Goal: Task Accomplishment & Management: Complete application form

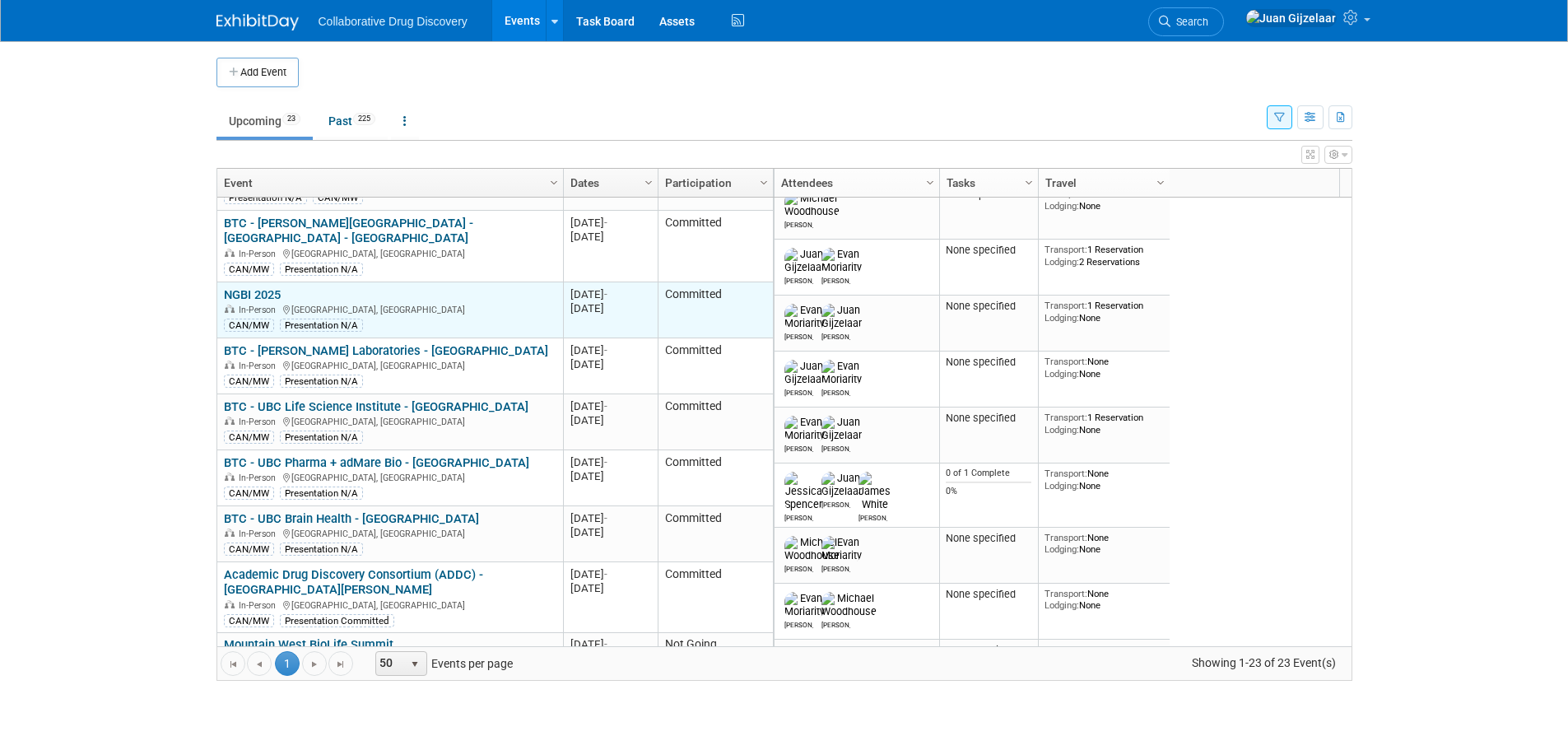
scroll to position [198, 0]
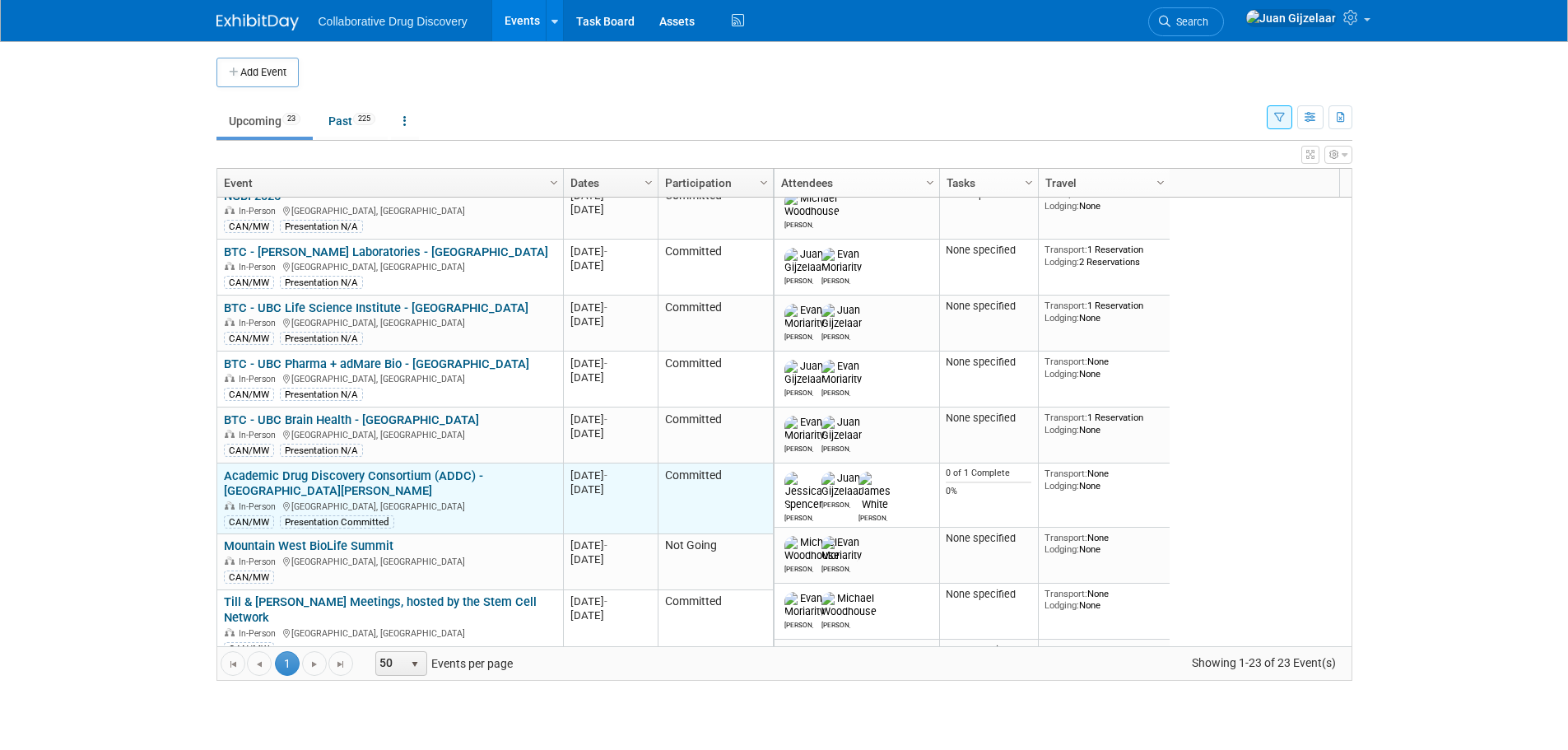
click at [399, 474] on link "Academic Drug Discovery Consortium (ADDC) - [GEOGRAPHIC_DATA][PERSON_NAME]" at bounding box center [354, 483] width 259 height 30
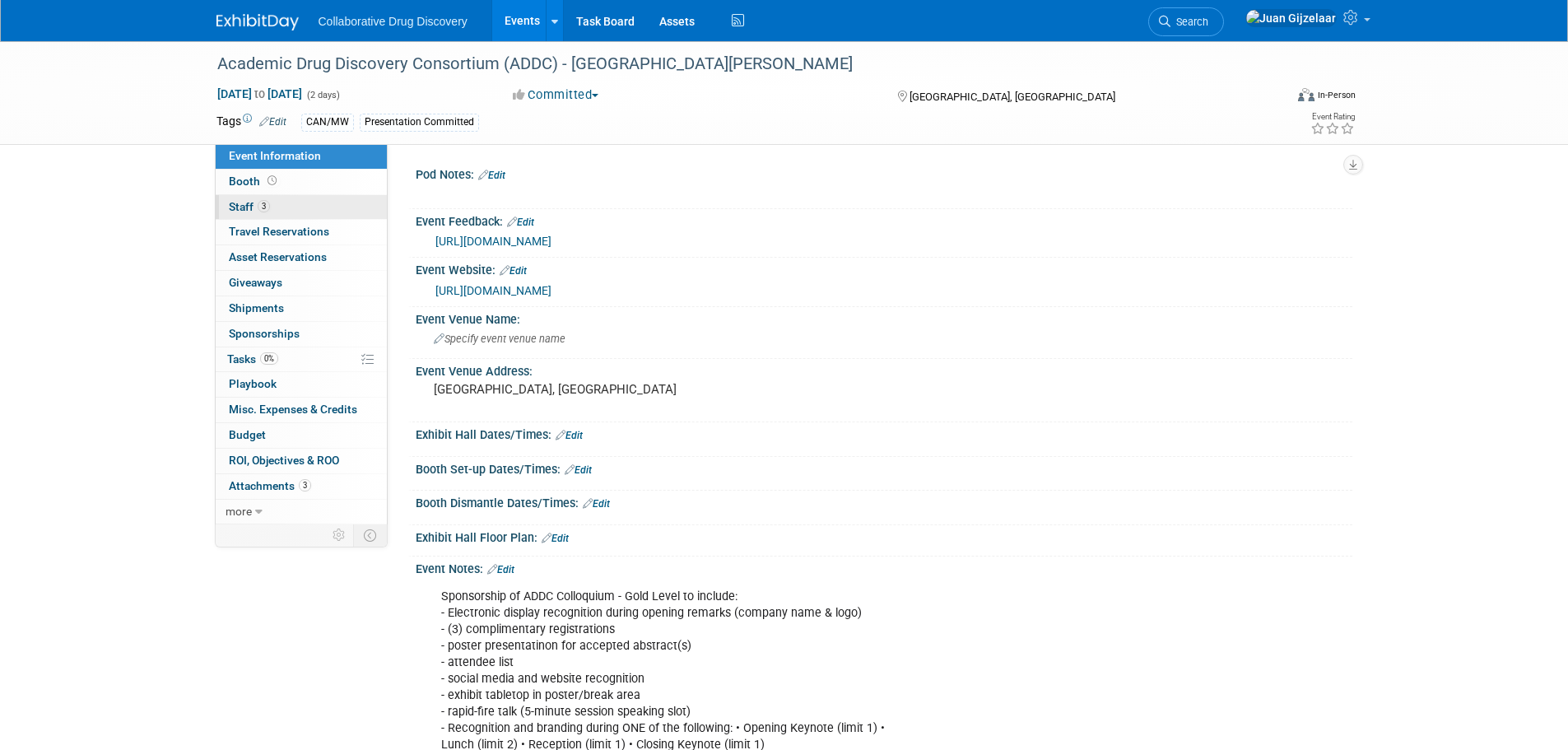
click at [278, 209] on link "3 Staff 3" at bounding box center [301, 207] width 172 height 24
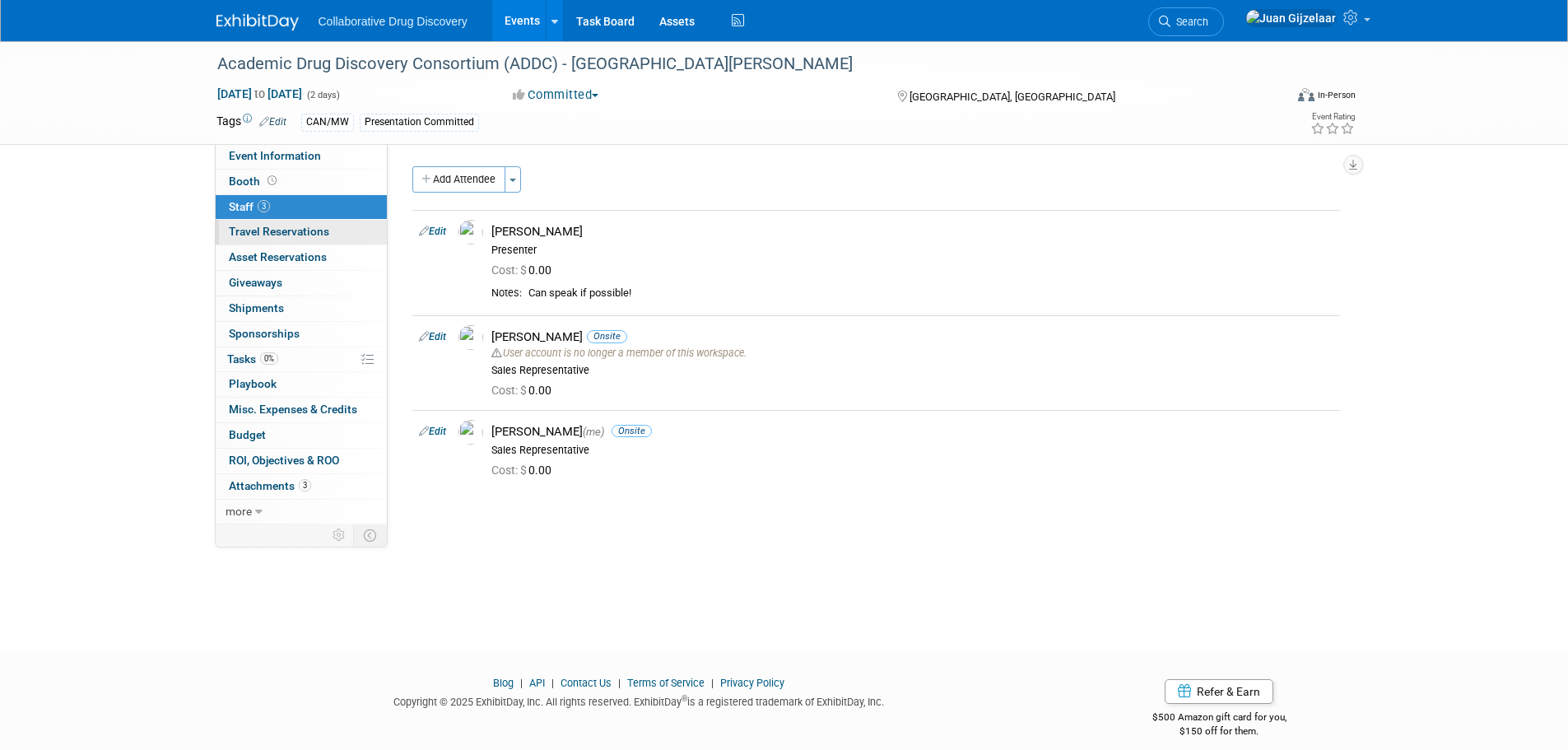
click at [284, 231] on span "Travel Reservations 0" at bounding box center [279, 231] width 100 height 14
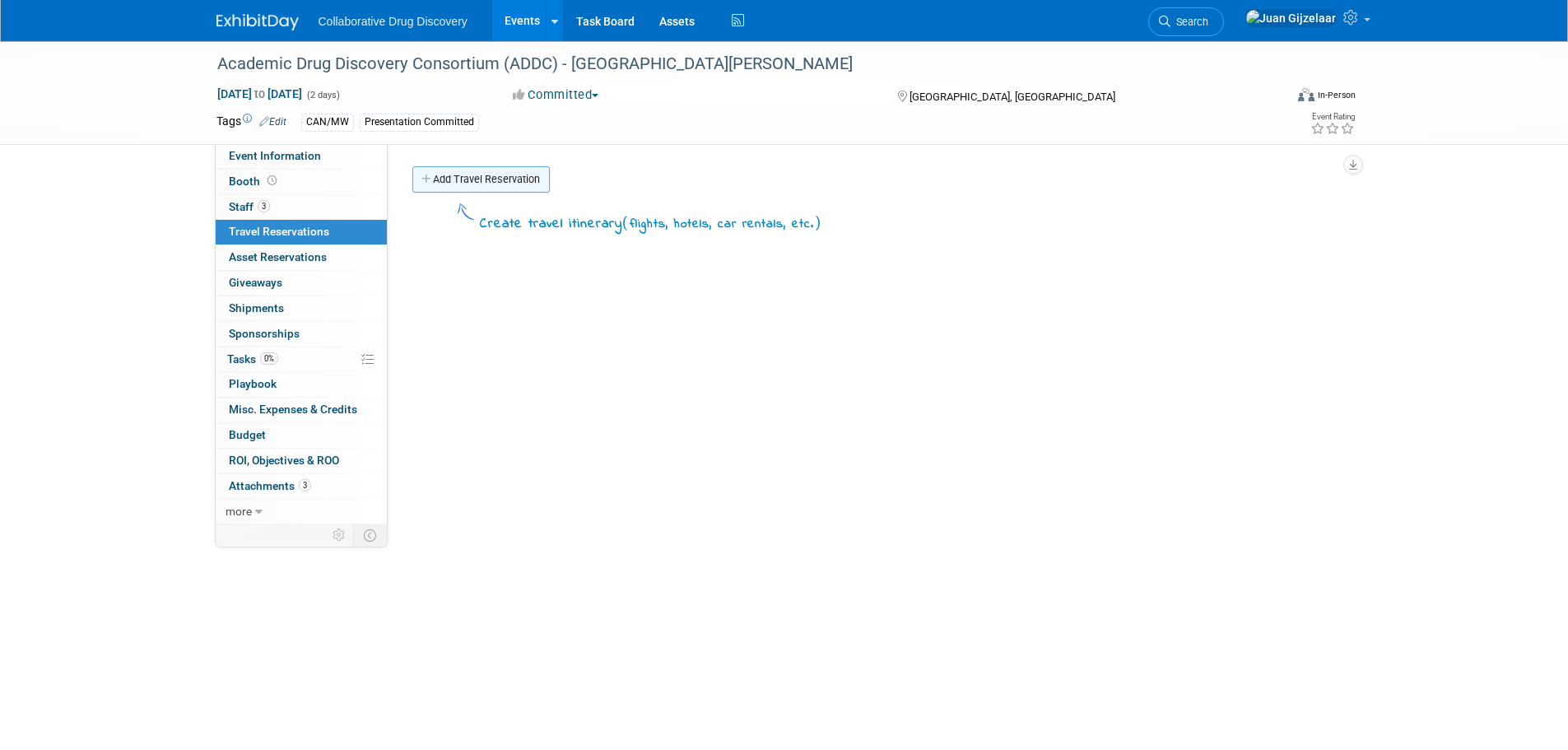
click at [473, 177] on link "Add Travel Reservation" at bounding box center [481, 179] width 137 height 26
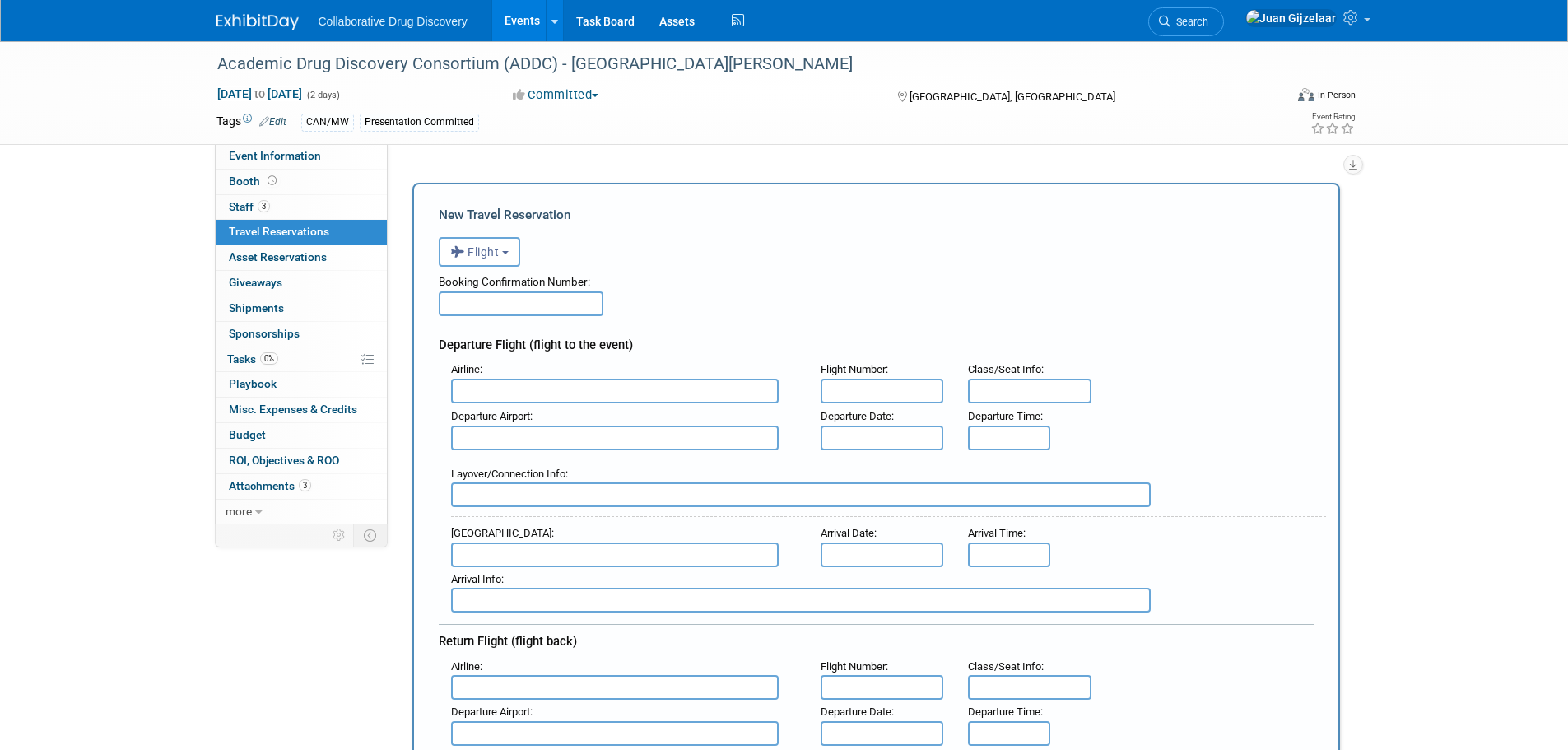
click at [563, 303] on input "text" at bounding box center [521, 303] width 165 height 24
type input "A6VGUI"
click at [552, 394] on input "text" at bounding box center [615, 390] width 328 height 24
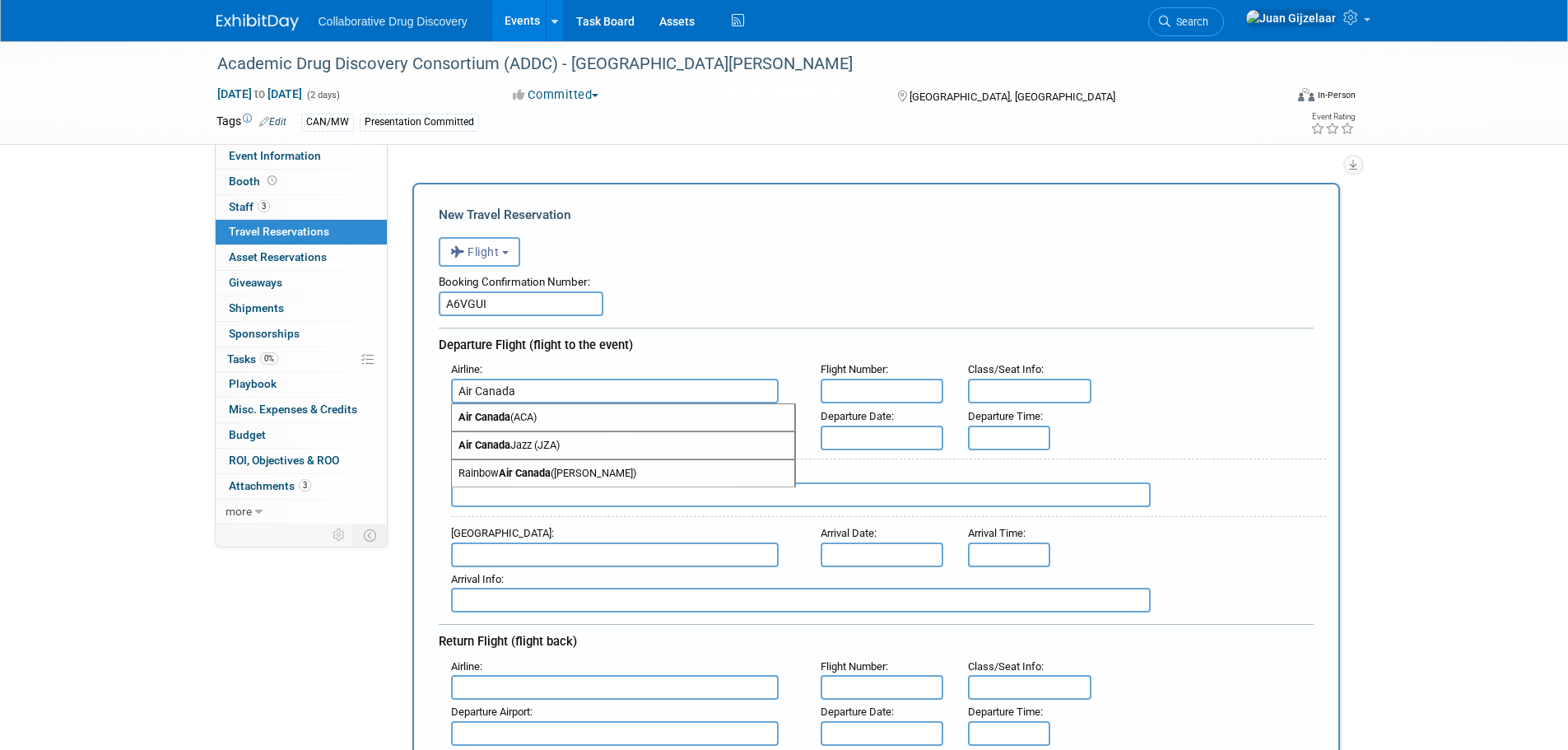
click at [551, 414] on span "Air Canada (ACA)" at bounding box center [622, 417] width 342 height 26
type input "Air Canada (ACA)"
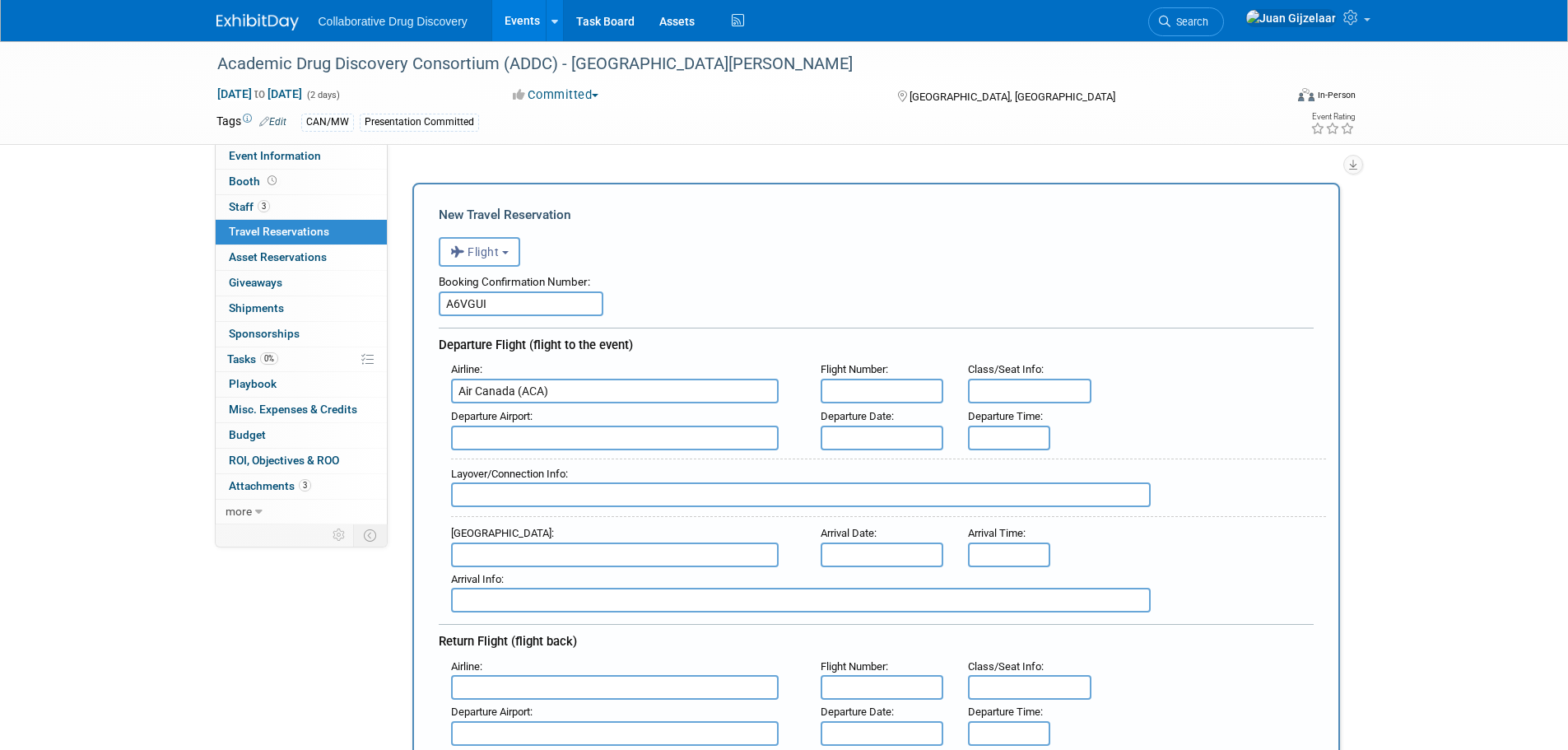
click at [902, 394] on input "text" at bounding box center [882, 390] width 124 height 24
type input "AC5143"
click at [763, 431] on input "text" at bounding box center [615, 437] width 328 height 24
click at [638, 494] on span "YYZ - Lester B. Pear son International Airport" at bounding box center [622, 492] width 342 height 26
type input "YYZ - Lester B. Pearson International Airport"
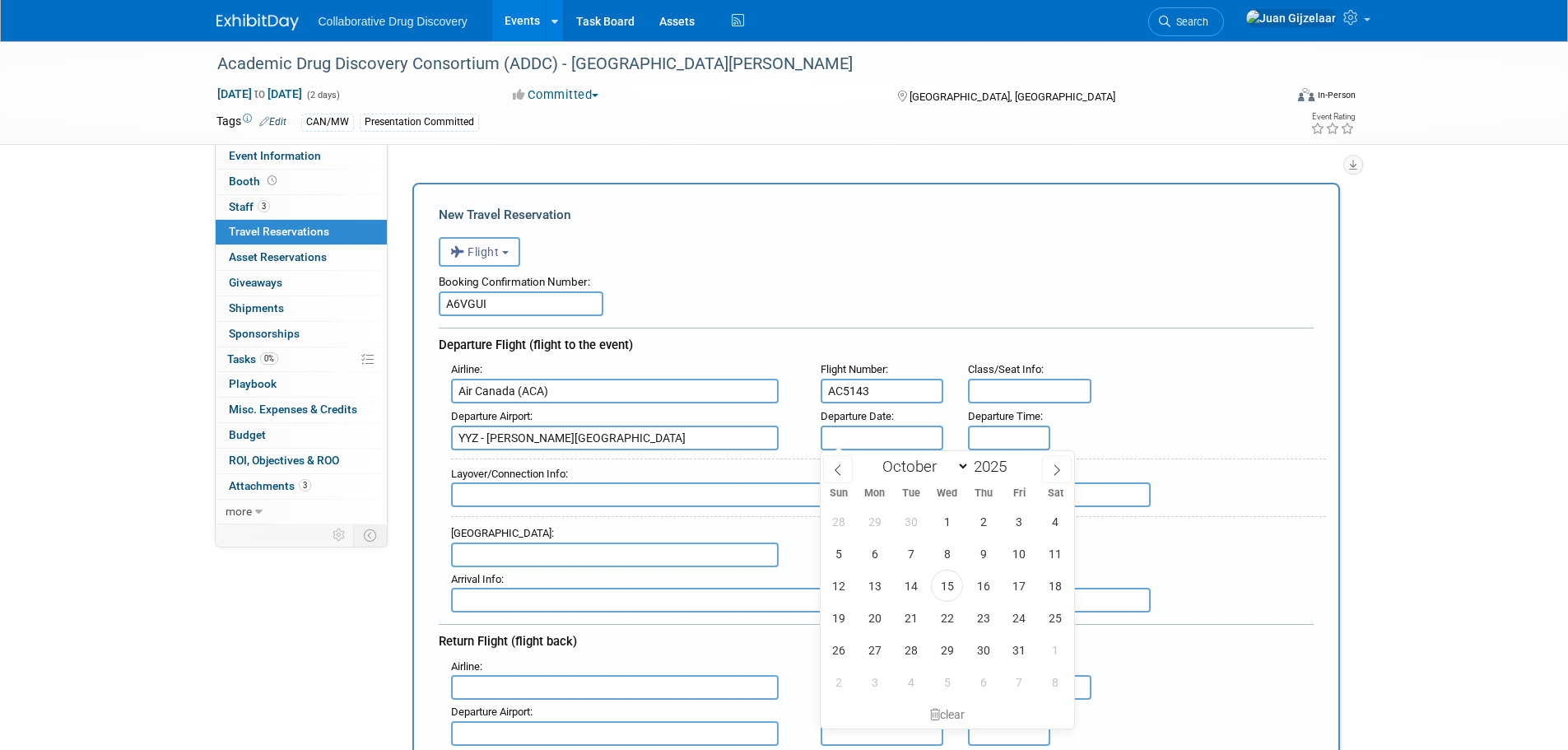
click at [837, 431] on input "text" at bounding box center [882, 437] width 124 height 24
click at [878, 652] on span "27" at bounding box center [875, 650] width 32 height 32
type input "Oct 27, 2025"
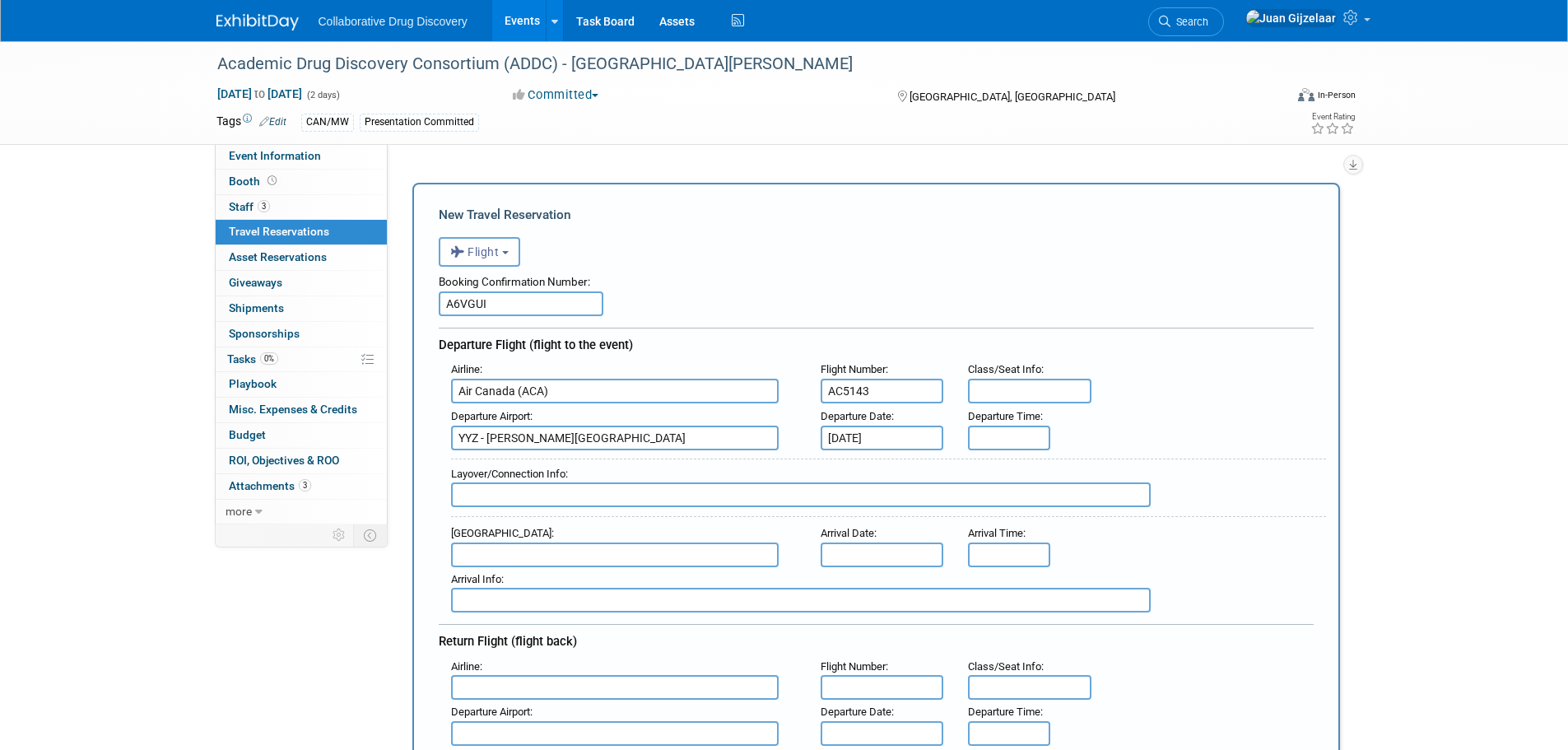
scroll to position [82, 0]
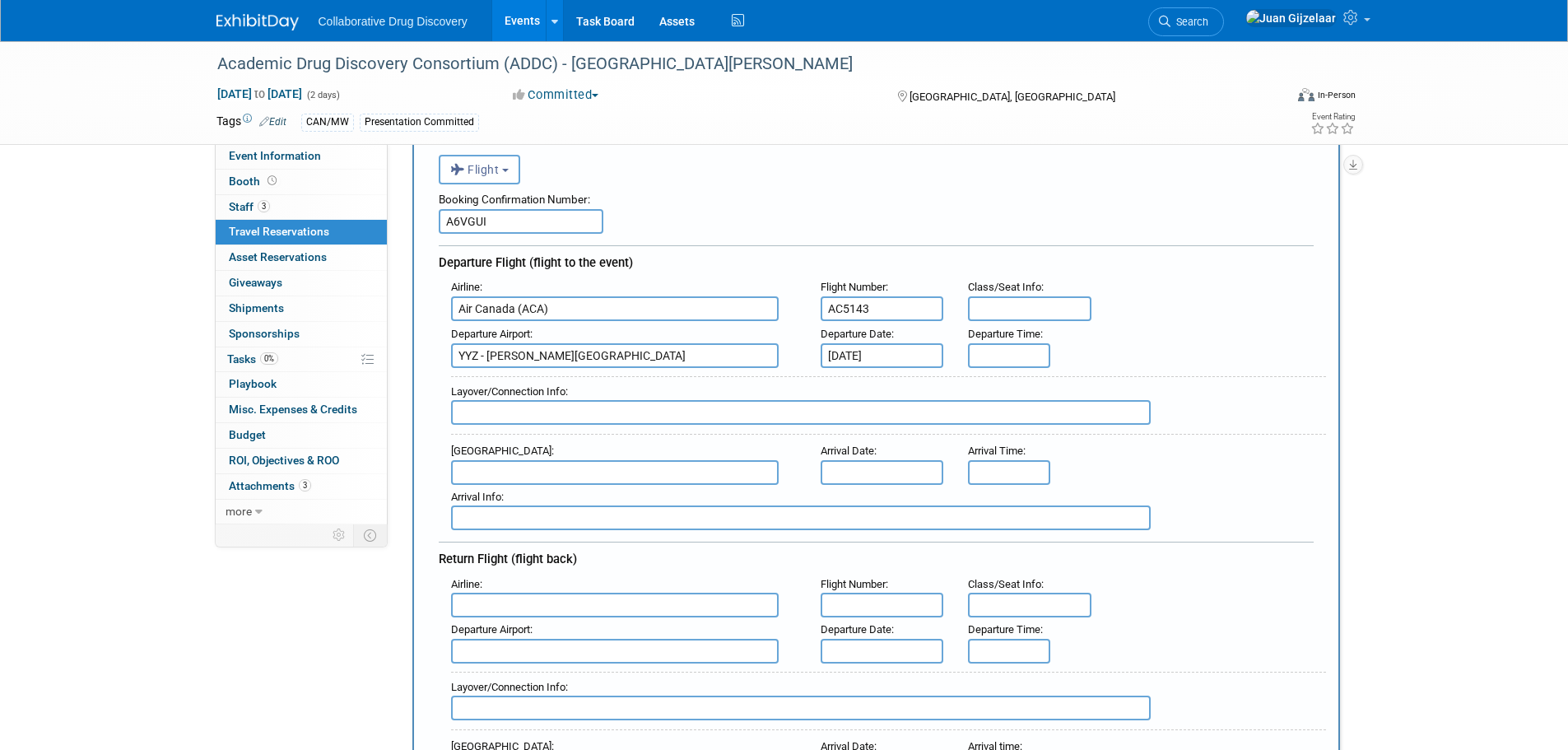
click at [540, 407] on input "text" at bounding box center [802, 412] width 700 height 24
type input "ORD"
click at [537, 468] on input "text" at bounding box center [615, 472] width 328 height 24
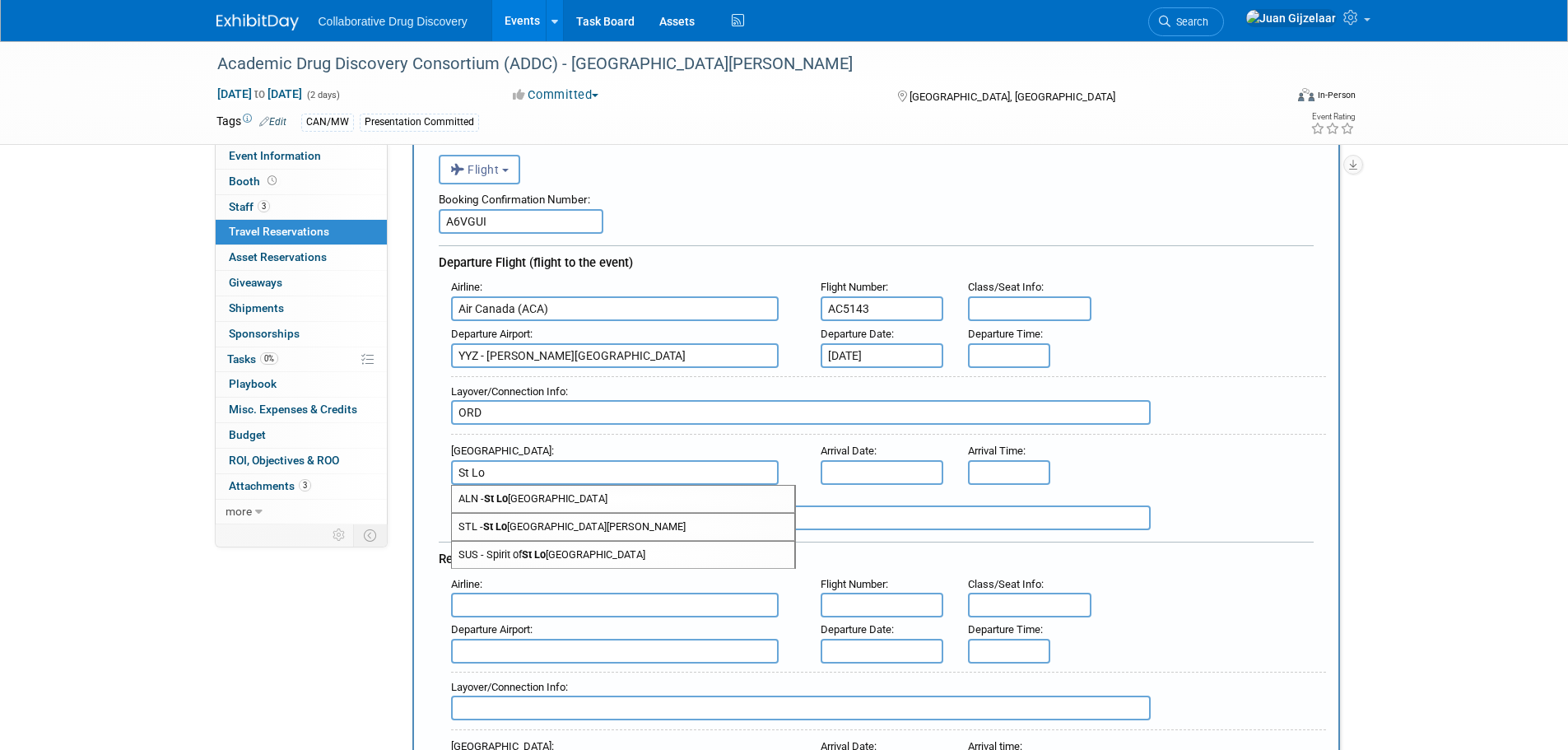
click at [593, 527] on span "STL - St Lo uis Lambert International Airport" at bounding box center [622, 527] width 342 height 26
type input "STL - St Louis Lambert International Airport"
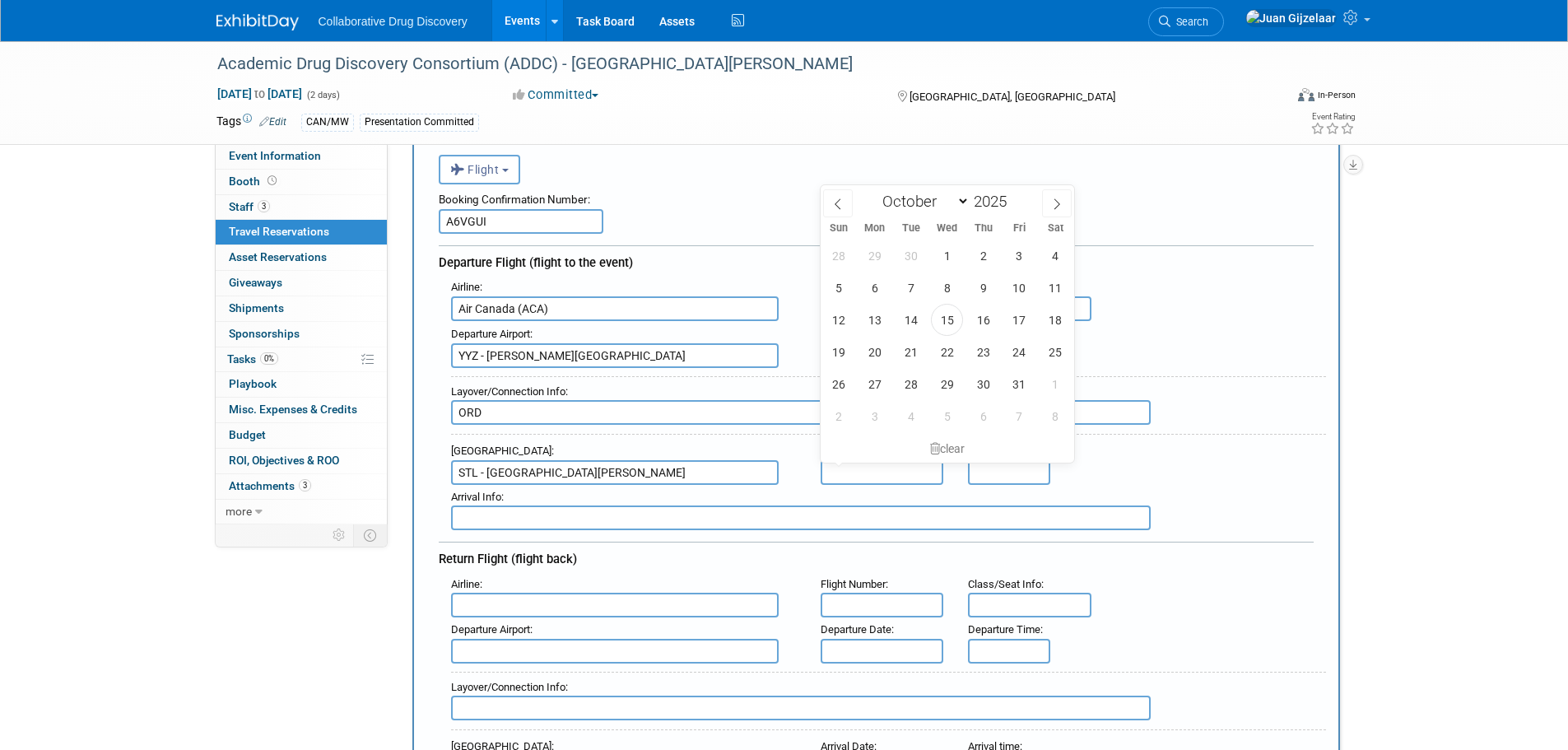
click at [851, 471] on input "text" at bounding box center [882, 472] width 124 height 24
click at [882, 385] on span "27" at bounding box center [875, 383] width 32 height 32
type input "Oct 27, 2025"
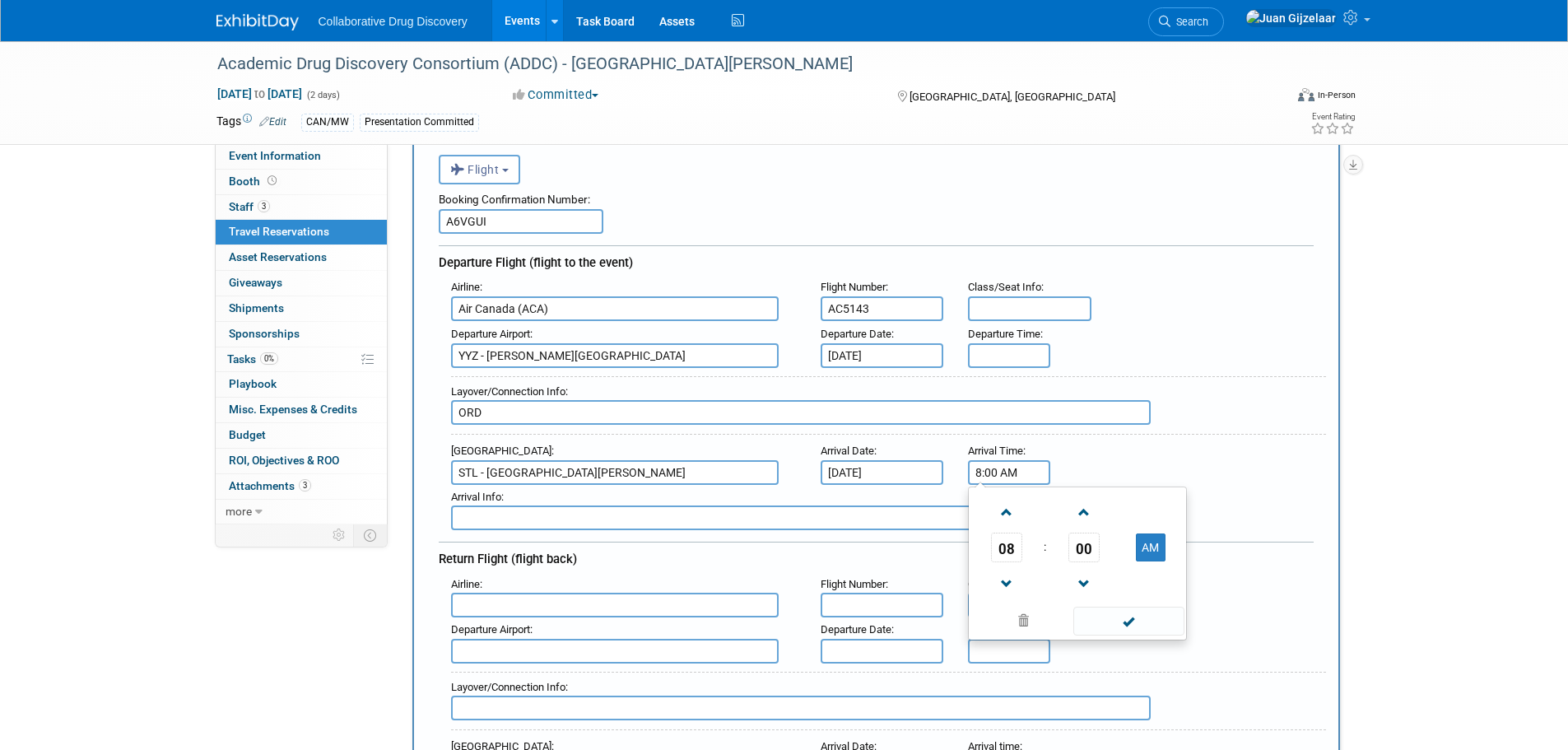
click at [990, 462] on input "8:00 AM" at bounding box center [1009, 472] width 82 height 24
click at [1002, 579] on span at bounding box center [1006, 584] width 29 height 29
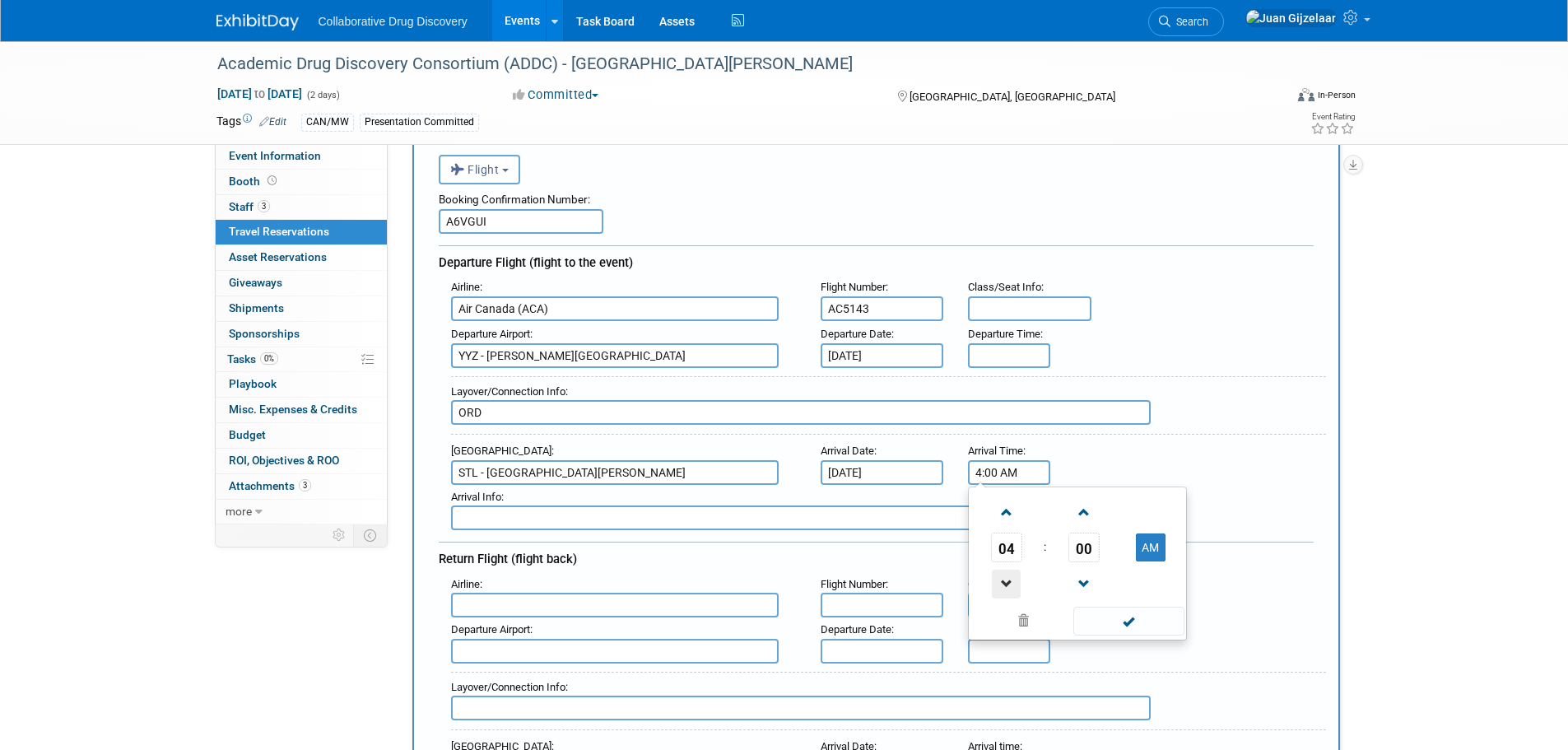
click at [1002, 579] on span at bounding box center [1006, 584] width 29 height 29
click at [1153, 552] on button "AM" at bounding box center [1151, 547] width 29 height 28
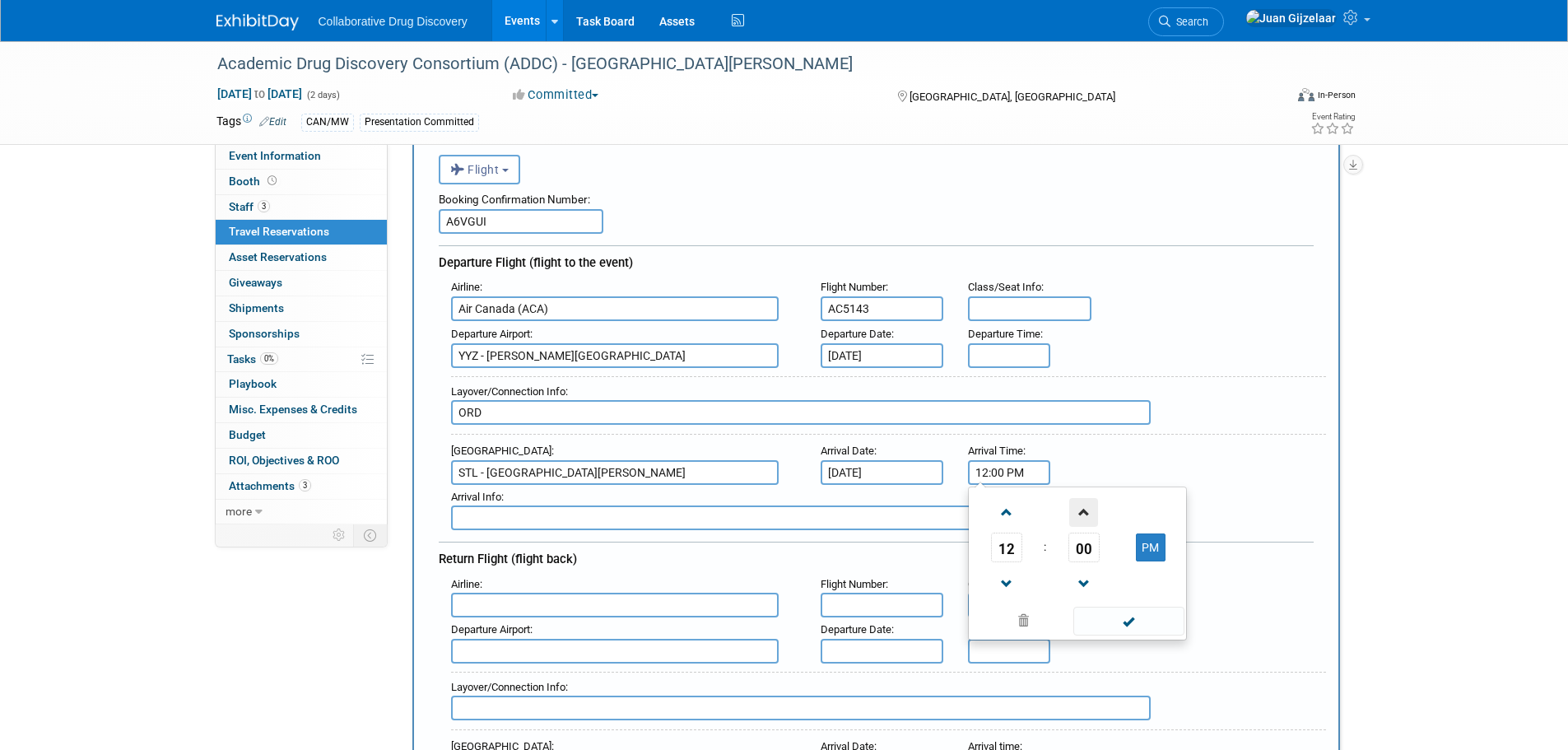
click at [1093, 510] on span at bounding box center [1084, 513] width 29 height 29
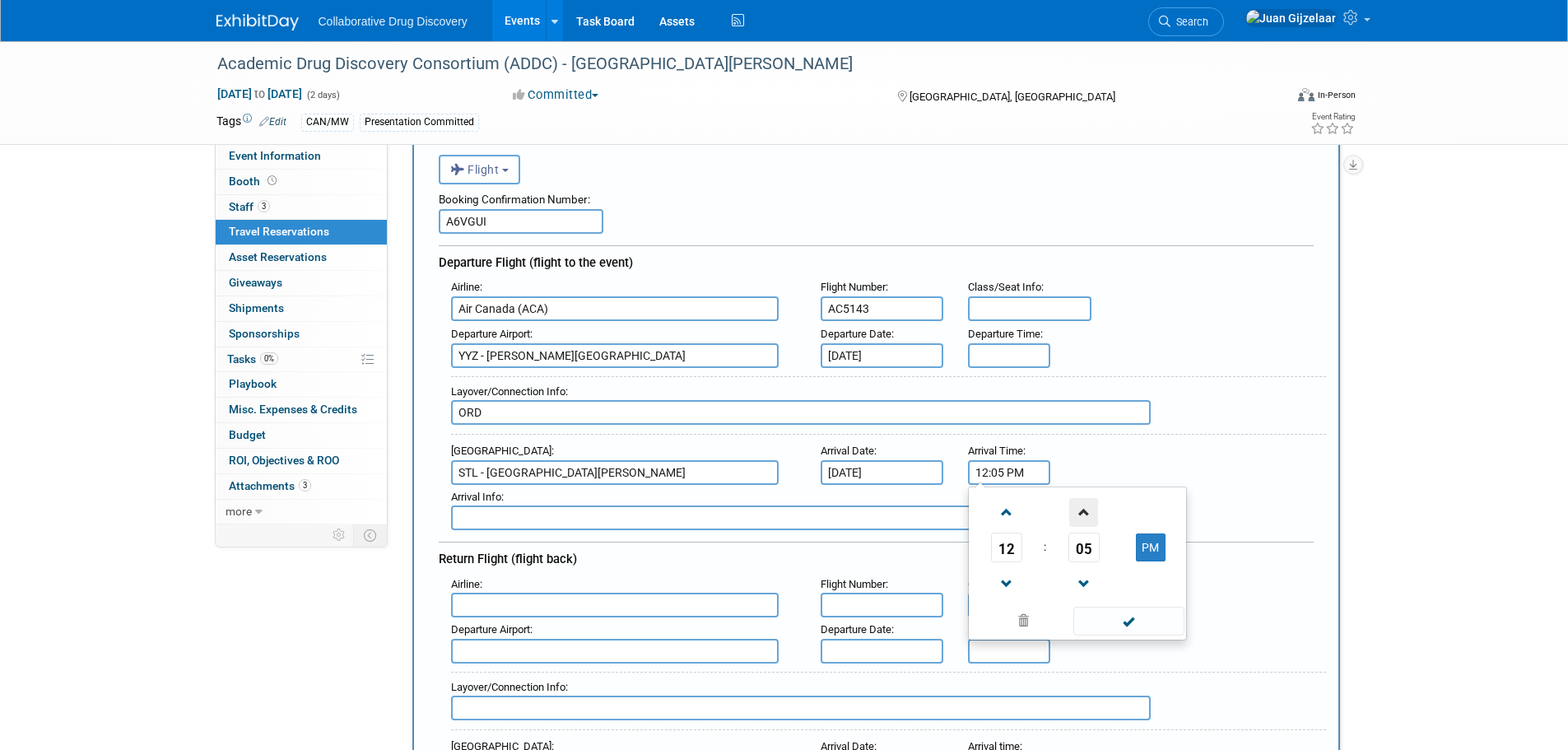
click at [1093, 510] on span at bounding box center [1084, 513] width 29 height 29
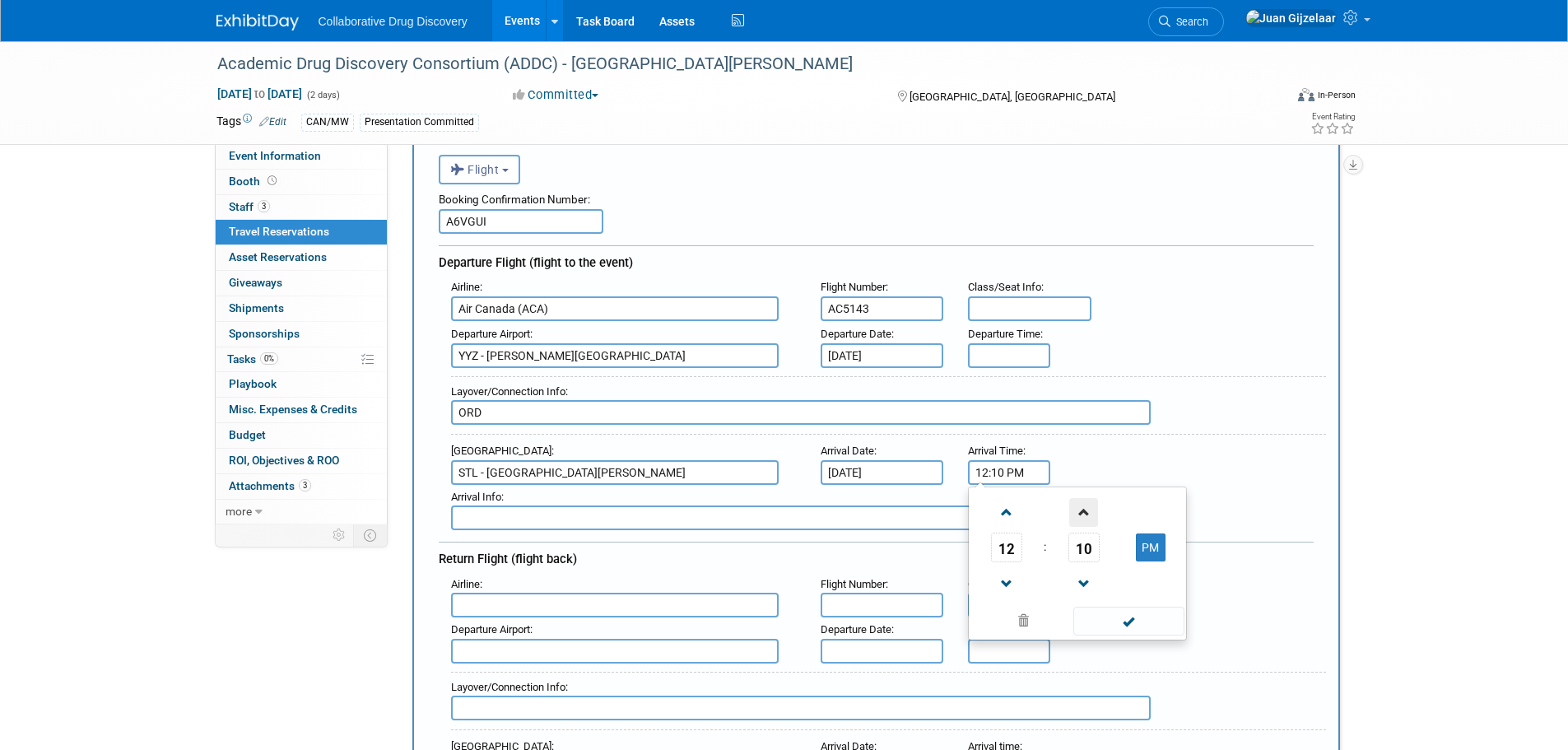
click at [1093, 510] on span at bounding box center [1084, 513] width 29 height 29
click at [1092, 510] on span at bounding box center [1084, 513] width 29 height 29
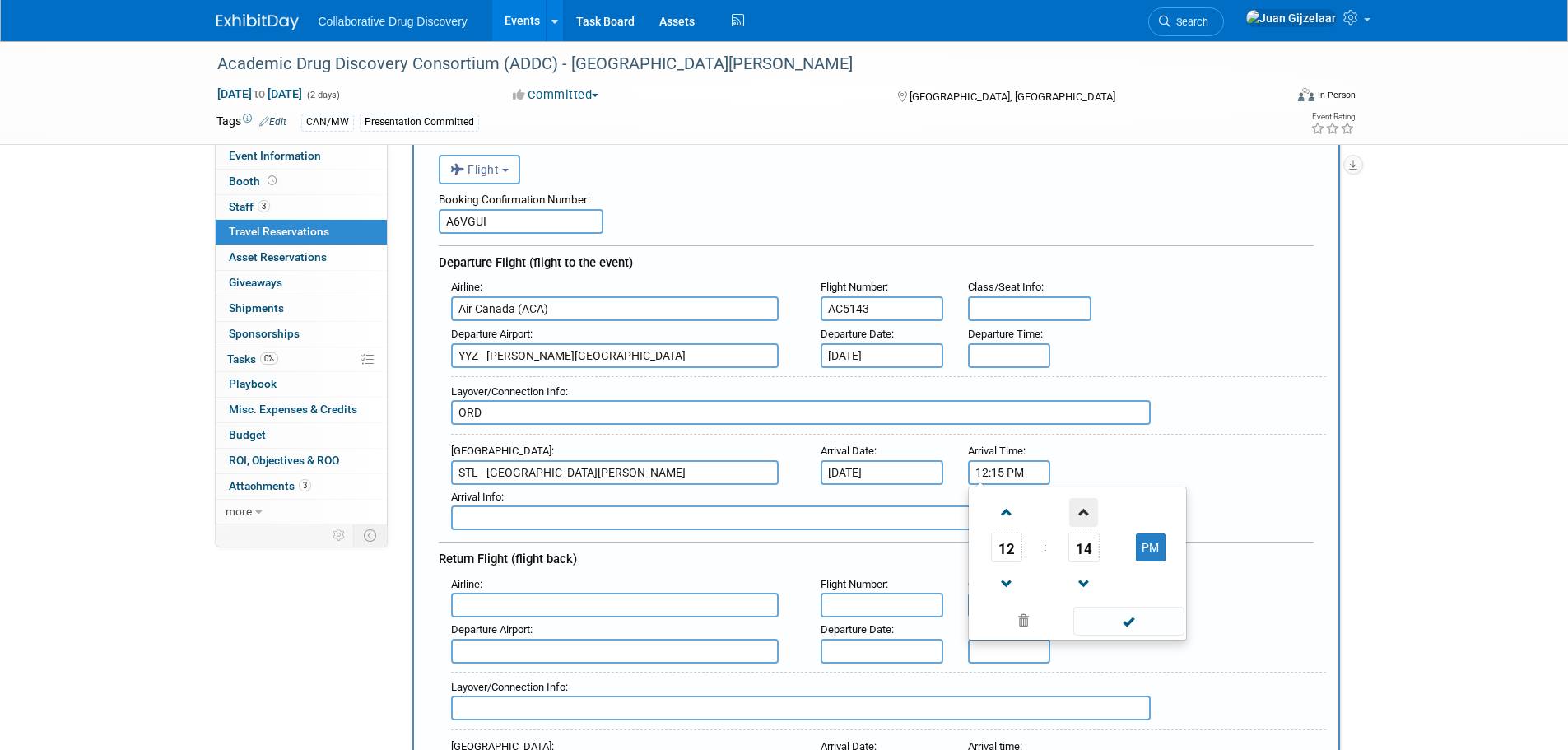
click at [1092, 510] on span at bounding box center [1084, 513] width 29 height 29
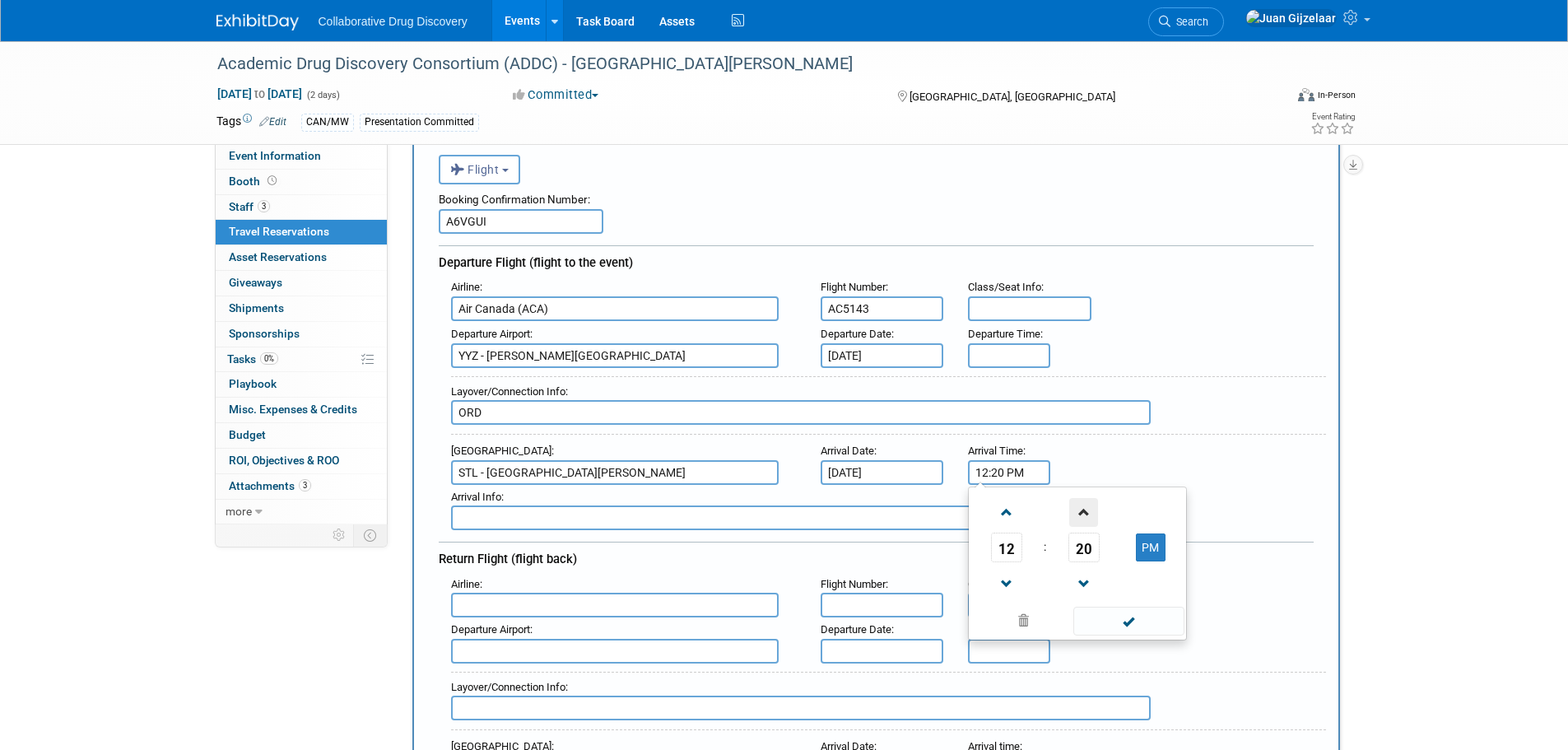
click at [1092, 510] on span at bounding box center [1084, 513] width 29 height 29
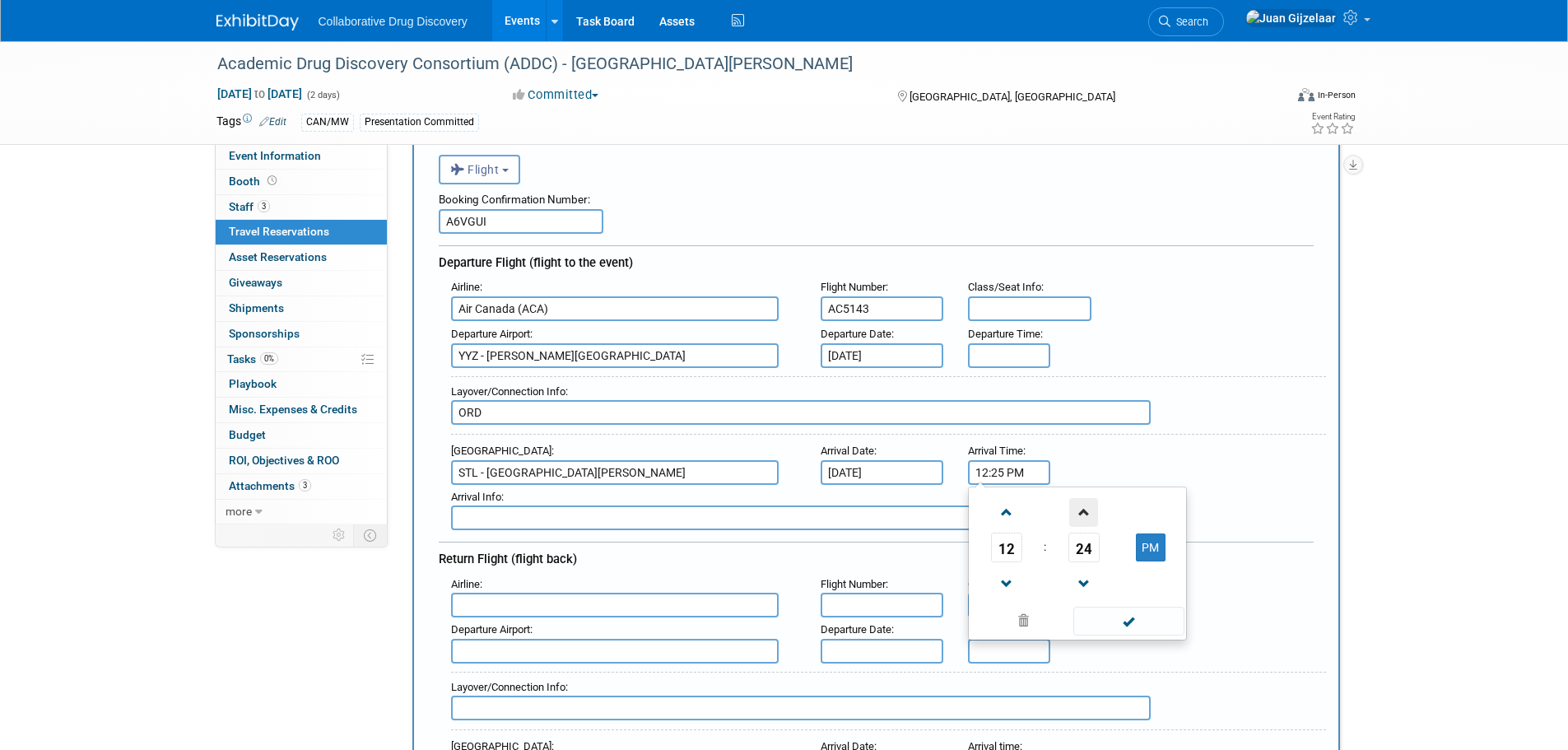
click at [1092, 510] on span at bounding box center [1084, 513] width 29 height 29
click at [1119, 621] on span at bounding box center [1129, 621] width 111 height 29
type input "12:28 PM"
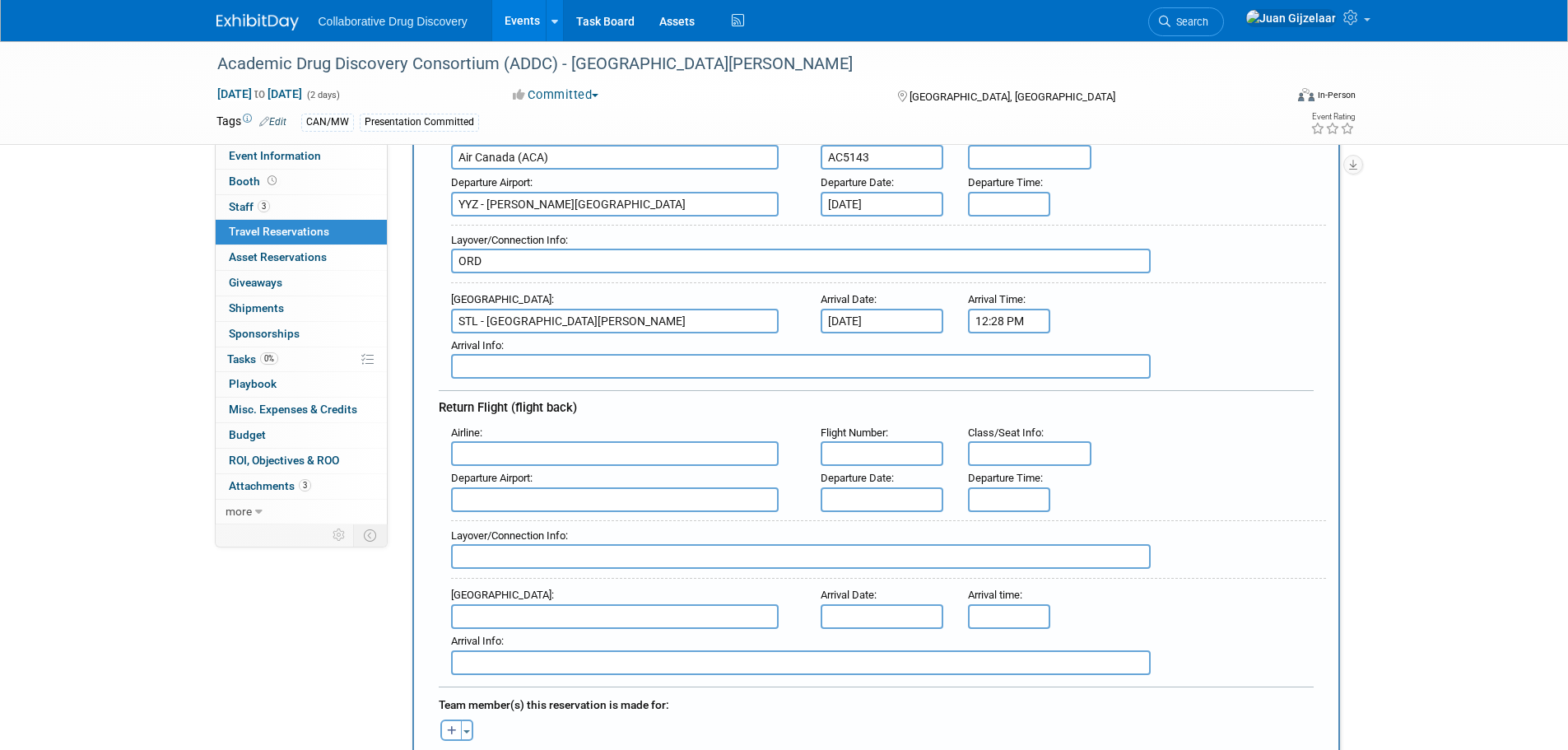
scroll to position [247, 0]
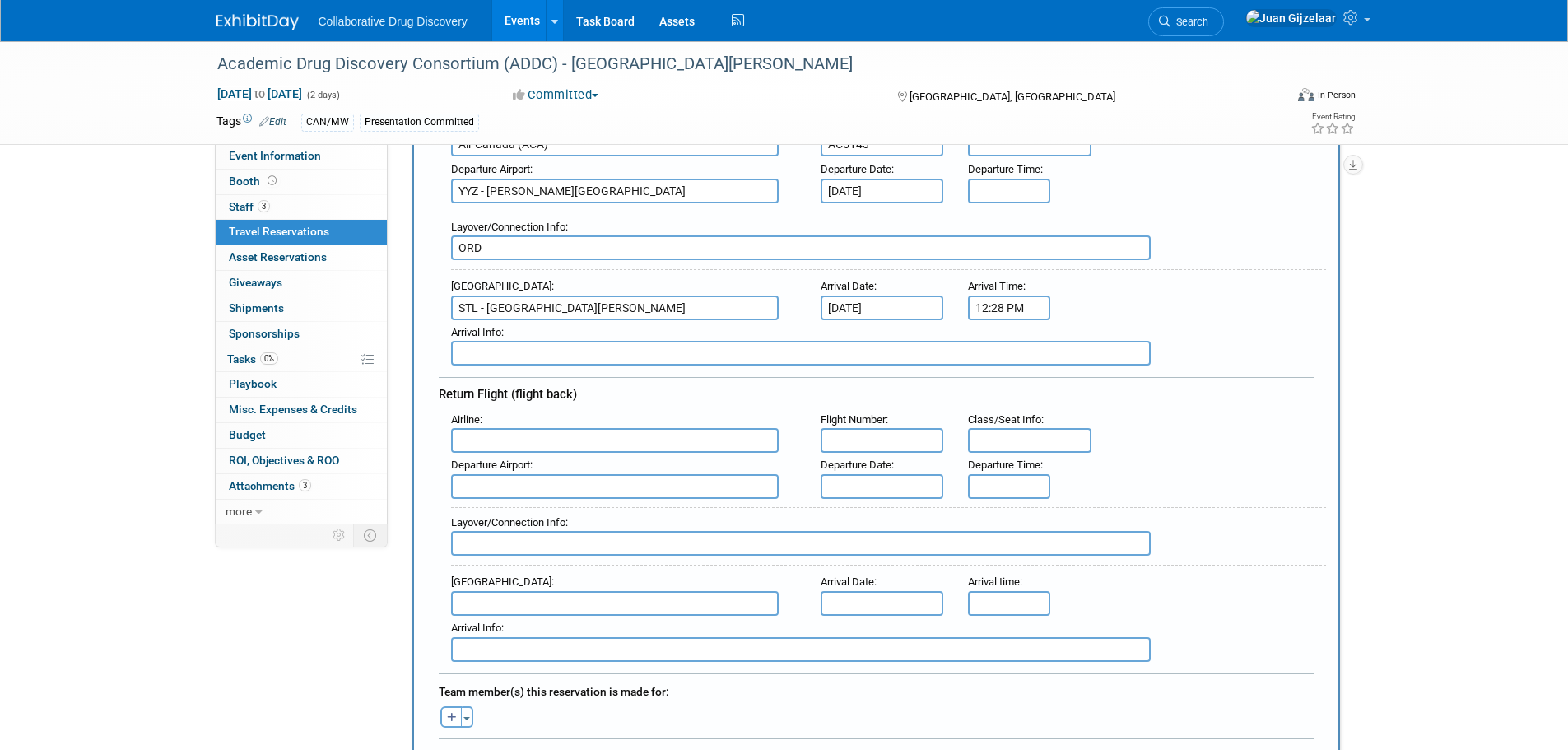
click at [521, 447] on input "text" at bounding box center [615, 440] width 328 height 24
click at [520, 462] on span "Air Can ada (ACA)" at bounding box center [622, 466] width 342 height 26
type input "Air Canada (ACA)"
click at [865, 431] on input "text" at bounding box center [882, 440] width 124 height 24
type input "AC4935"
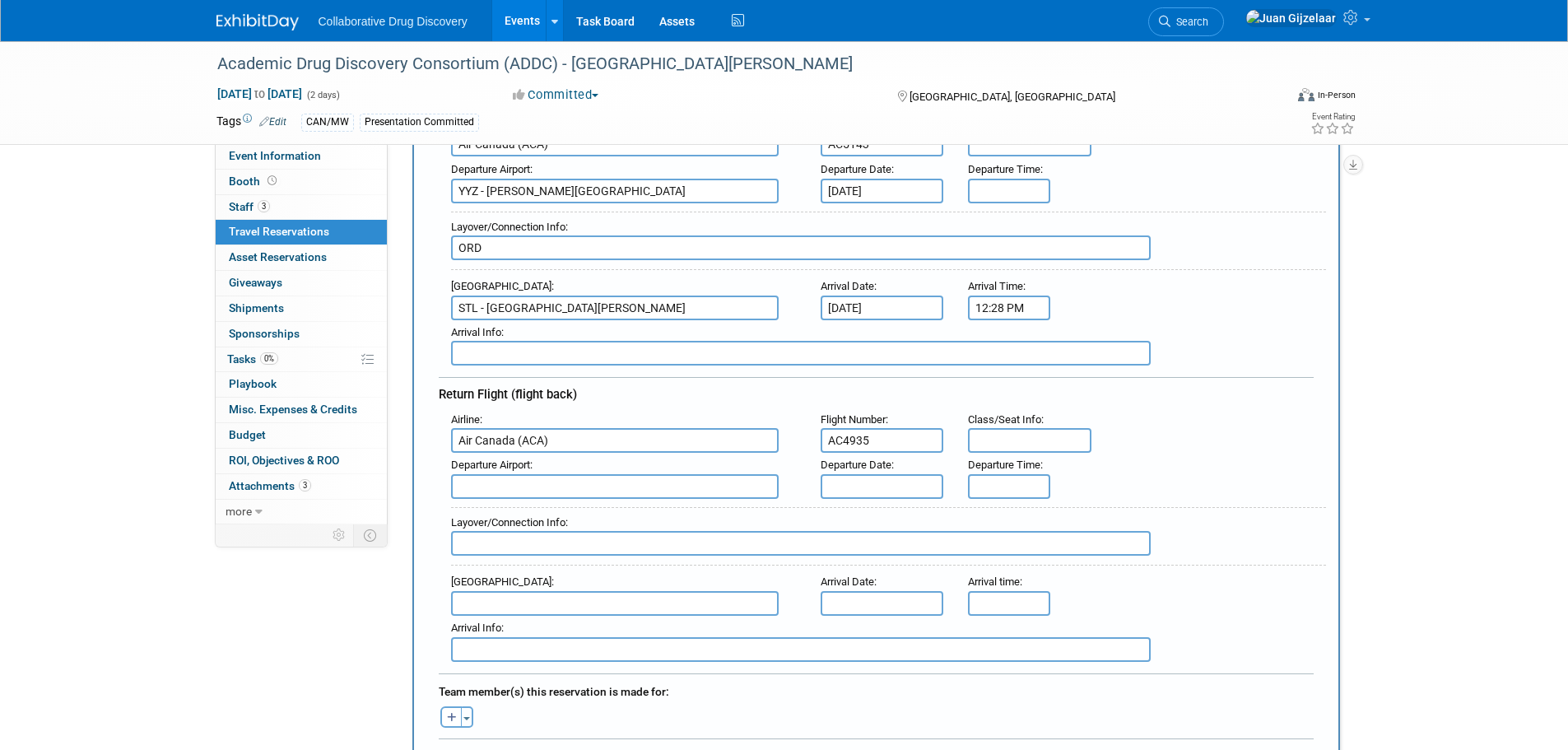
click at [557, 483] on input "text" at bounding box center [615, 486] width 328 height 24
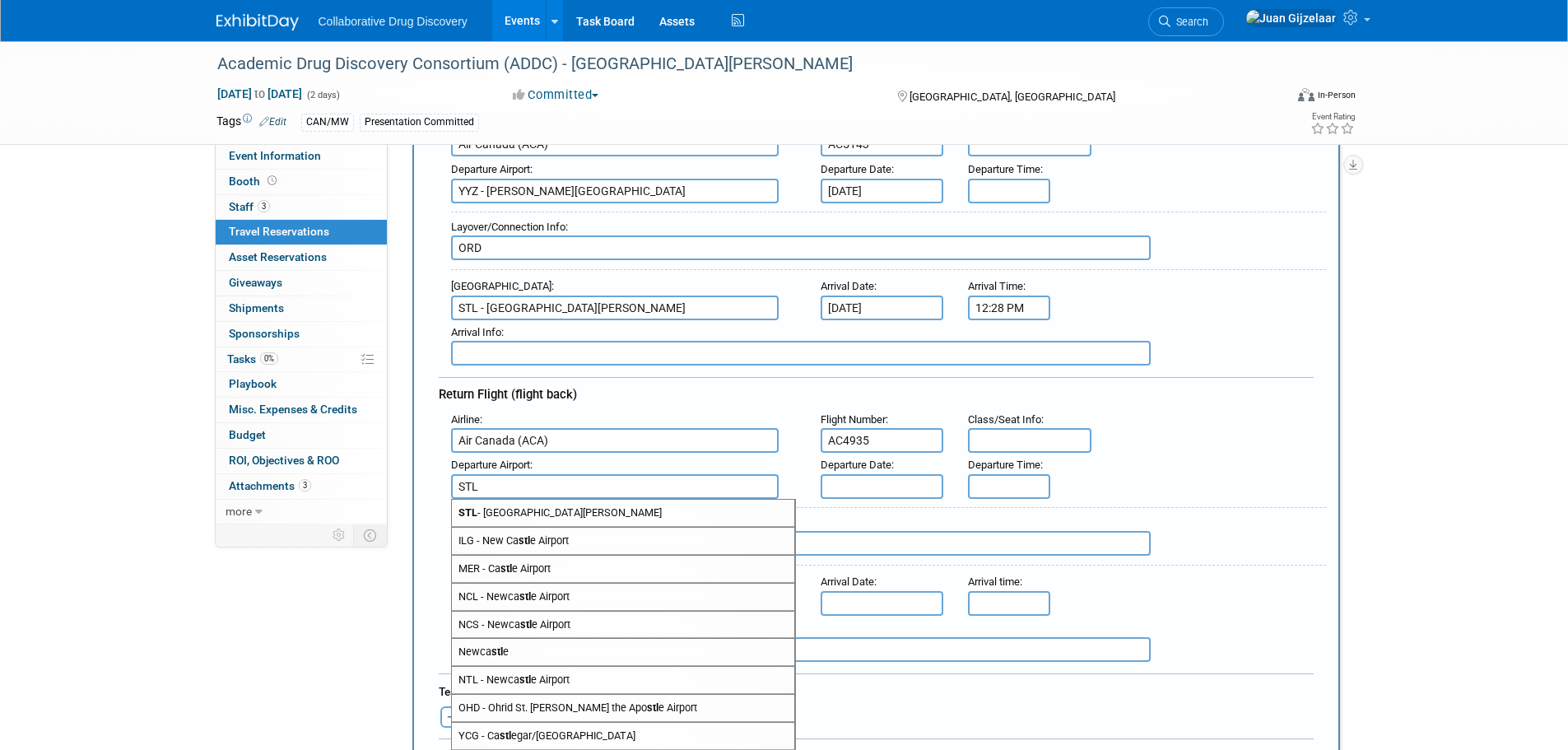
click at [555, 504] on span "STL - St Louis Lambert International Airport" at bounding box center [622, 512] width 342 height 26
type input "STL - St Louis Lambert International Airport"
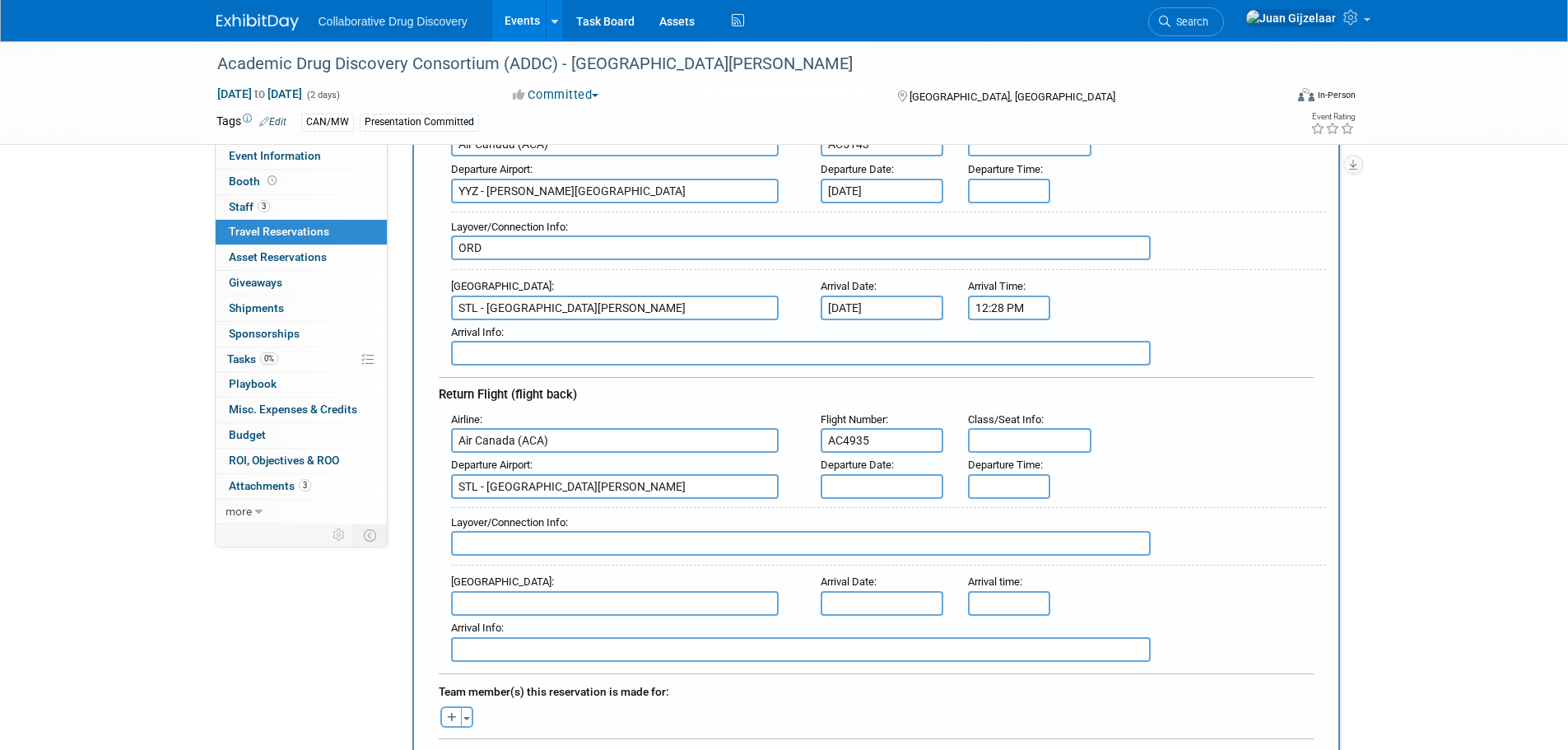
click at [856, 485] on input "text" at bounding box center [882, 486] width 124 height 24
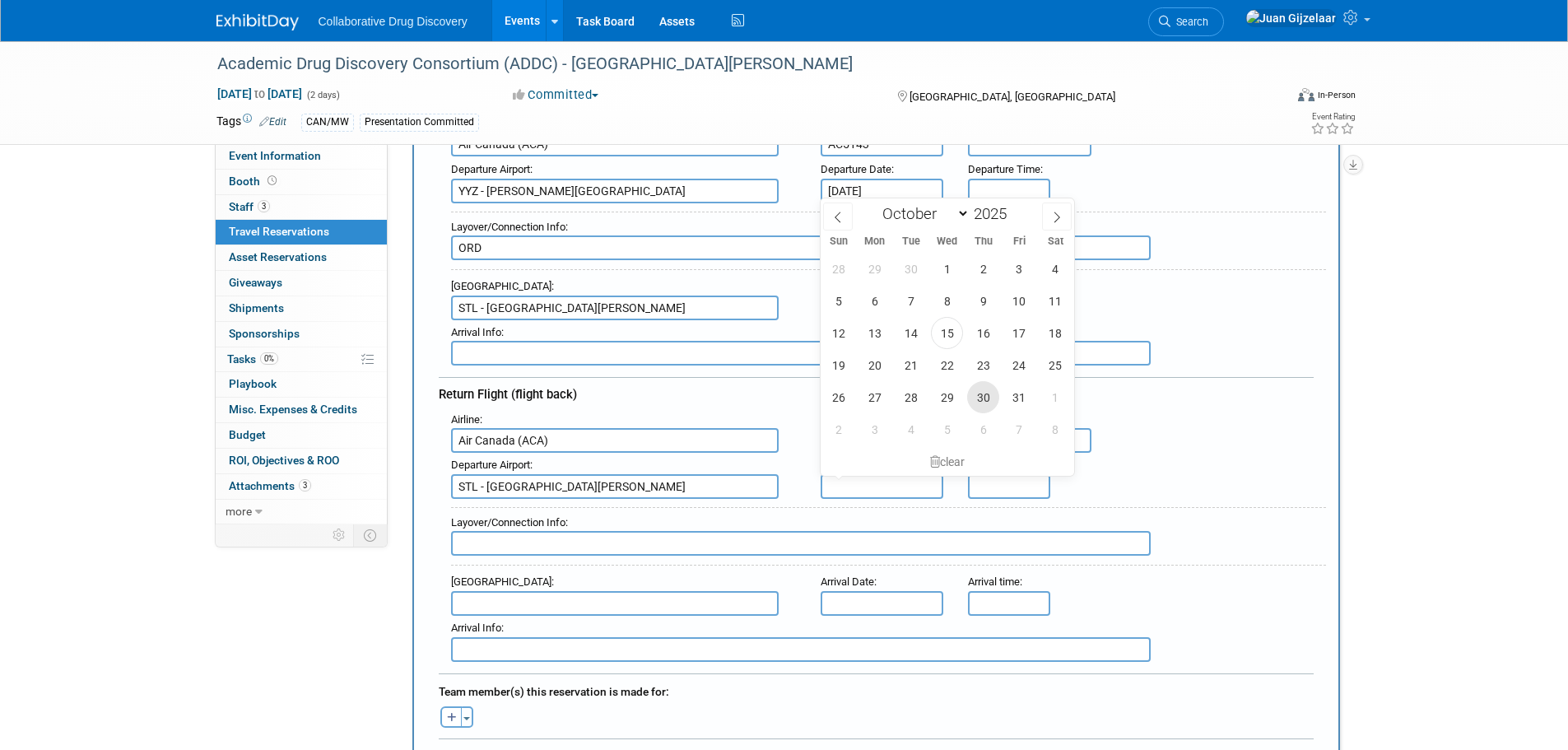
click at [976, 395] on span "30" at bounding box center [983, 397] width 32 height 32
type input "Oct 30, 2025"
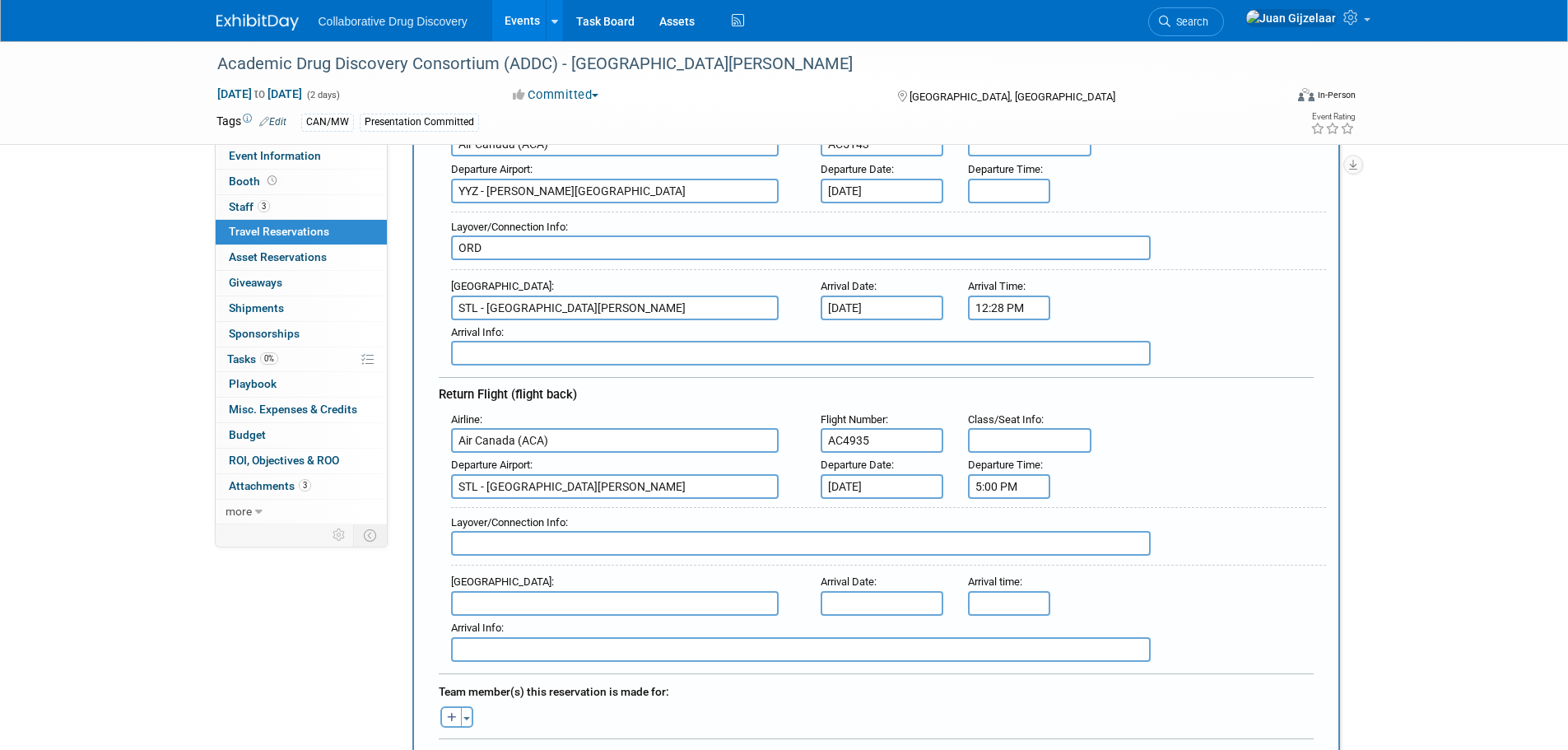
click at [986, 483] on input "5:00 PM" at bounding box center [1009, 486] width 82 height 24
drag, startPoint x: 1153, startPoint y: 558, endPoint x: 1127, endPoint y: 555, distance: 26.2
click at [1153, 558] on button "PM" at bounding box center [1151, 561] width 29 height 28
click at [1007, 523] on span at bounding box center [1006, 527] width 29 height 29
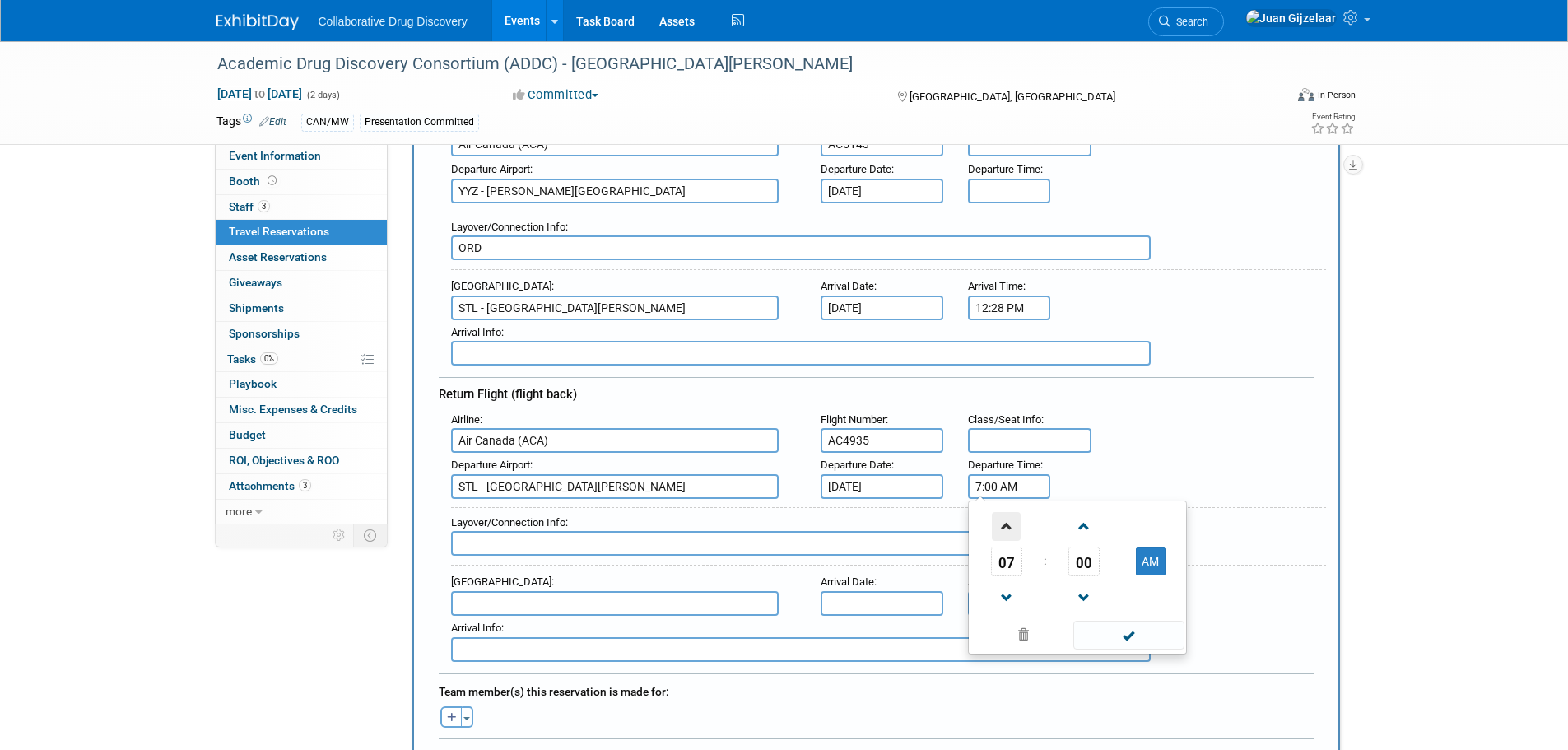
click at [1007, 523] on span at bounding box center [1006, 527] width 29 height 29
type input "10:00 AM"
click at [1157, 466] on div "Departure Airport : STL - St Louis Lambert International Airport Departure Date…" at bounding box center [882, 475] width 887 height 46
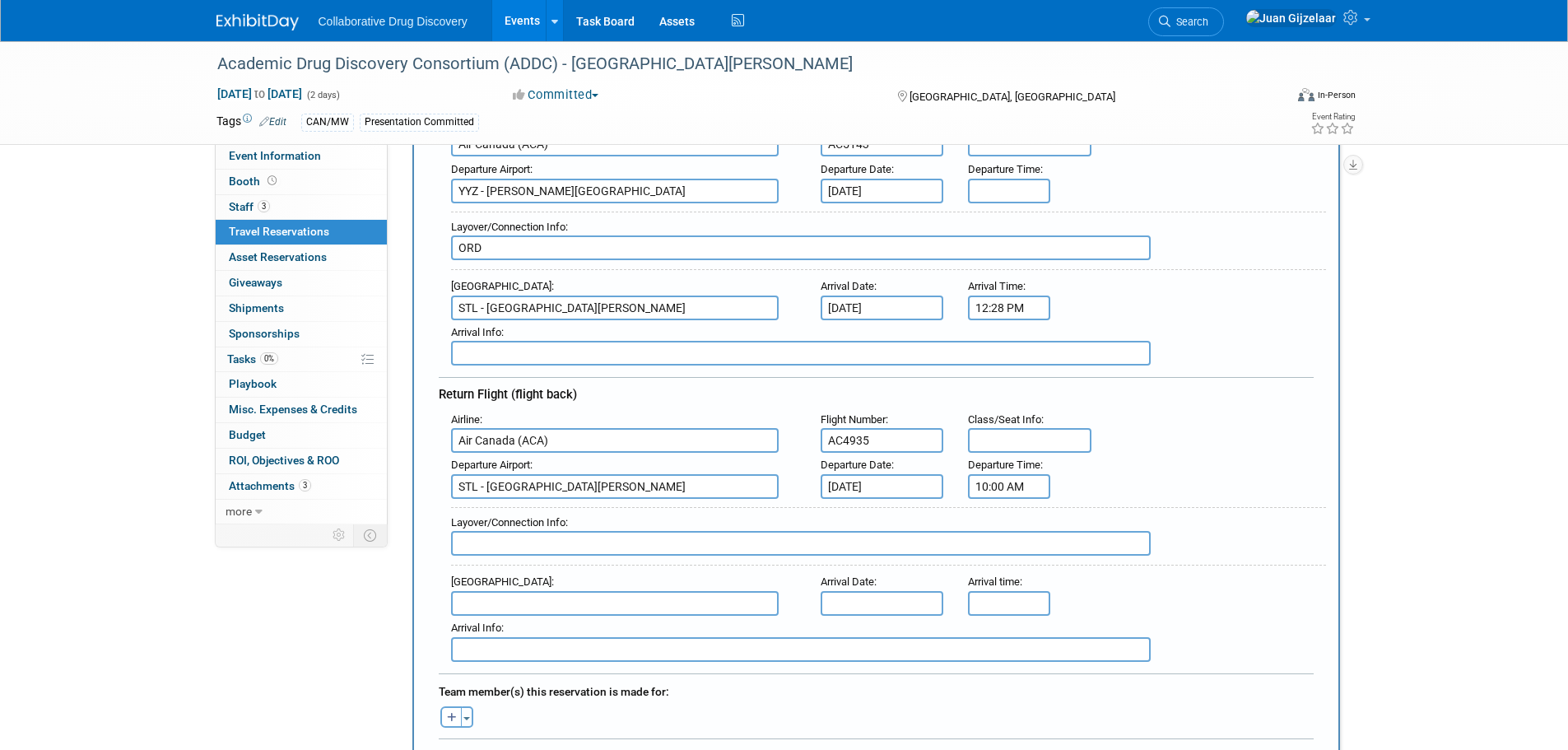
click at [616, 542] on input "text" at bounding box center [802, 543] width 700 height 24
type input "ORD"
click at [610, 593] on input "text" at bounding box center [615, 603] width 328 height 24
click at [566, 624] on strong "Pears" at bounding box center [579, 629] width 28 height 13
type input "YYZ - Lester B. Pearson International Airport"
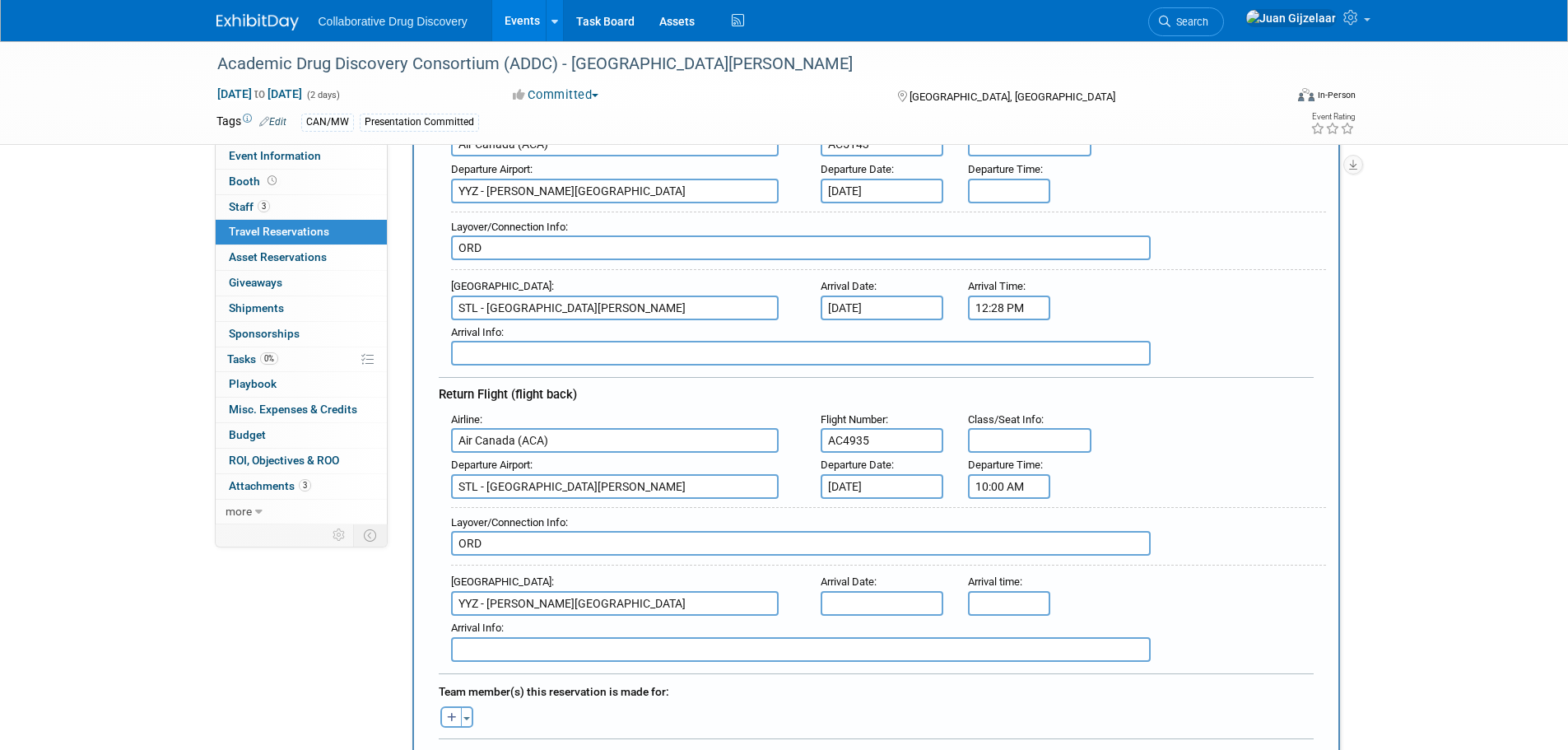
click at [848, 598] on input "text" at bounding box center [882, 603] width 124 height 24
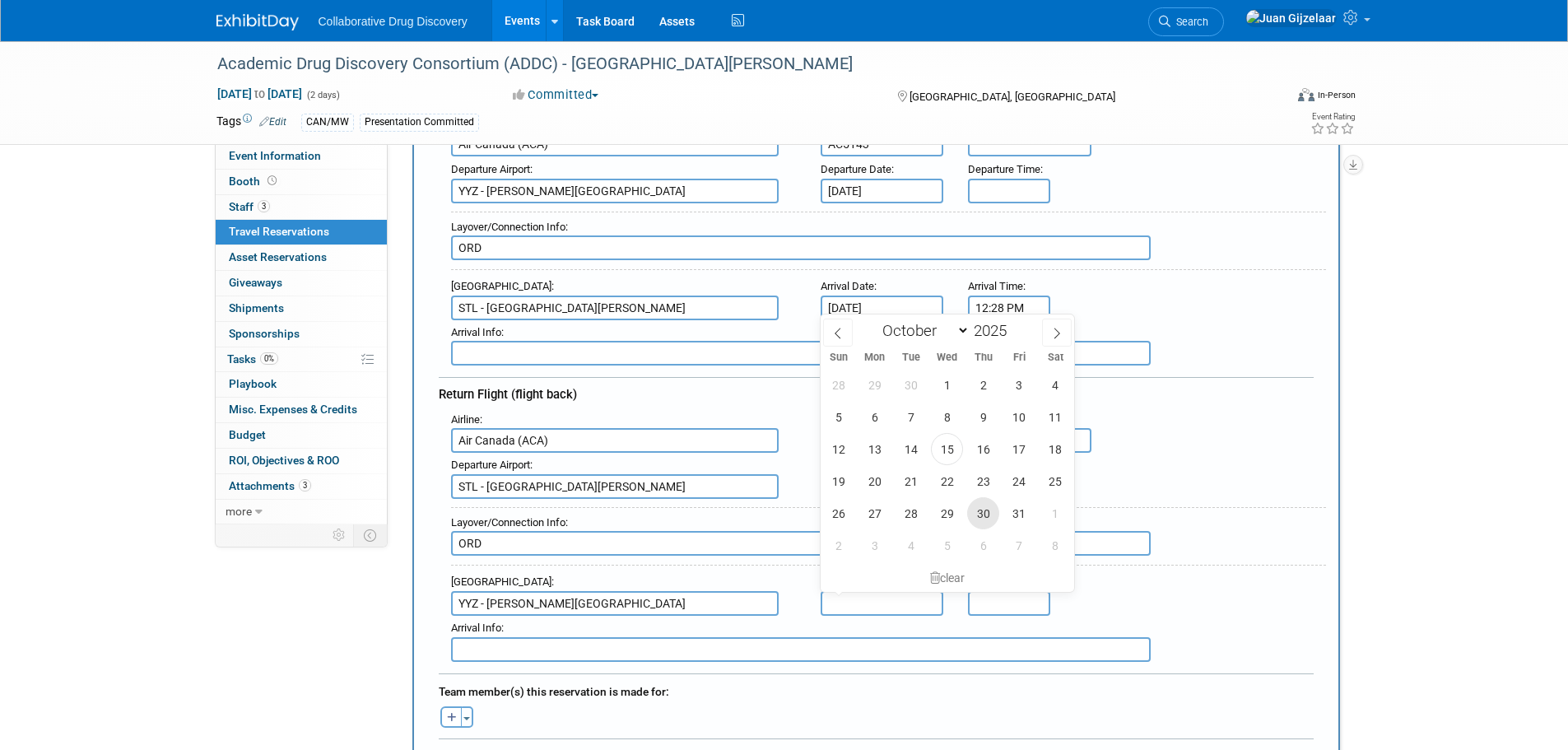
click at [988, 521] on span "30" at bounding box center [983, 513] width 32 height 32
type input "Oct 30, 2025"
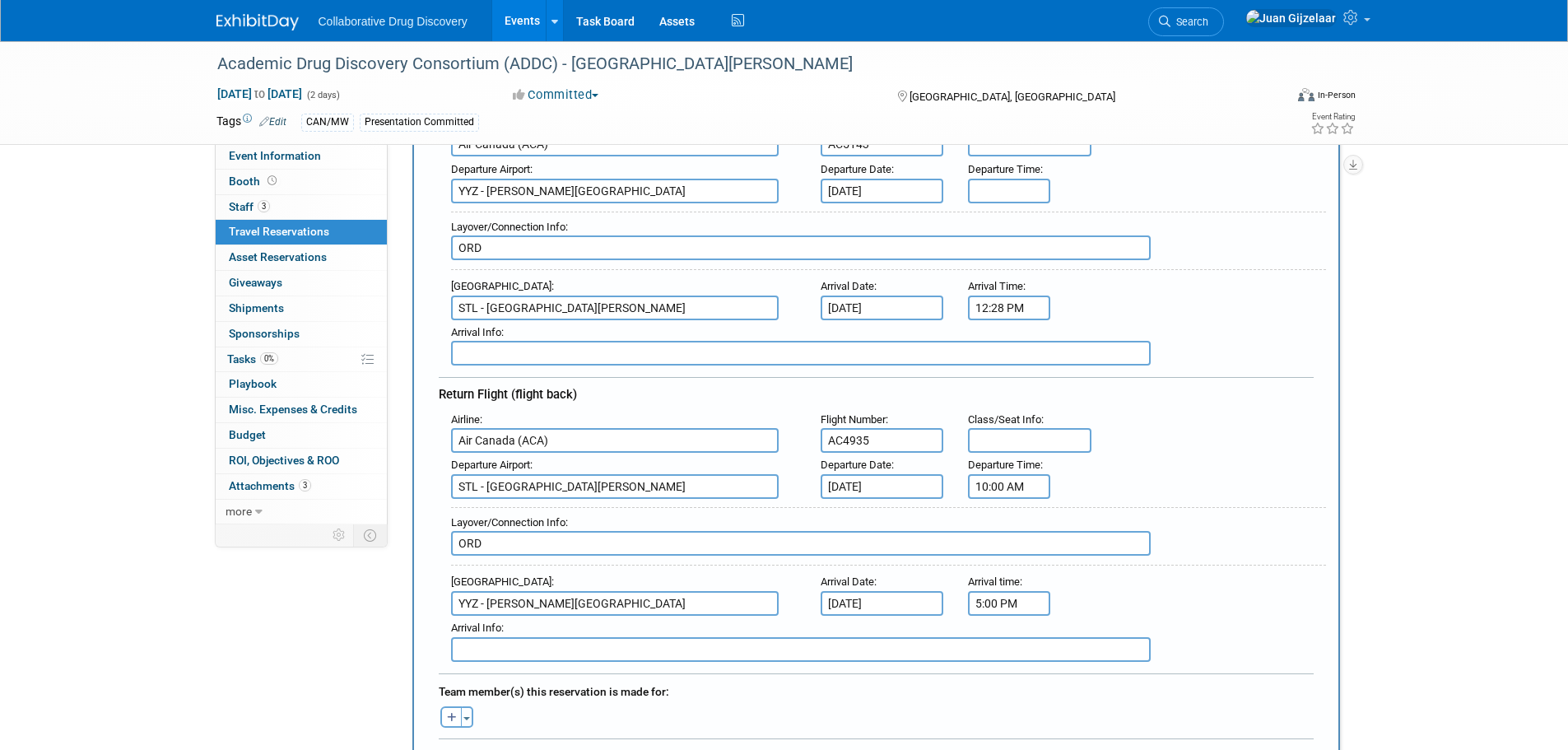
click at [999, 597] on input "5:00 PM" at bounding box center [1009, 603] width 82 height 24
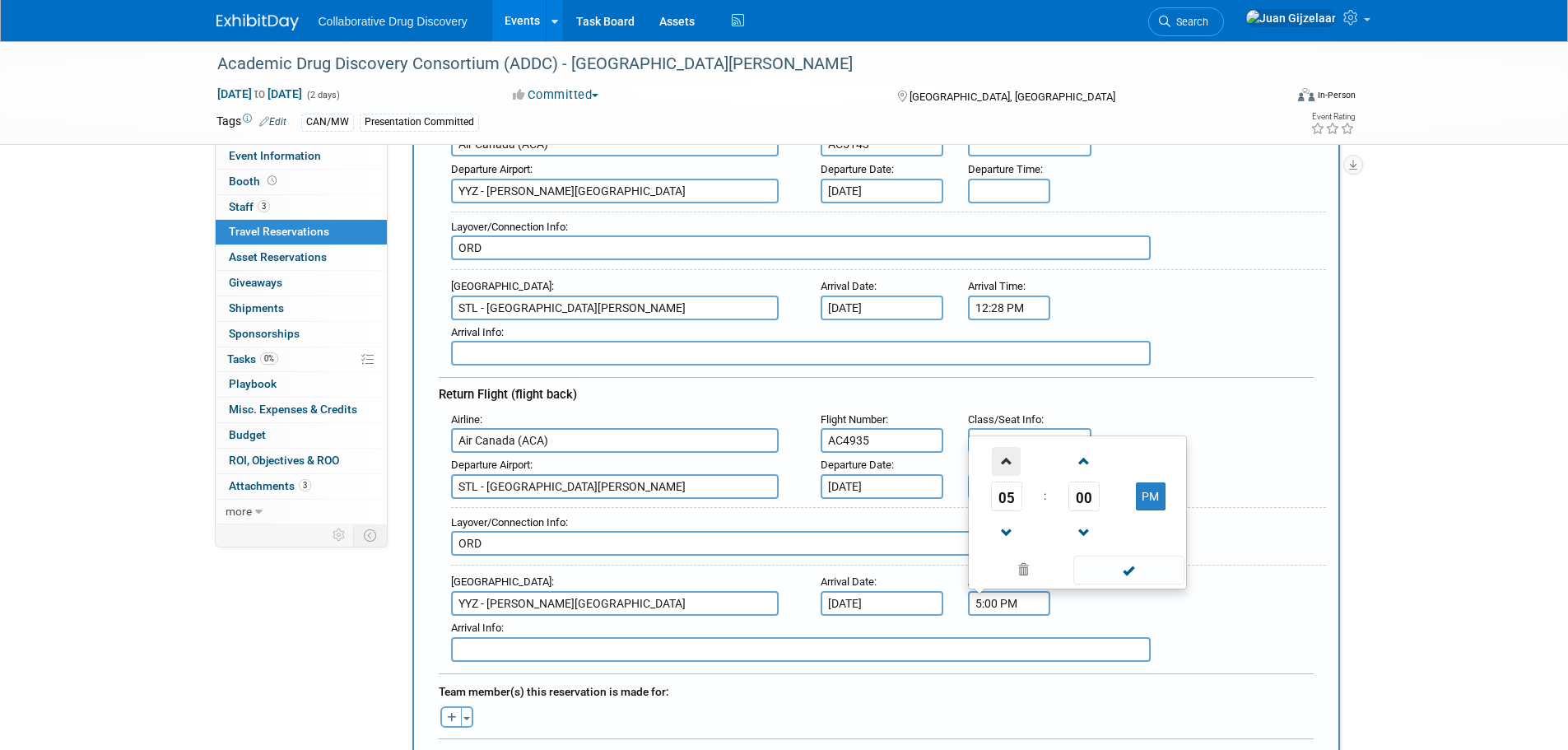
click at [998, 457] on span at bounding box center [1006, 461] width 29 height 29
click at [1003, 526] on span at bounding box center [1006, 533] width 29 height 29
click at [1154, 493] on button "PM" at bounding box center [1151, 496] width 29 height 28
click at [1154, 493] on button "AM" at bounding box center [1151, 496] width 29 height 28
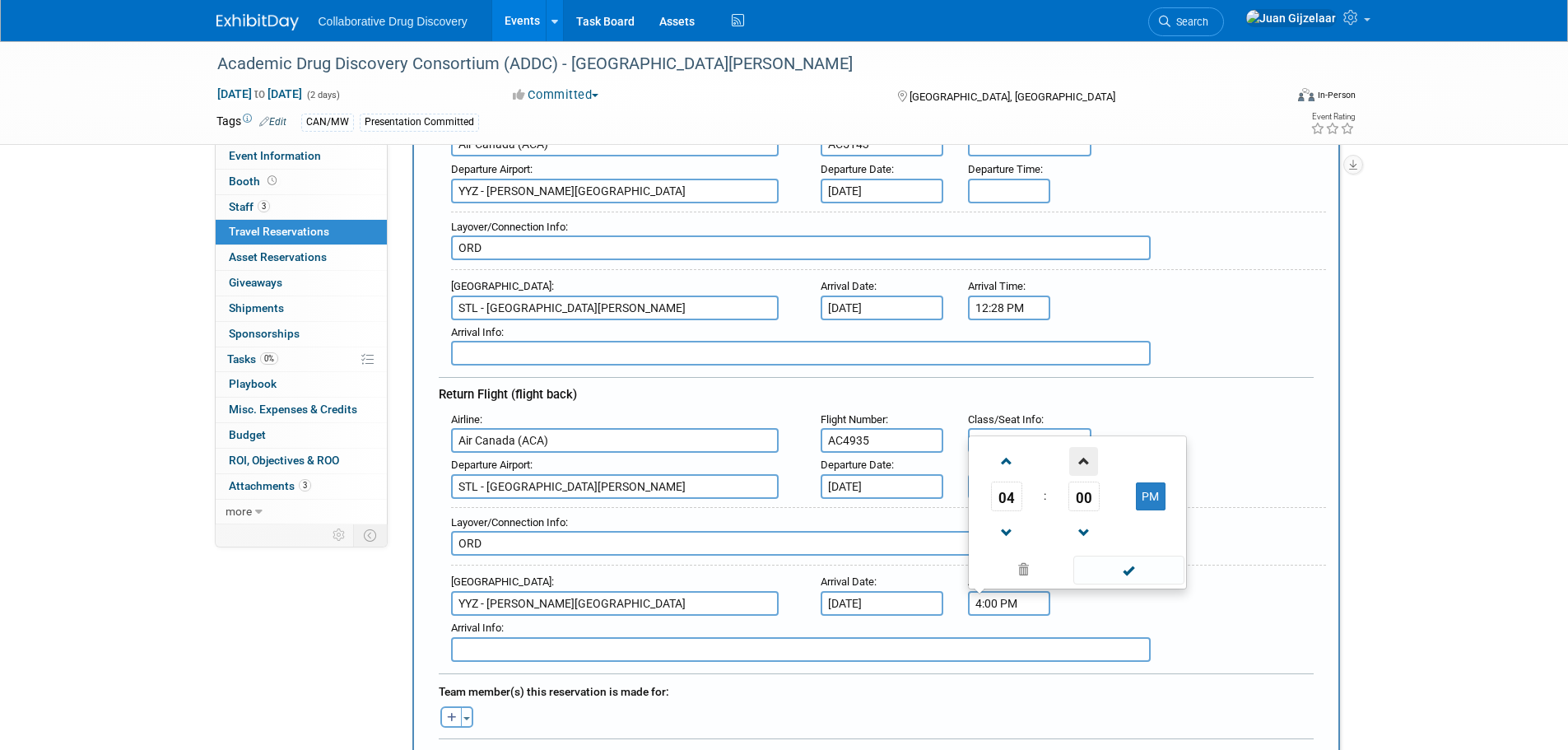
click at [1082, 462] on span at bounding box center [1084, 461] width 29 height 29
type input "4:02 PM"
click at [1150, 567] on span at bounding box center [1129, 571] width 111 height 29
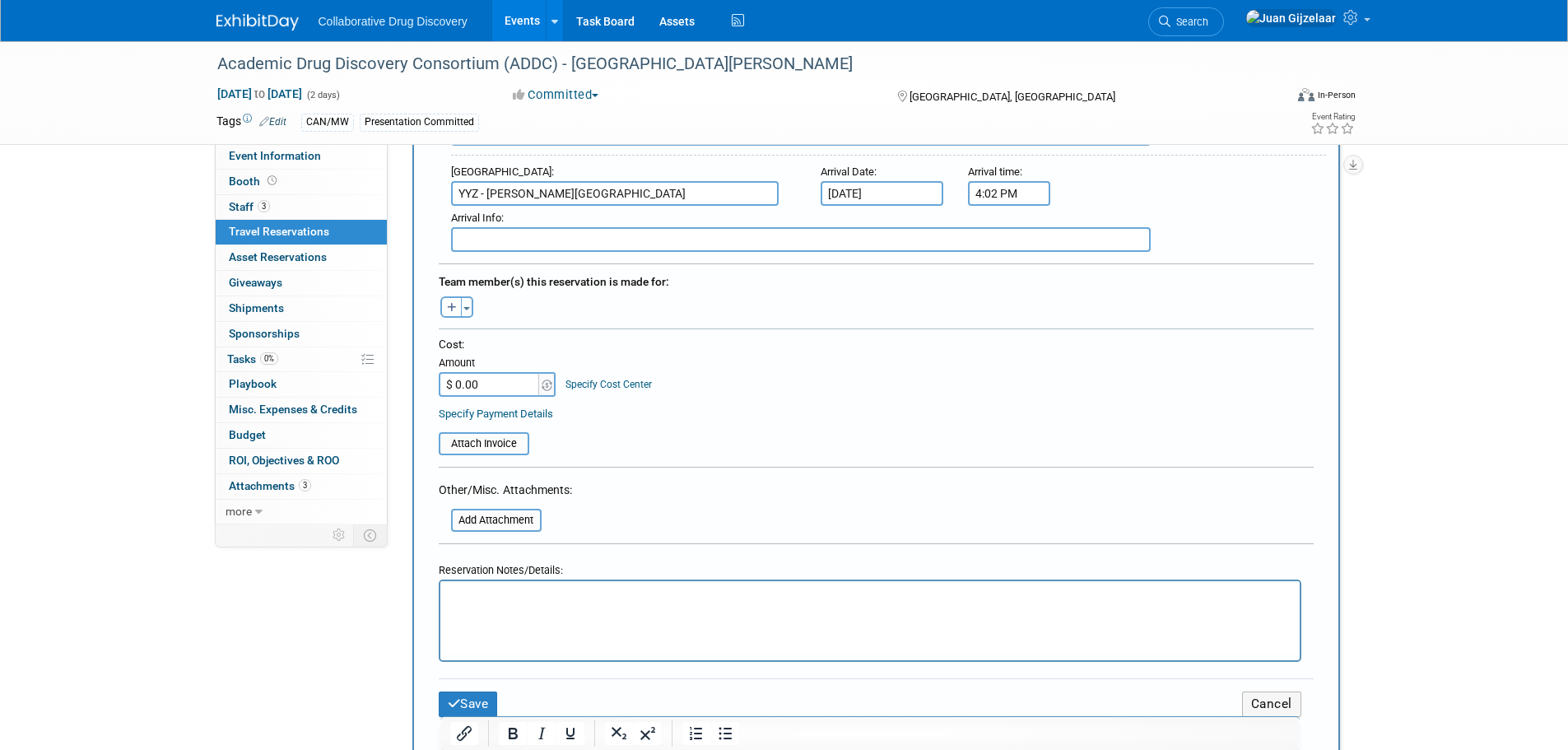
scroll to position [658, 0]
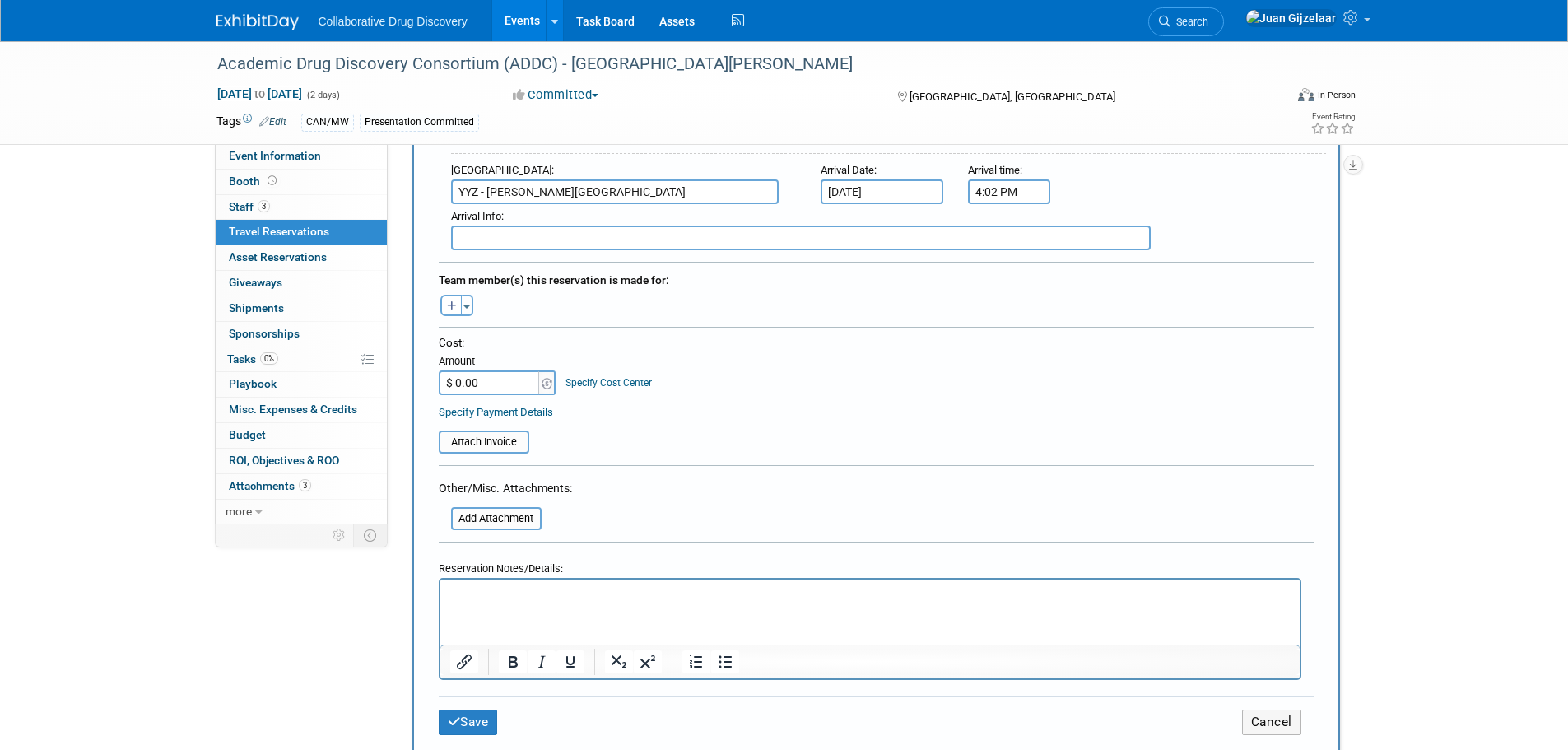
click at [483, 387] on input "$ 0.00" at bounding box center [490, 382] width 103 height 24
type input "$ 1,080.00"
click at [505, 444] on input "file" at bounding box center [429, 442] width 196 height 20
click at [500, 517] on input "file" at bounding box center [442, 519] width 196 height 20
type input "C:\fakepath\AC Flight St Louis.pdf"
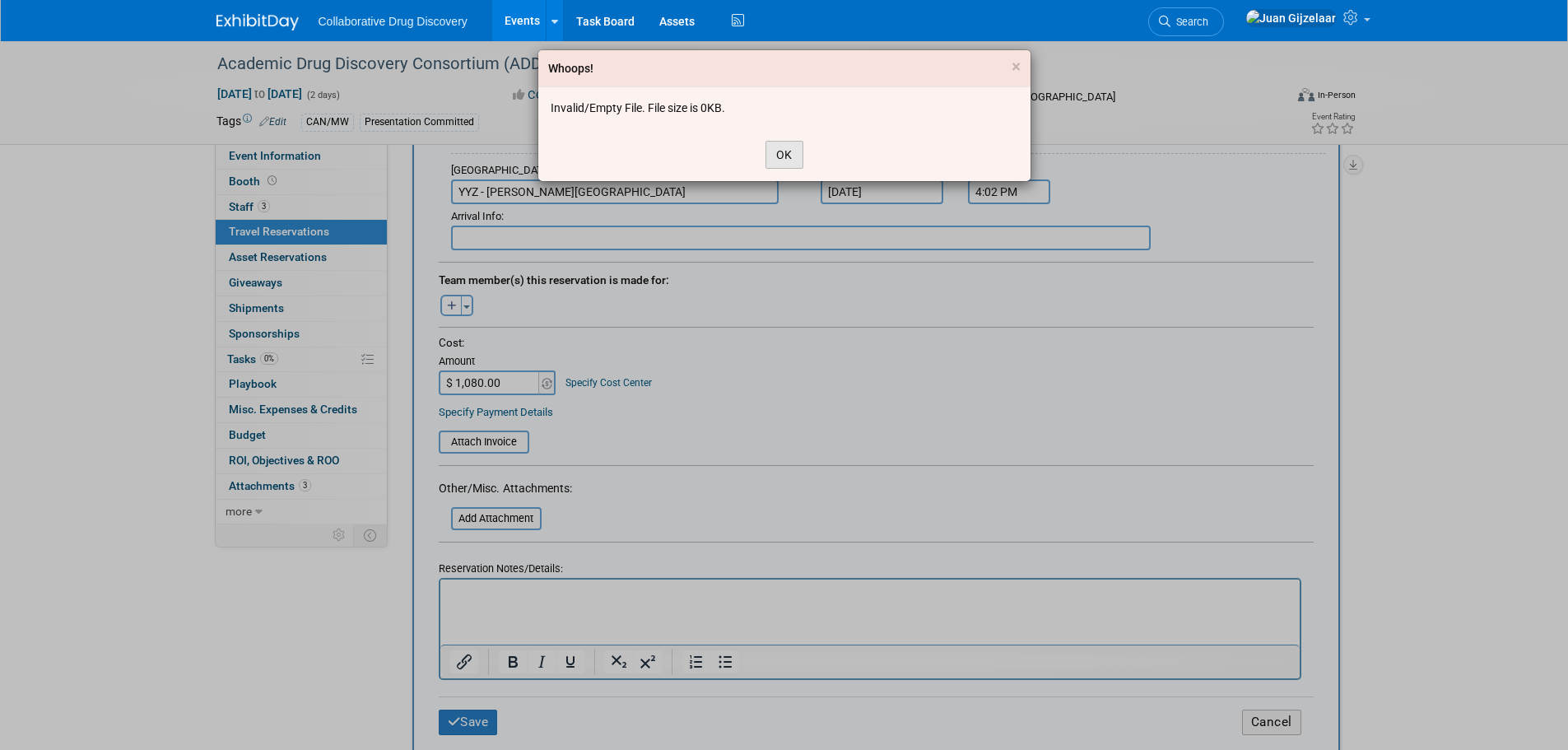
click at [781, 156] on button "OK" at bounding box center [784, 154] width 38 height 28
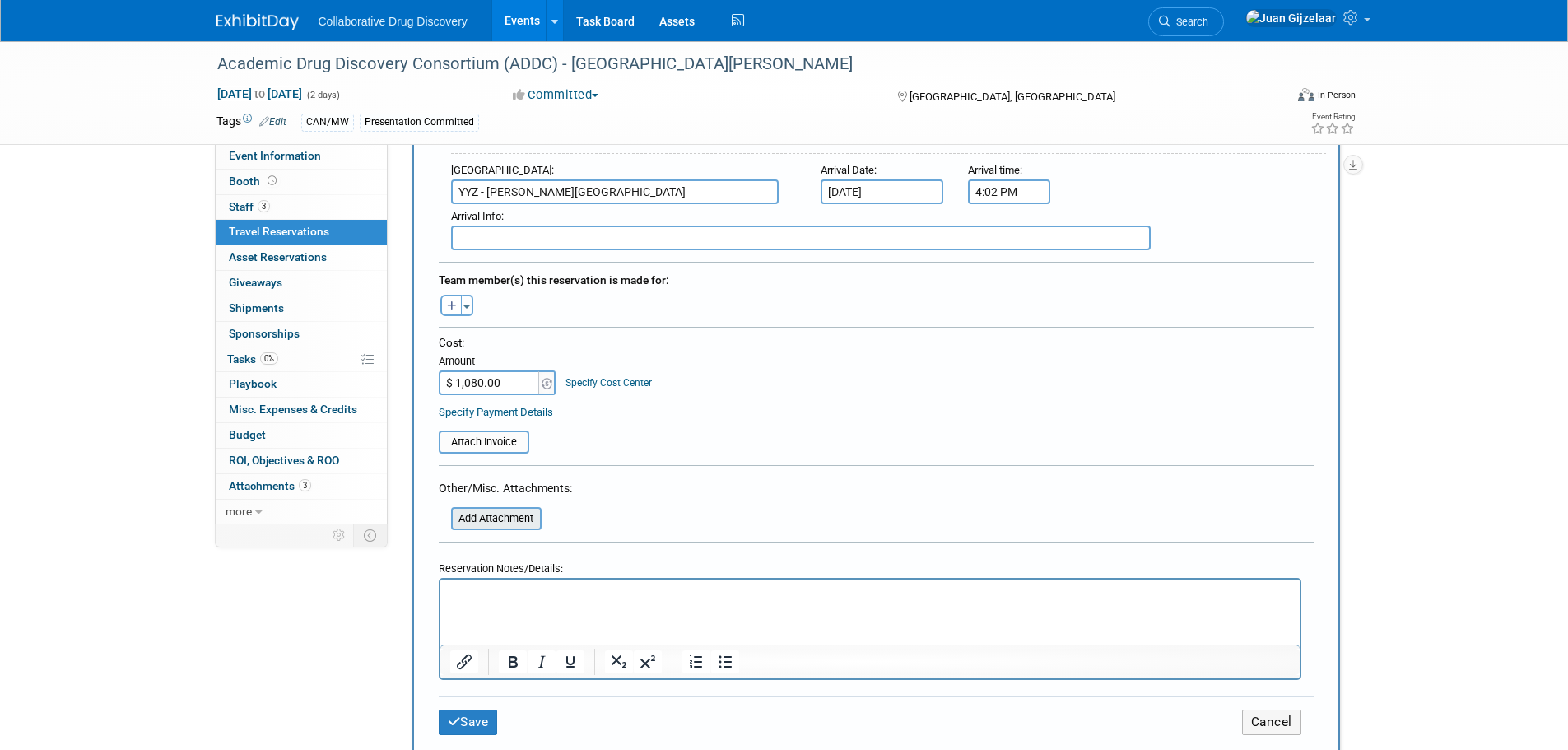
click at [499, 516] on input "file" at bounding box center [442, 519] width 196 height 20
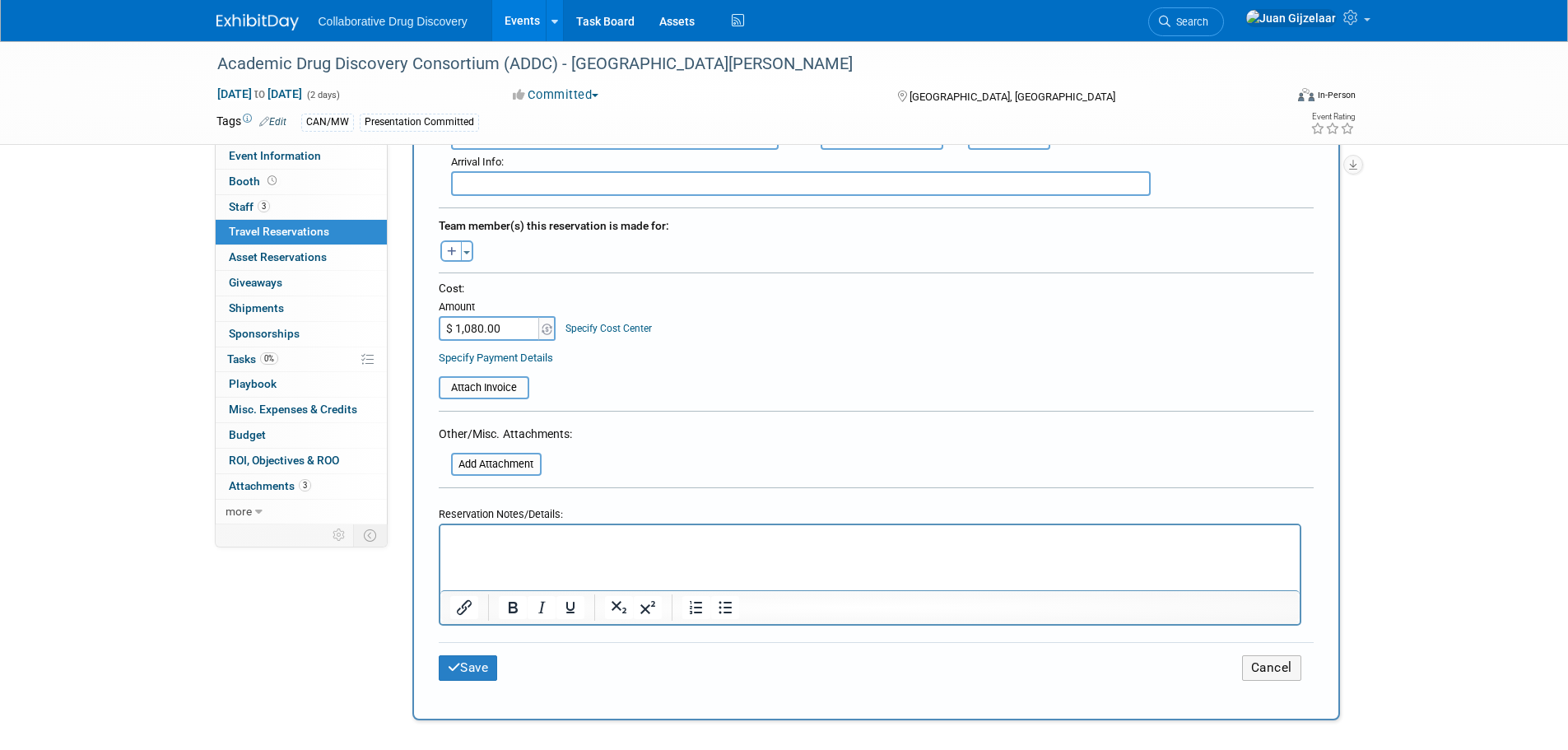
scroll to position [823, 0]
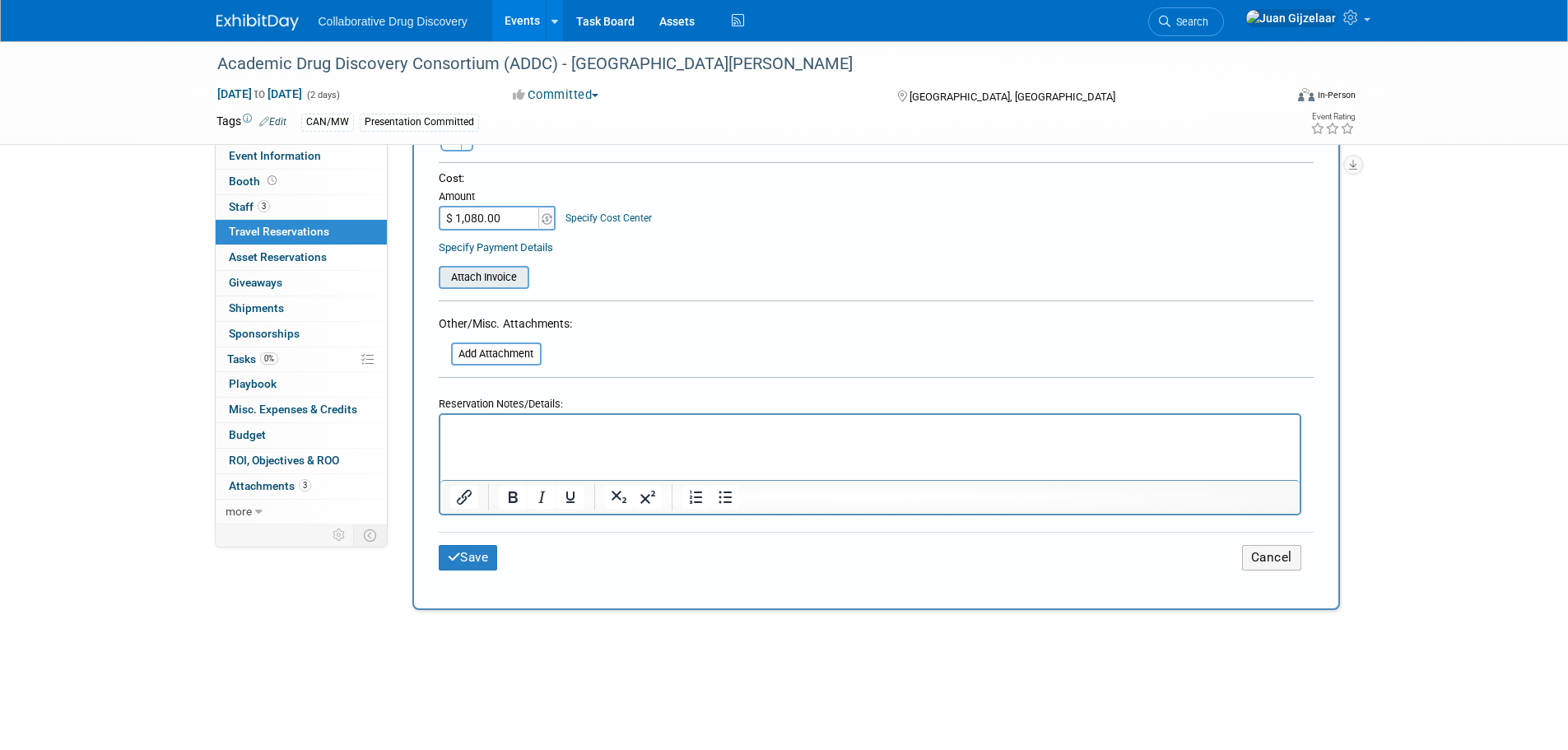
click at [515, 276] on input "file" at bounding box center [429, 277] width 196 height 20
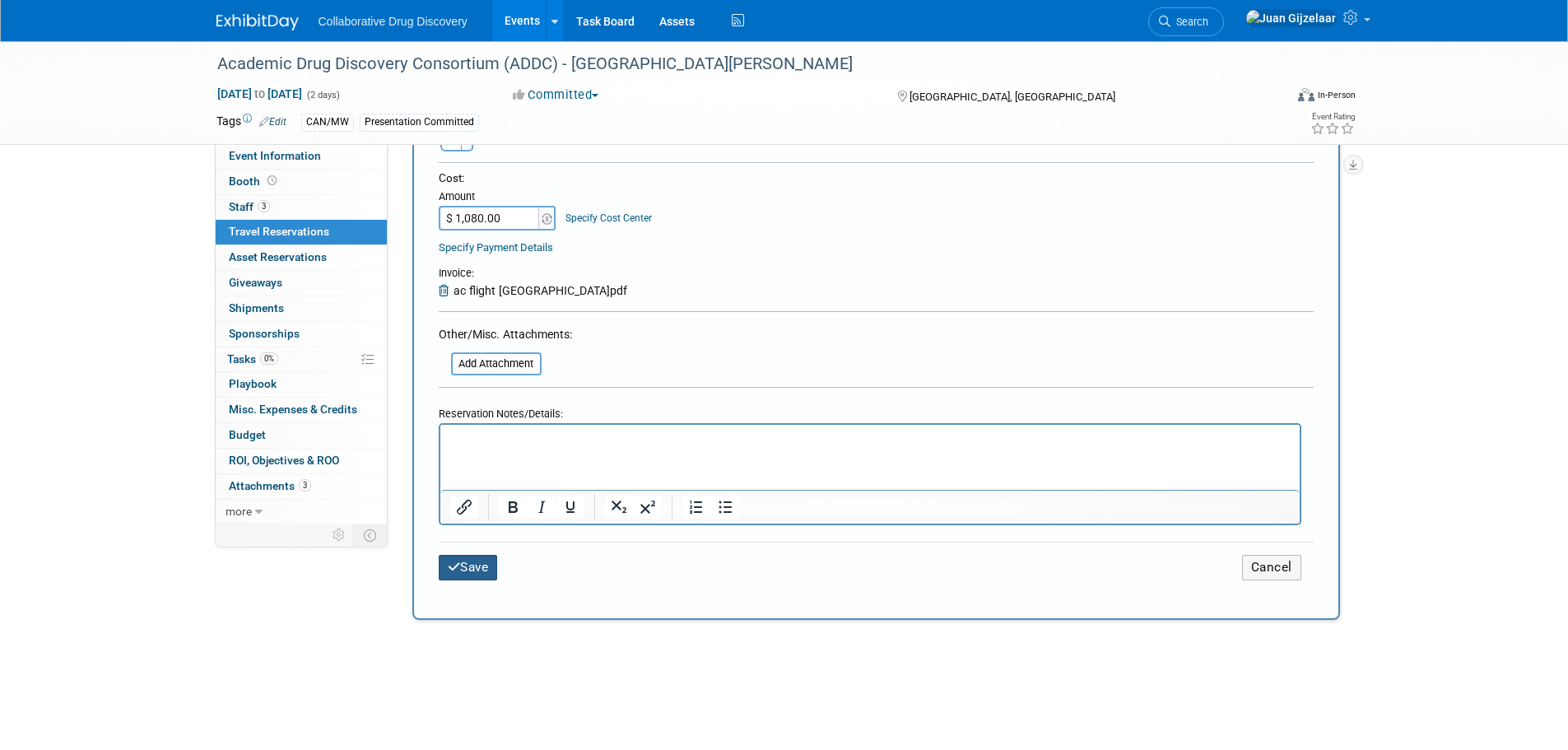
click at [482, 560] on button "Save" at bounding box center [468, 568] width 59 height 25
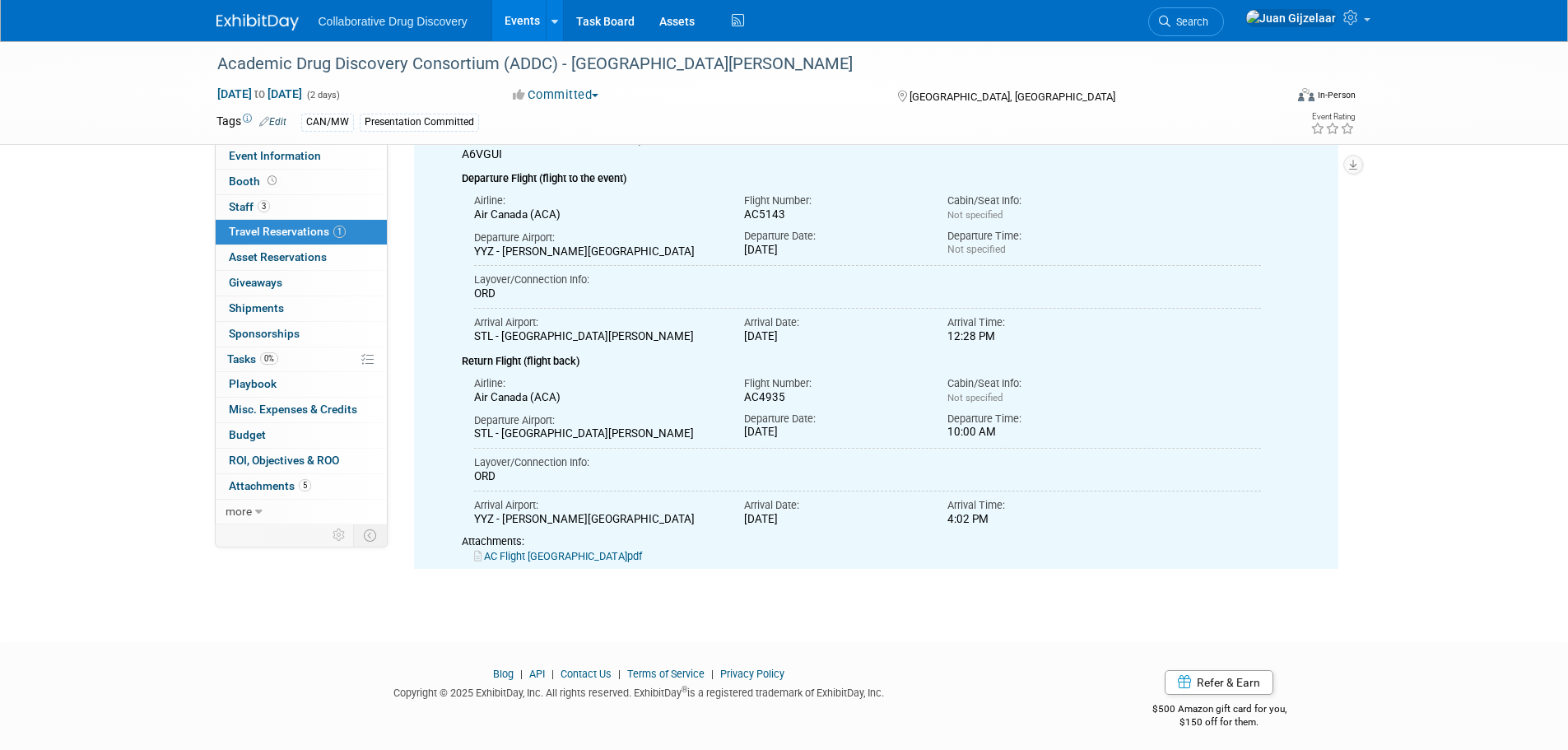
scroll to position [137, 0]
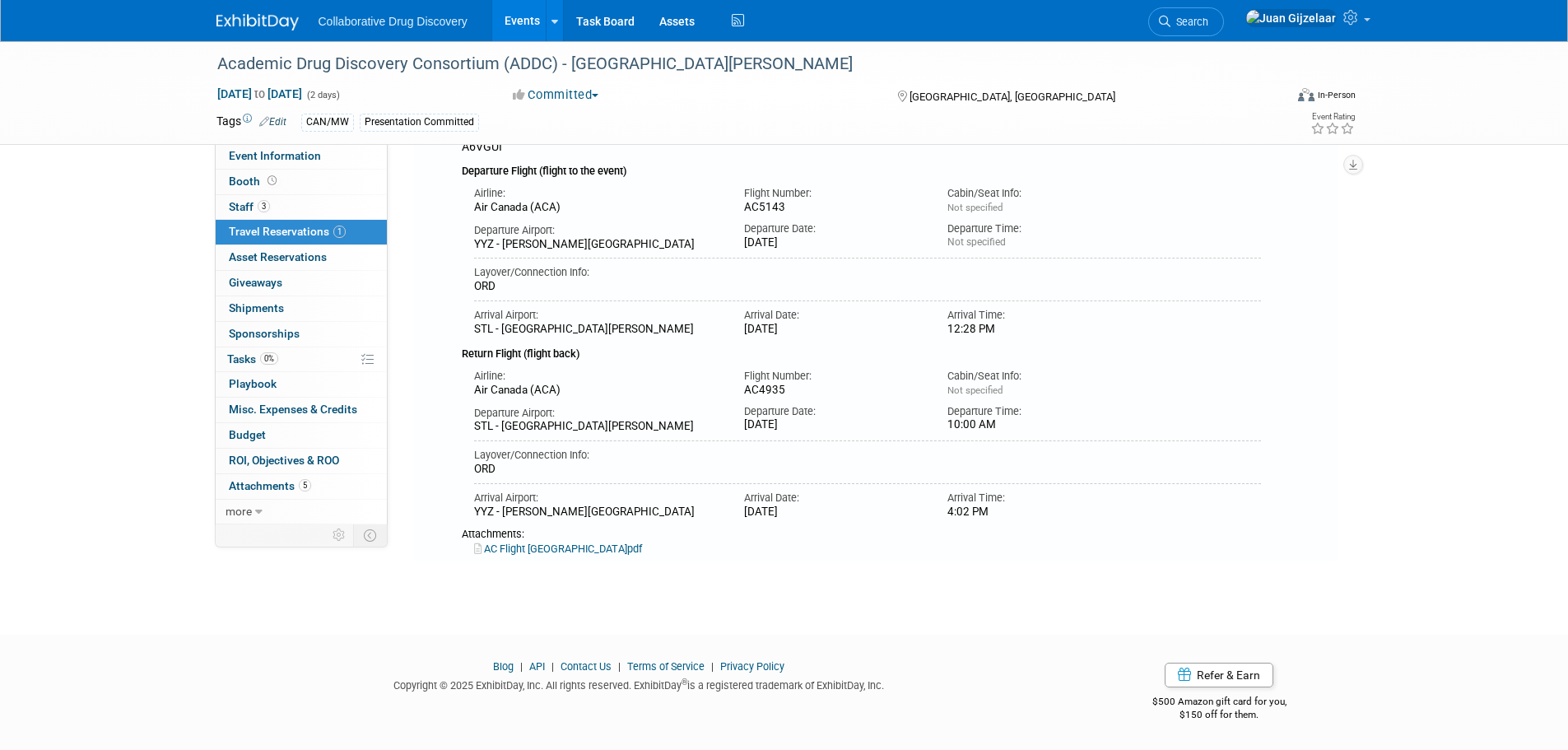
click at [302, 228] on span "Travel Reservations 1" at bounding box center [288, 231] width 117 height 14
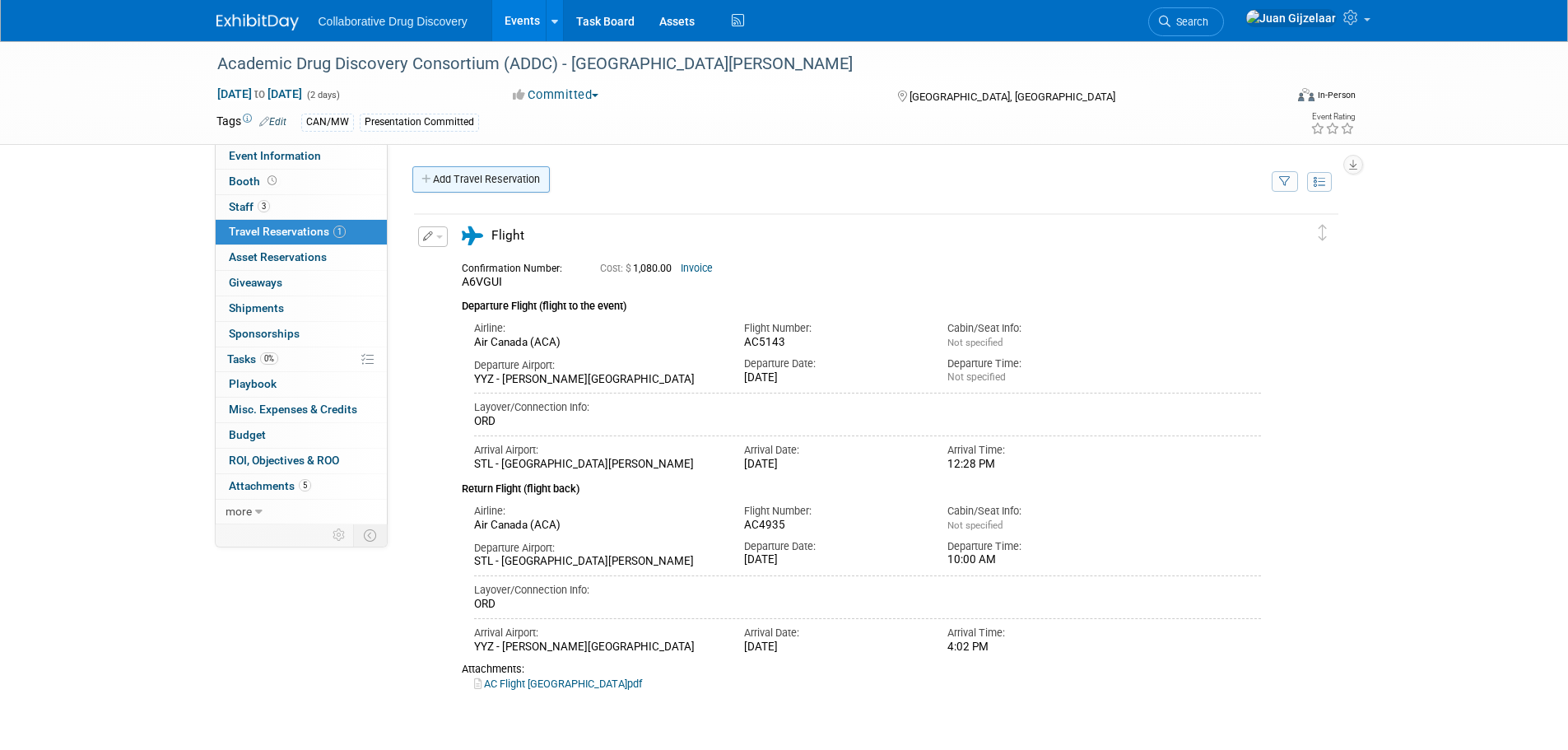
scroll to position [0, 0]
click at [490, 184] on link "Add Travel Reservation" at bounding box center [481, 179] width 137 height 26
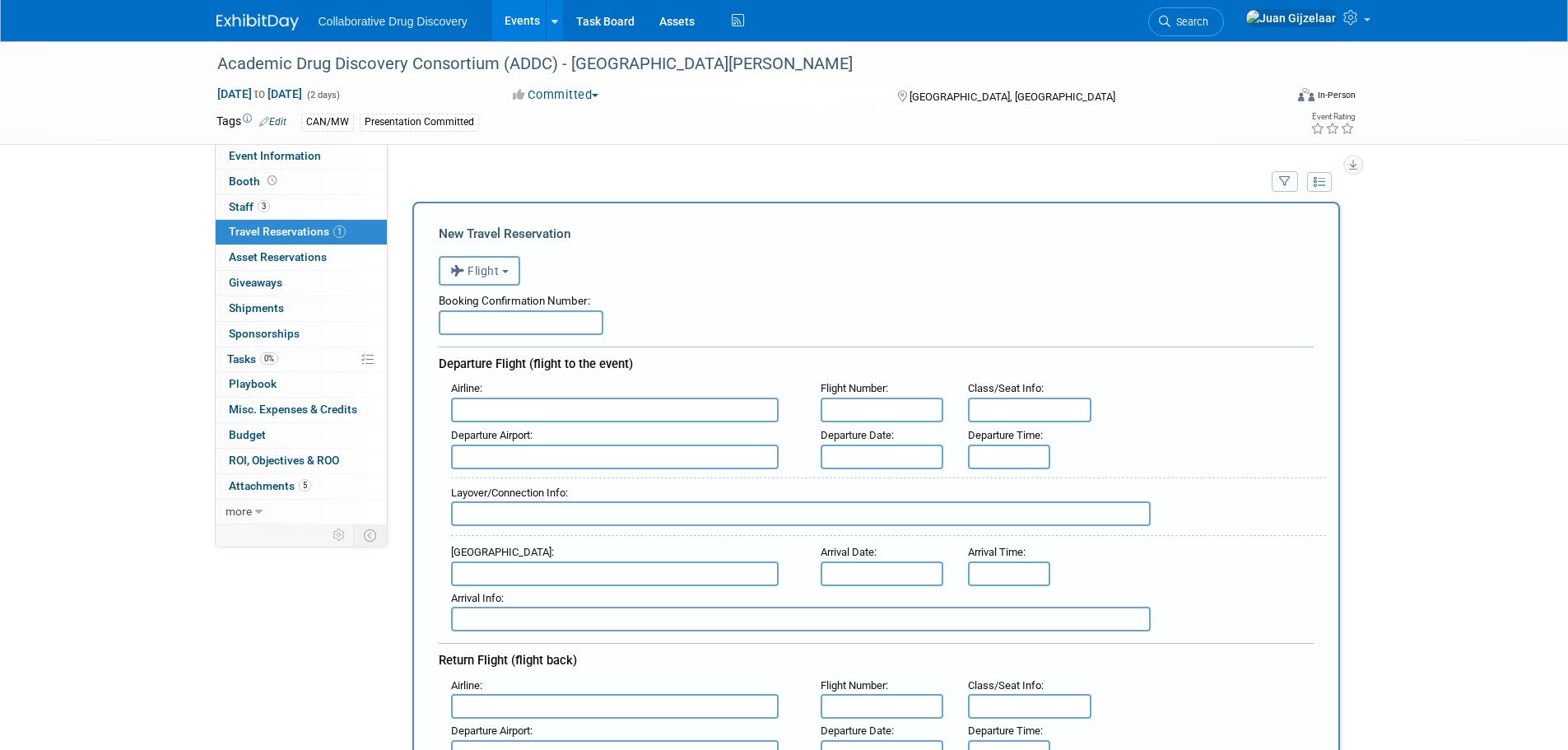
click at [497, 266] on span "Flight" at bounding box center [475, 271] width 50 height 14
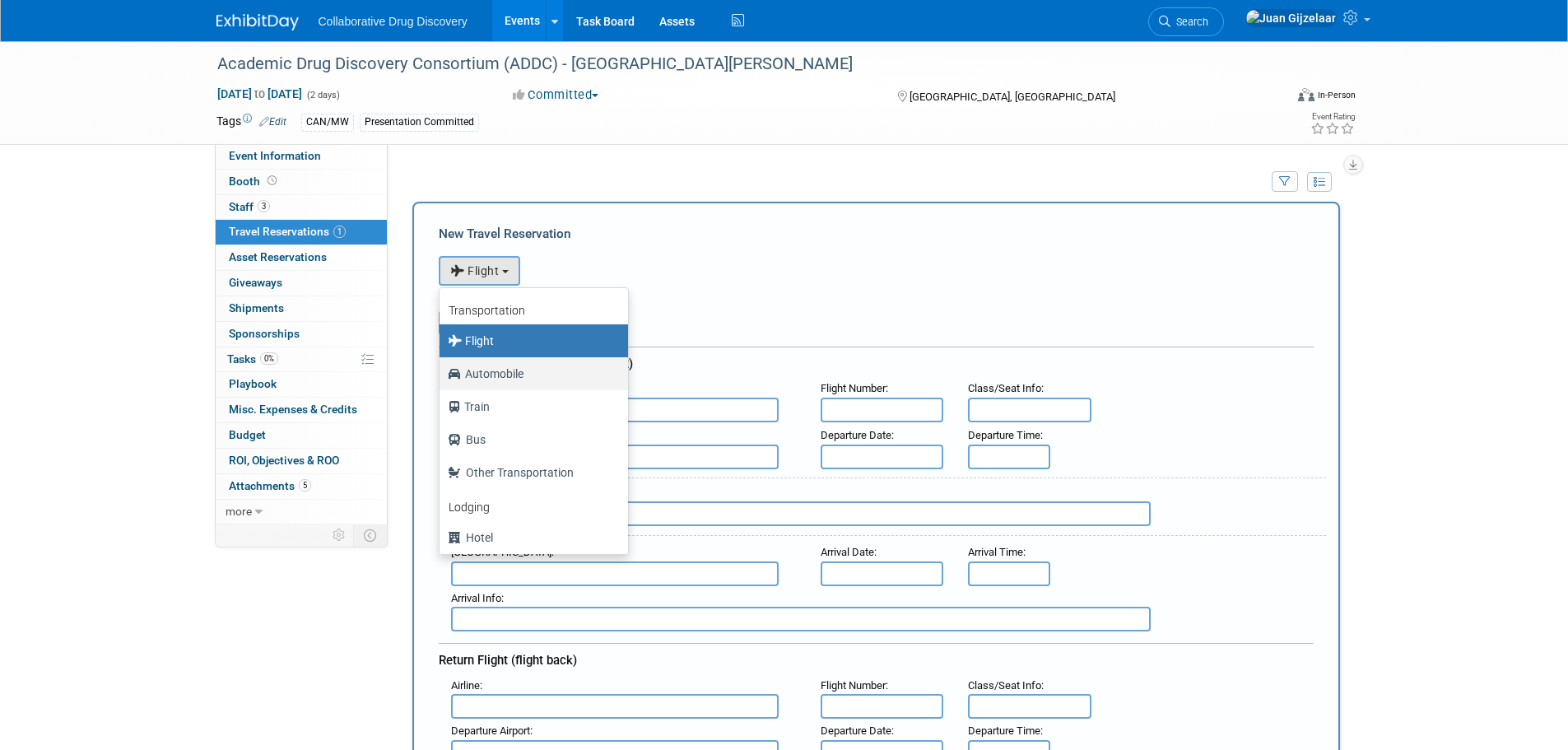
drag, startPoint x: 510, startPoint y: 377, endPoint x: 521, endPoint y: 496, distance: 119.5
click at [520, 495] on ul "Transportation Flight Automobile Train Bus Other Transportation Lodging Hotel B…" at bounding box center [533, 421] width 190 height 267
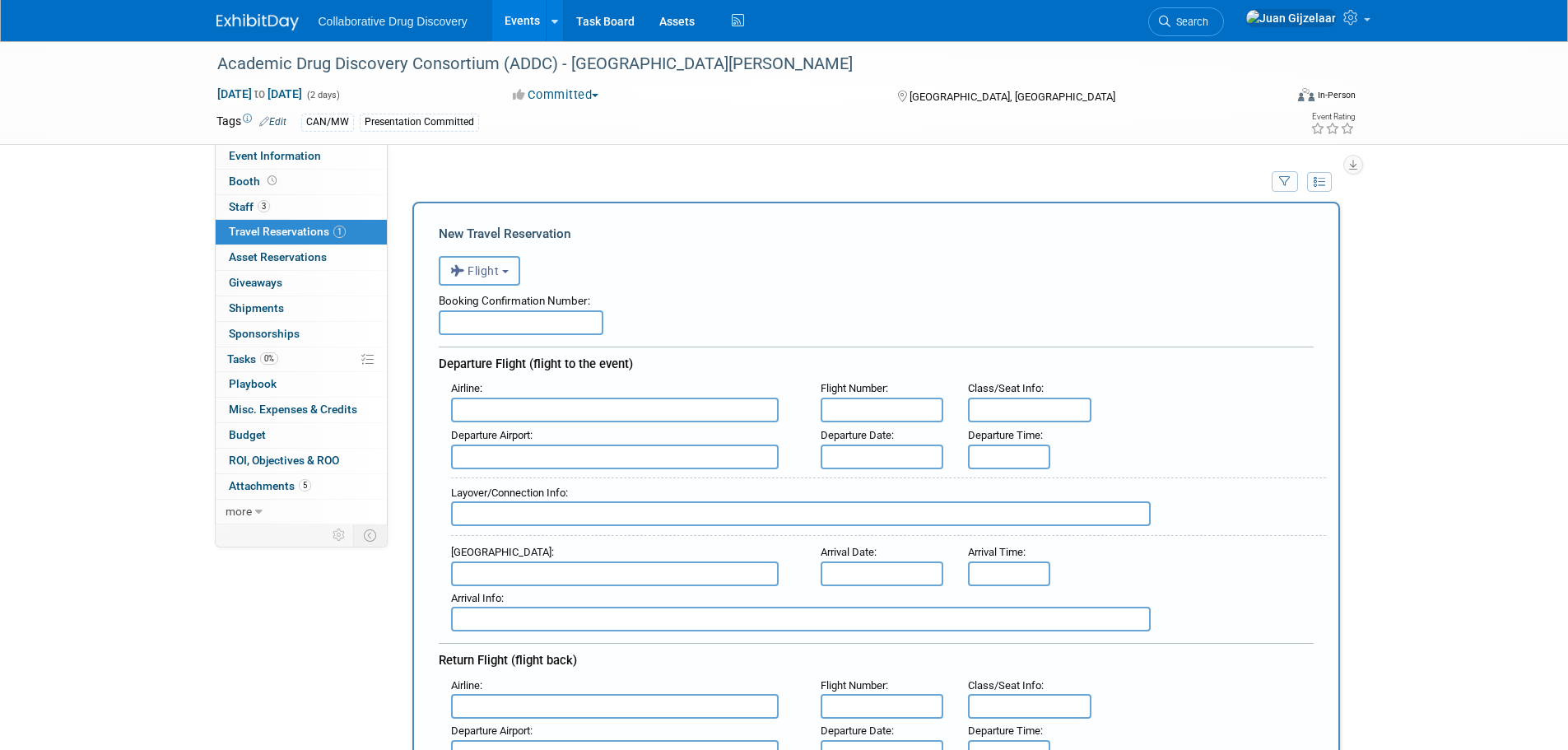
click at [517, 277] on button "Flight" at bounding box center [480, 271] width 82 height 29
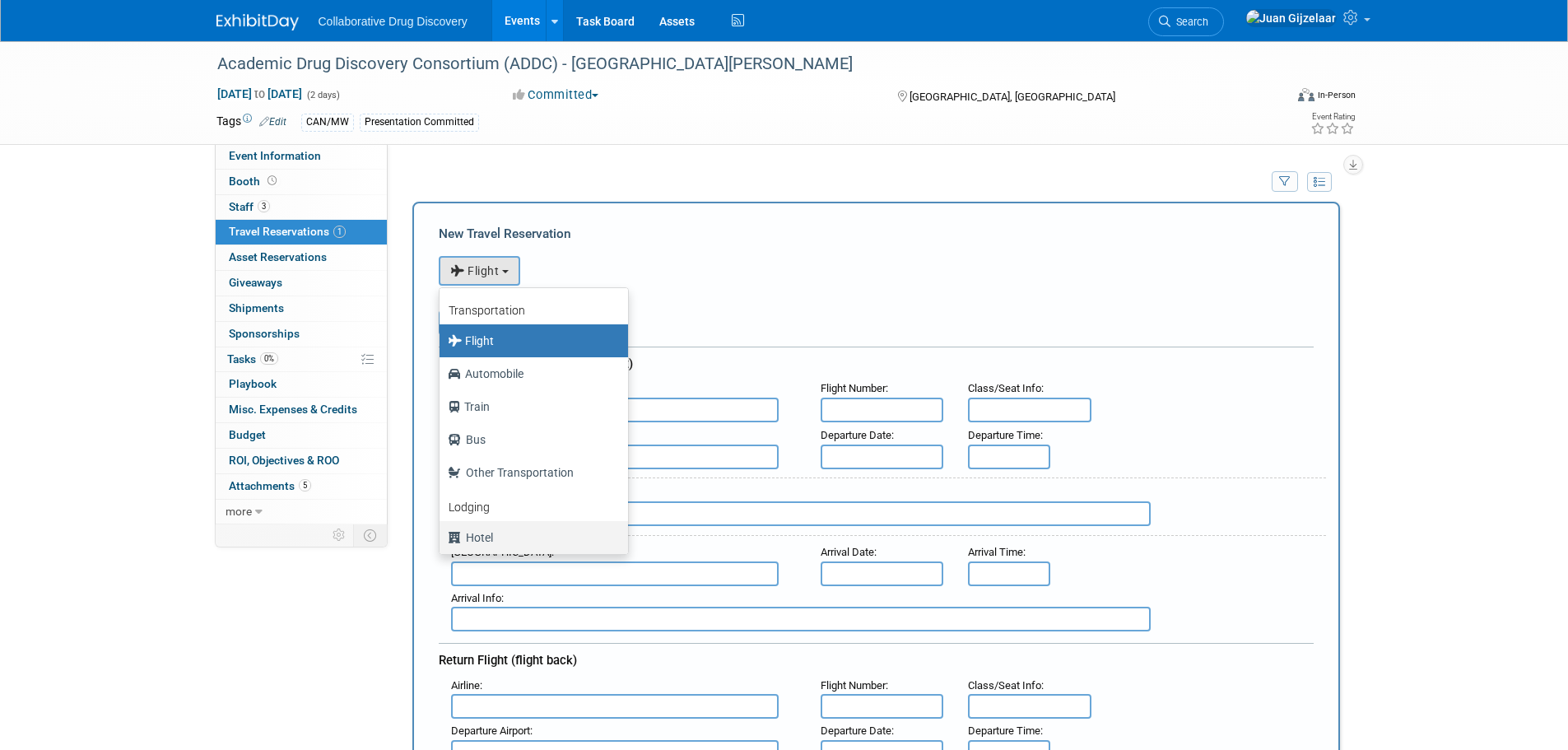
click at [481, 536] on label "Hotel" at bounding box center [529, 537] width 164 height 26
click at [442, 536] on input "Hotel" at bounding box center [436, 535] width 11 height 11
select select "6"
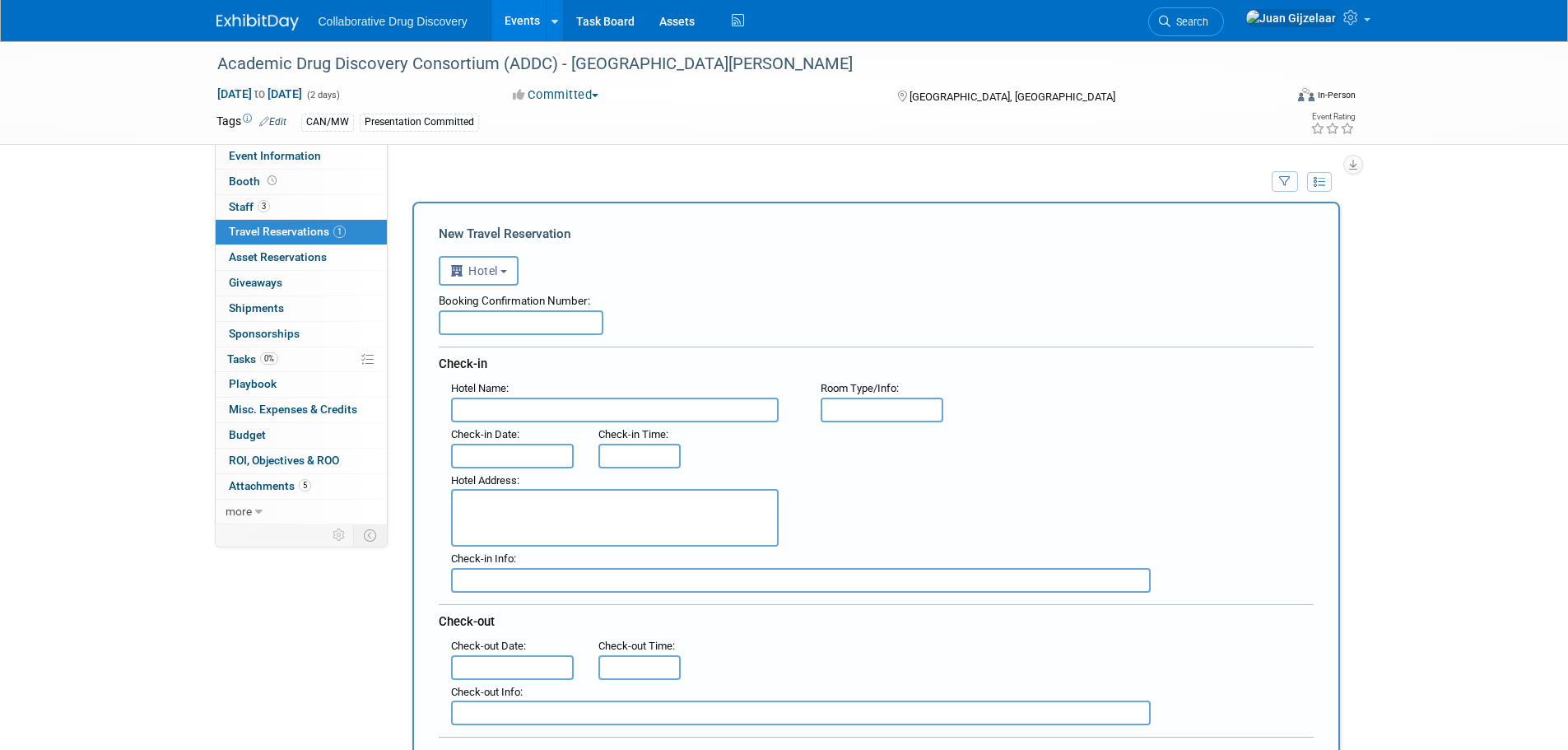
click at [595, 412] on input "text" at bounding box center [615, 410] width 328 height 24
type input "Hilton Double Tree (Event Recommended)"
click at [527, 455] on input "text" at bounding box center [513, 455] width 124 height 24
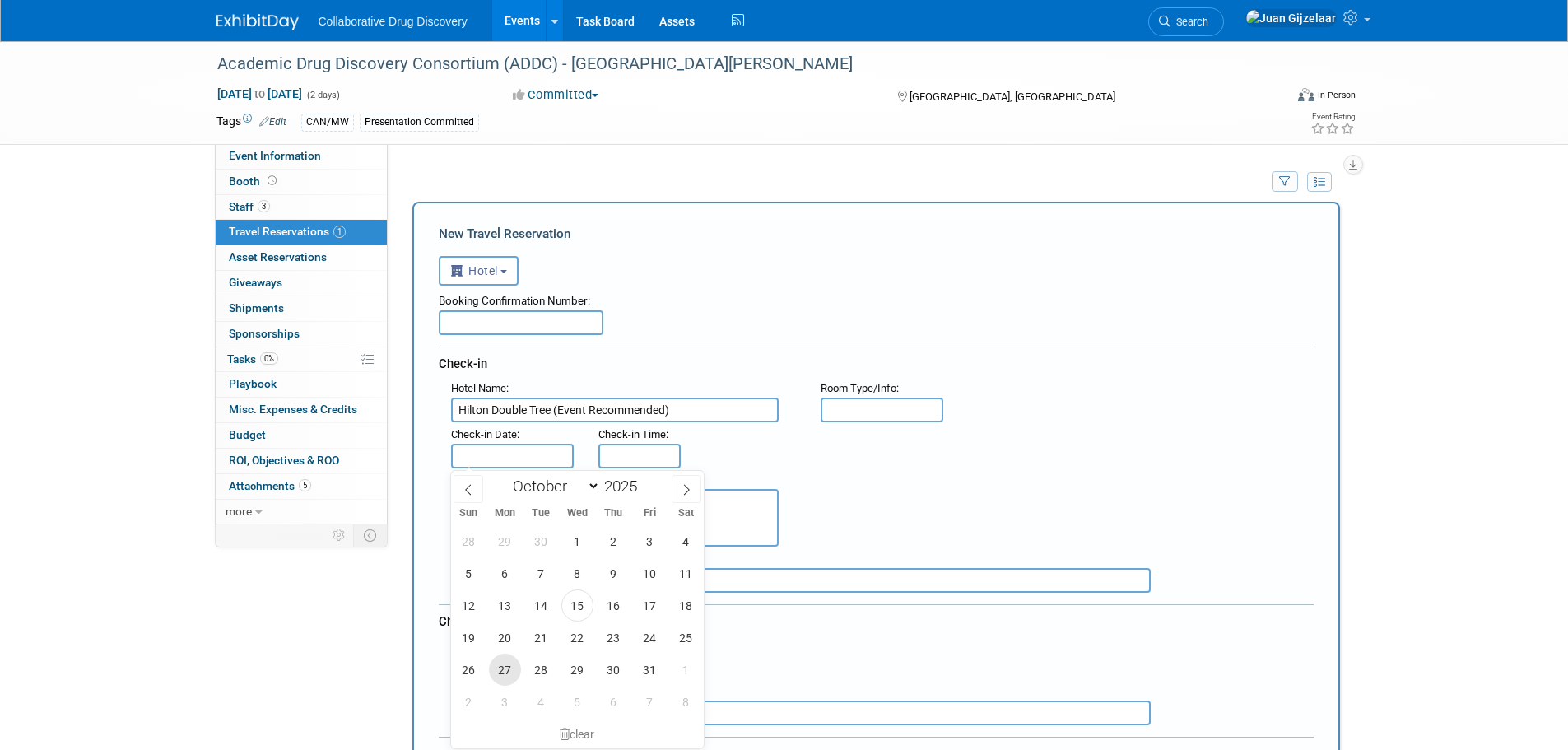
click at [499, 676] on span "27" at bounding box center [504, 669] width 32 height 32
type input "Oct 27, 2025"
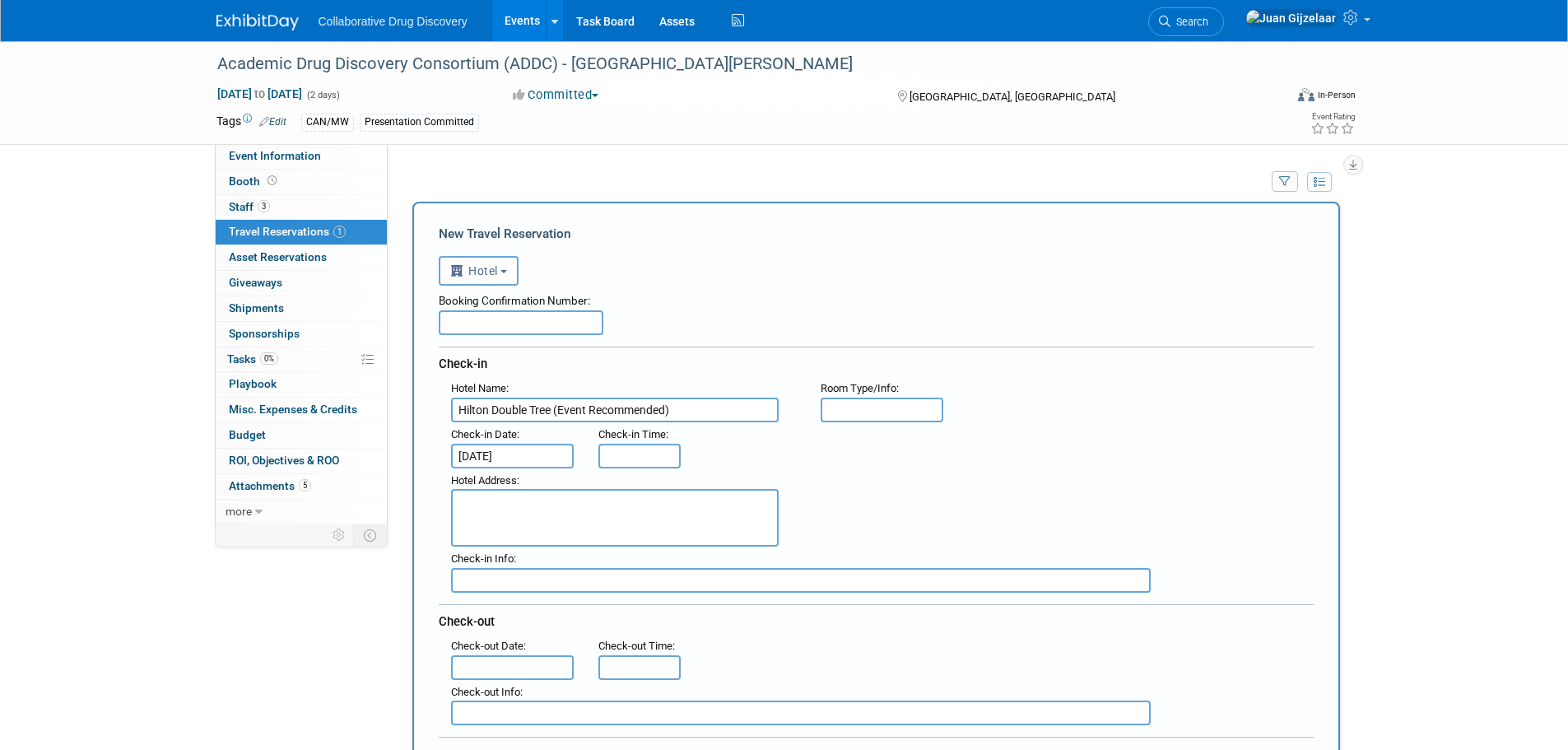
type input "3:00 PM"
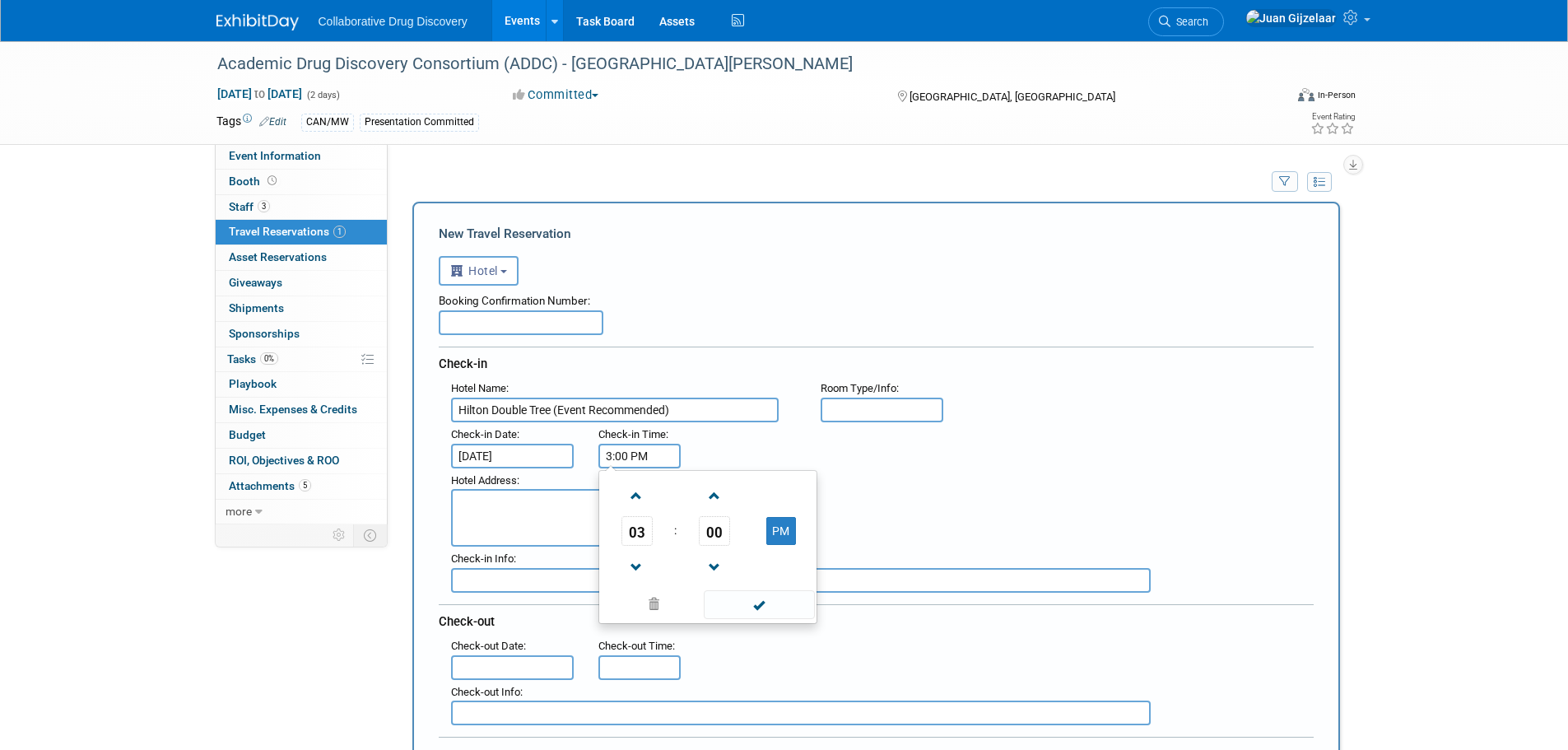
click at [632, 460] on input "3:00 PM" at bounding box center [640, 455] width 82 height 24
click at [741, 447] on div ": Check-in Date : Oct 27, 2025 Check-in Time : 3:00 PM 03 : 00 PM 12 01 02 03 0…" at bounding box center [882, 445] width 887 height 46
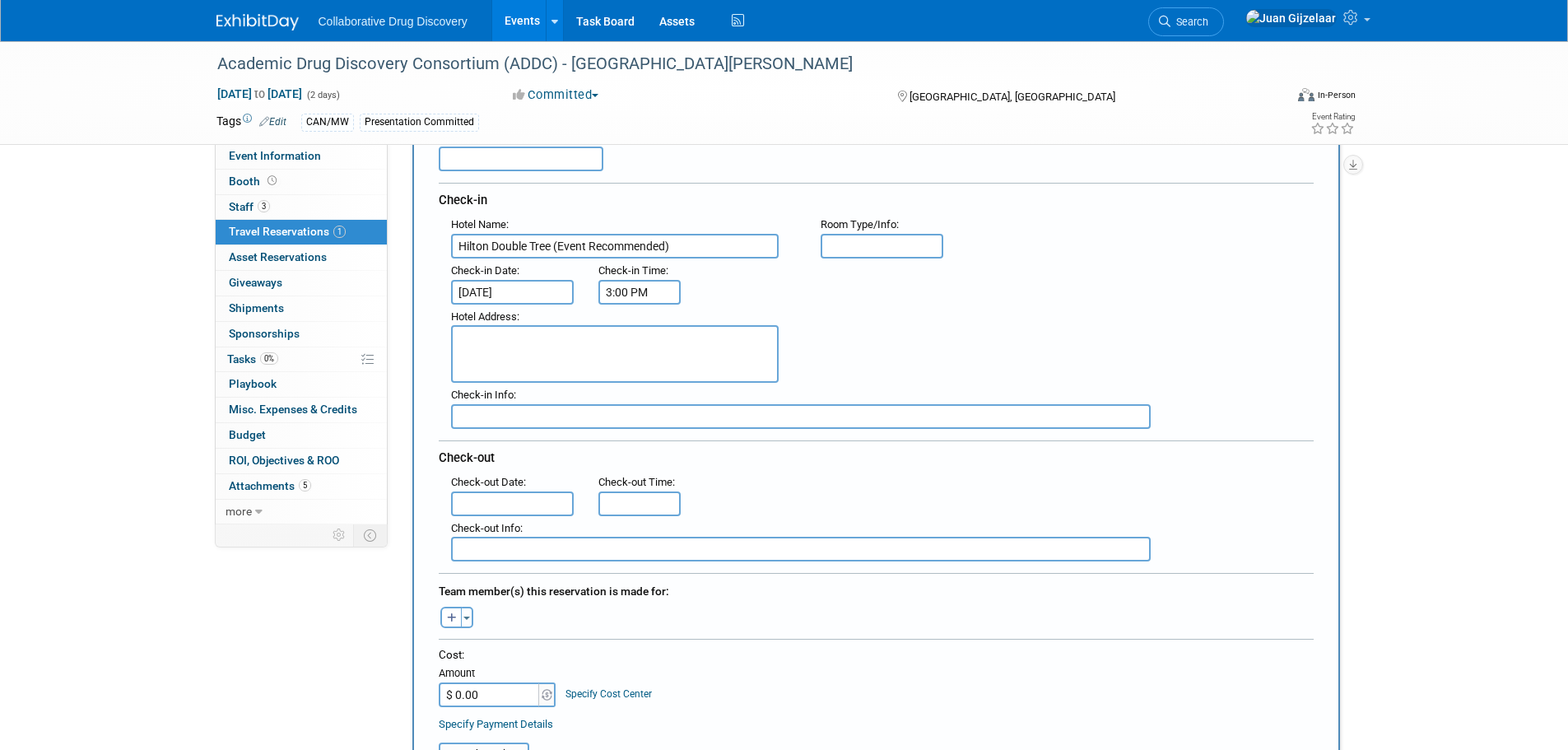
scroll to position [165, 0]
click at [499, 504] on input "text" at bounding box center [513, 502] width 124 height 24
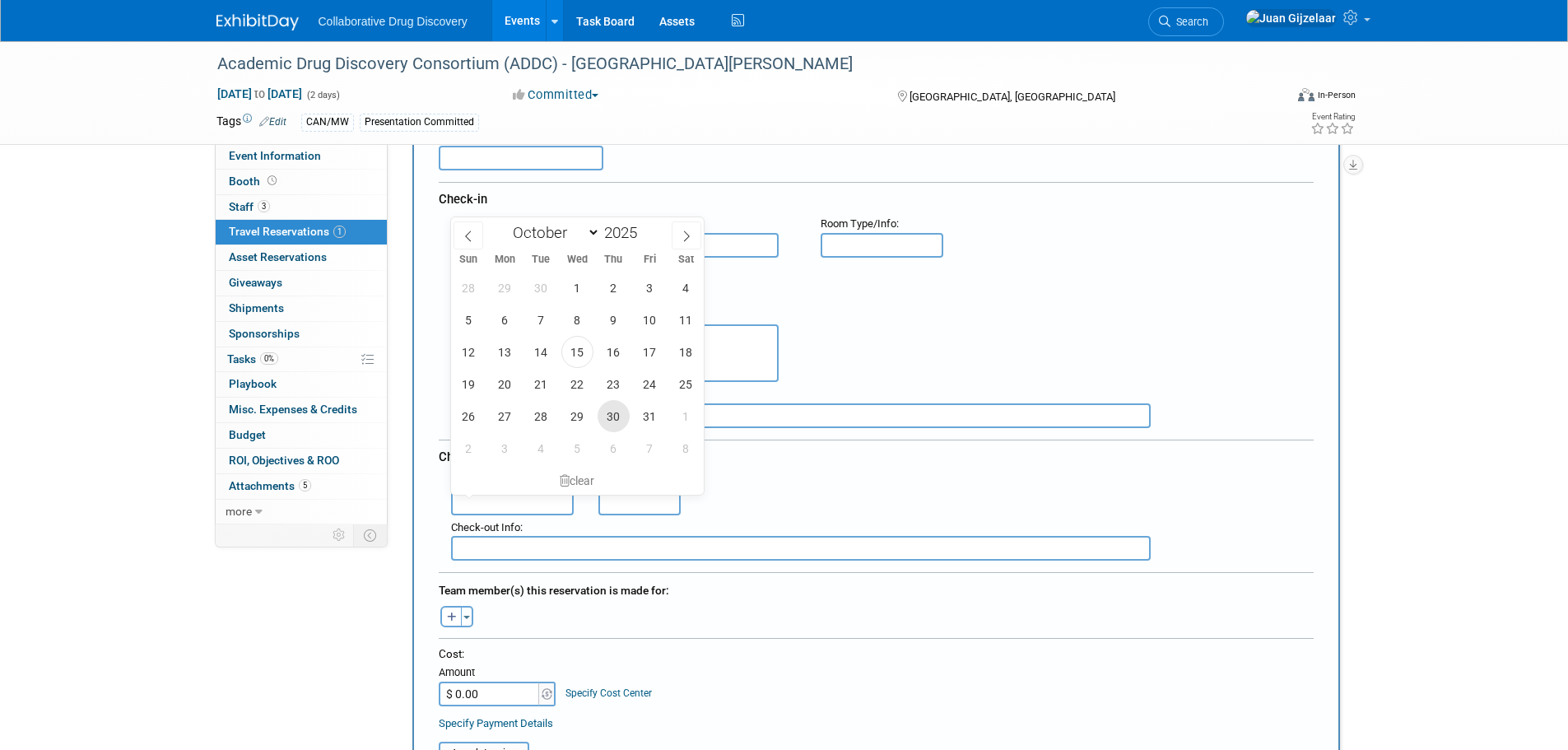
click at [609, 416] on span "30" at bounding box center [613, 415] width 32 height 32
type input "Oct 30, 2025"
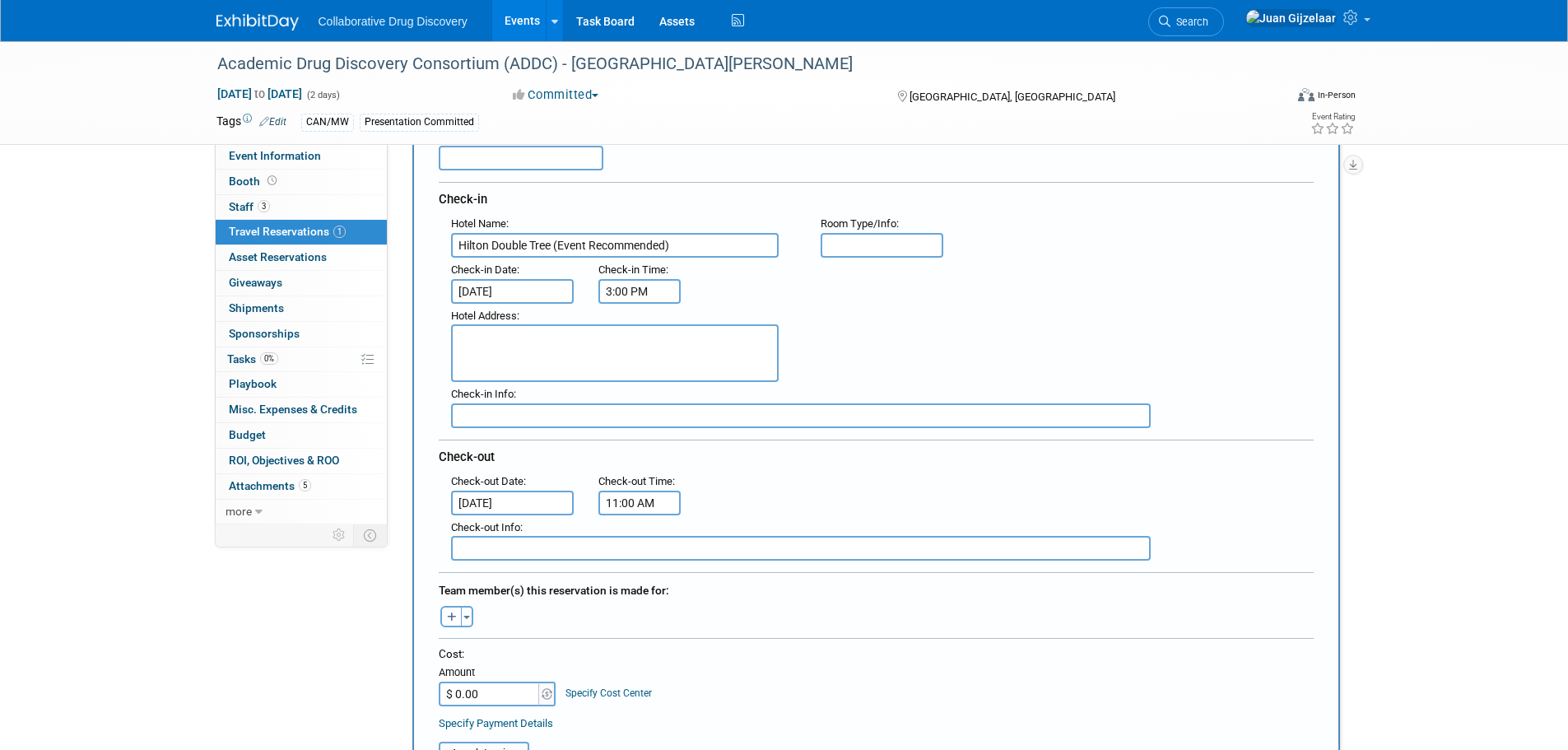
click at [633, 499] on input "11:00 AM" at bounding box center [640, 502] width 82 height 24
click at [642, 603] on span at bounding box center [637, 614] width 29 height 29
type input "8:00 AM"
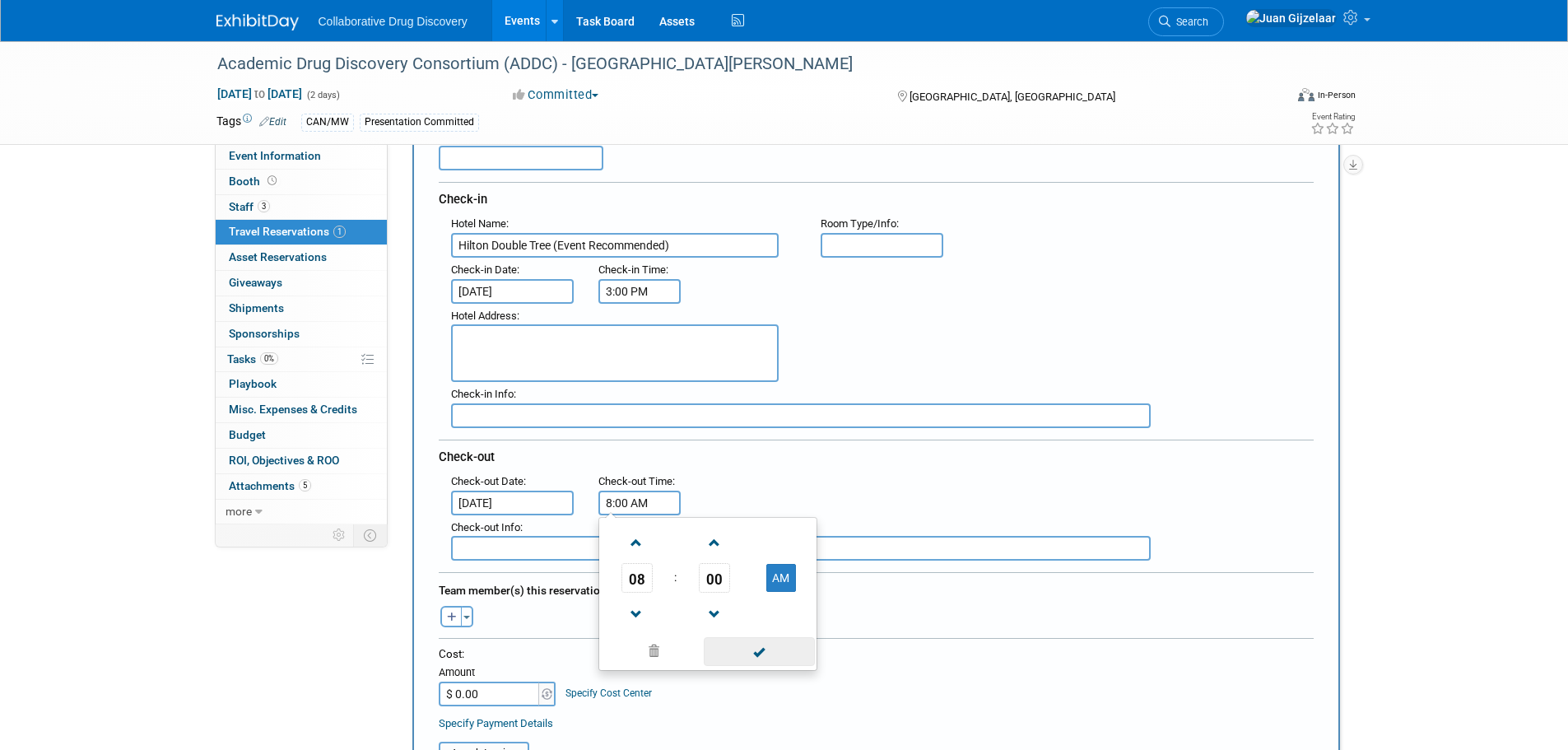
click at [782, 656] on span at bounding box center [760, 651] width 111 height 29
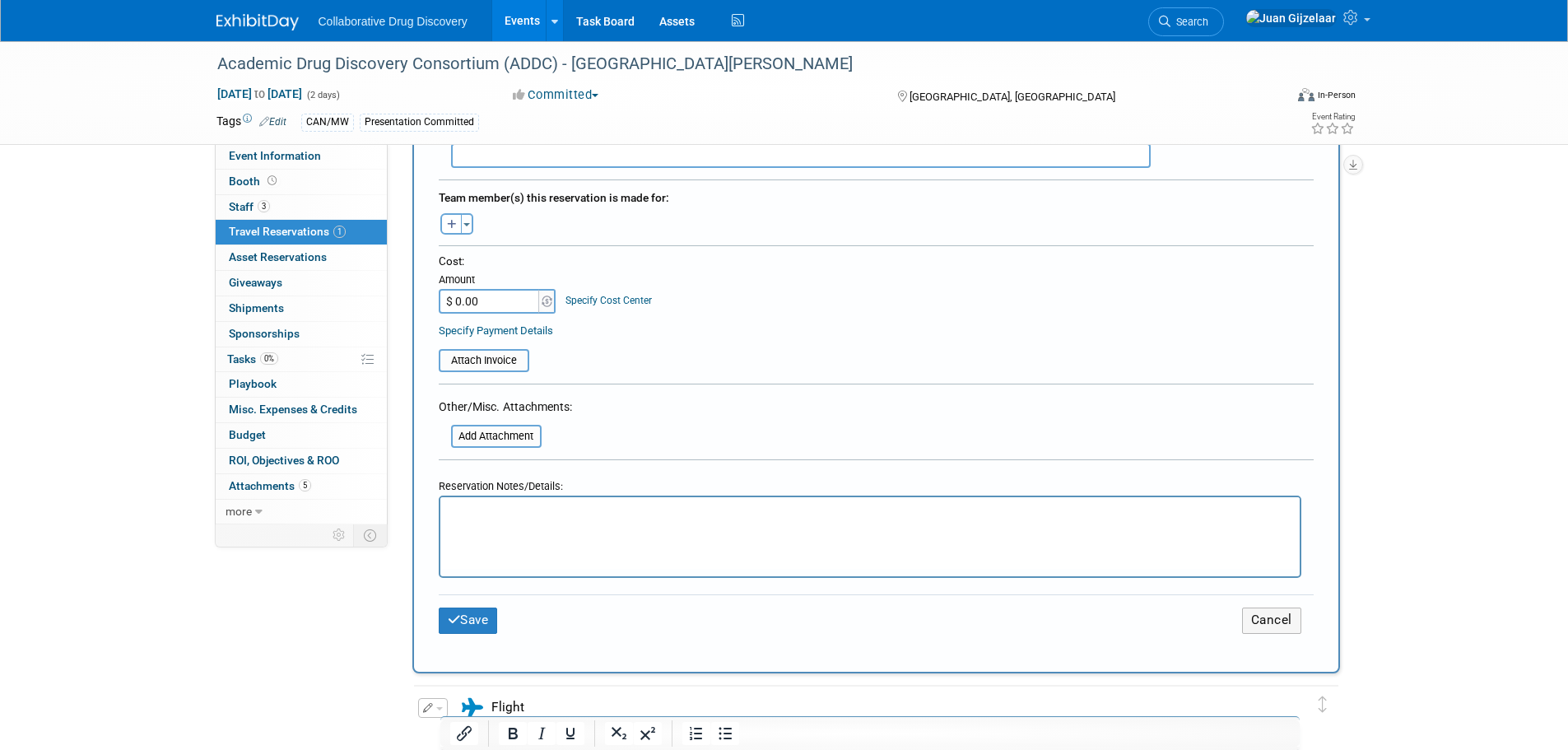
scroll to position [576, 0]
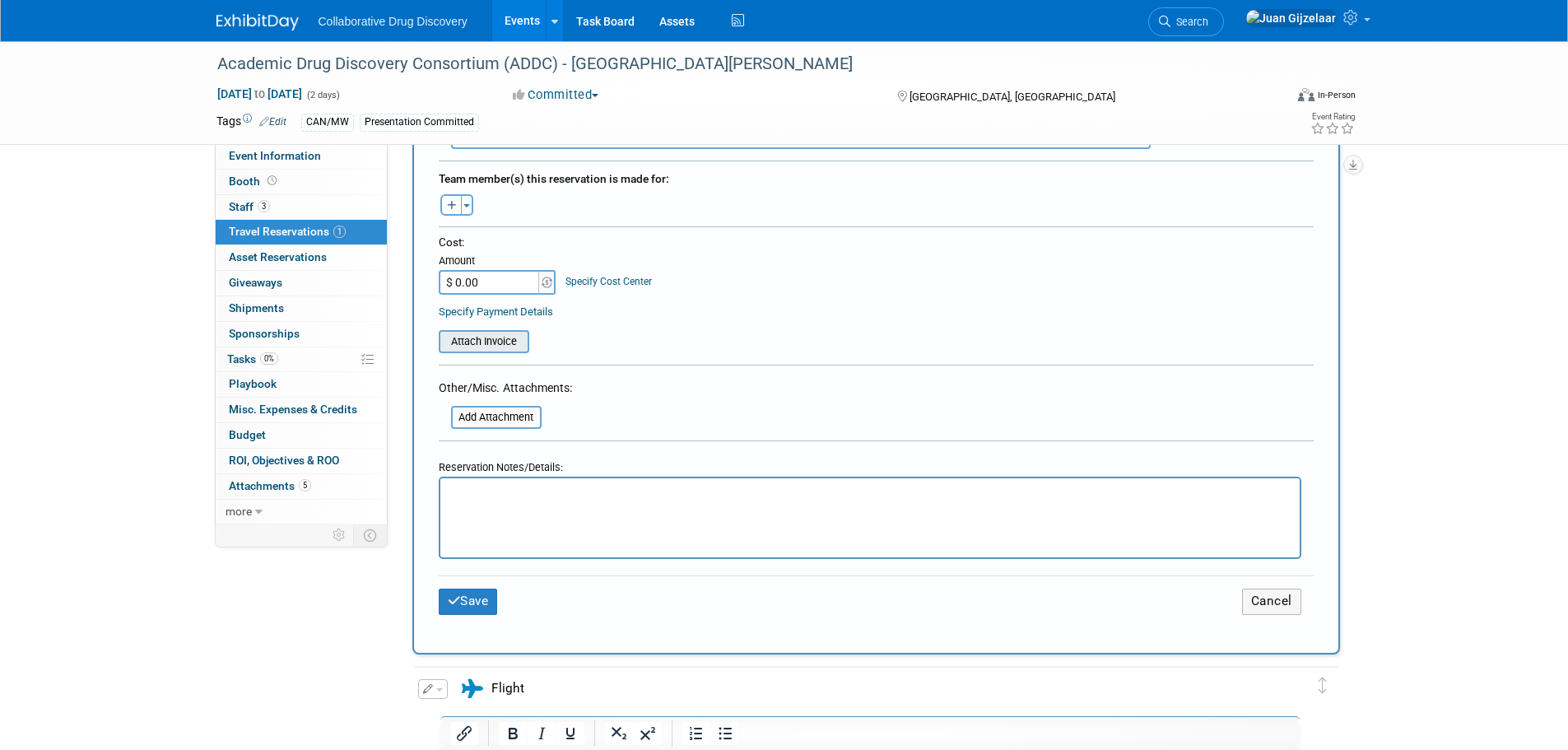
click at [495, 337] on input "file" at bounding box center [429, 341] width 196 height 20
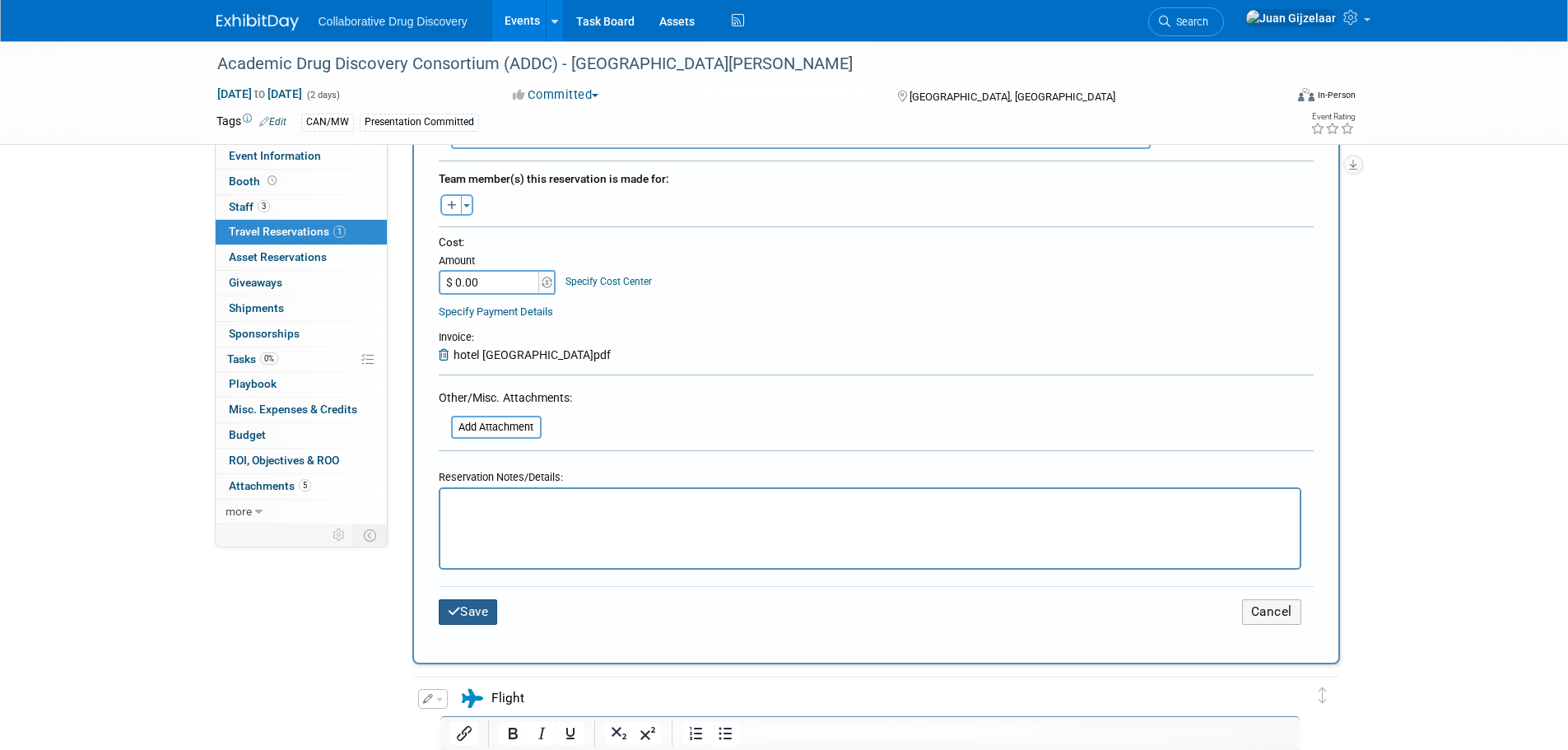
click at [475, 609] on button "Save" at bounding box center [468, 612] width 59 height 25
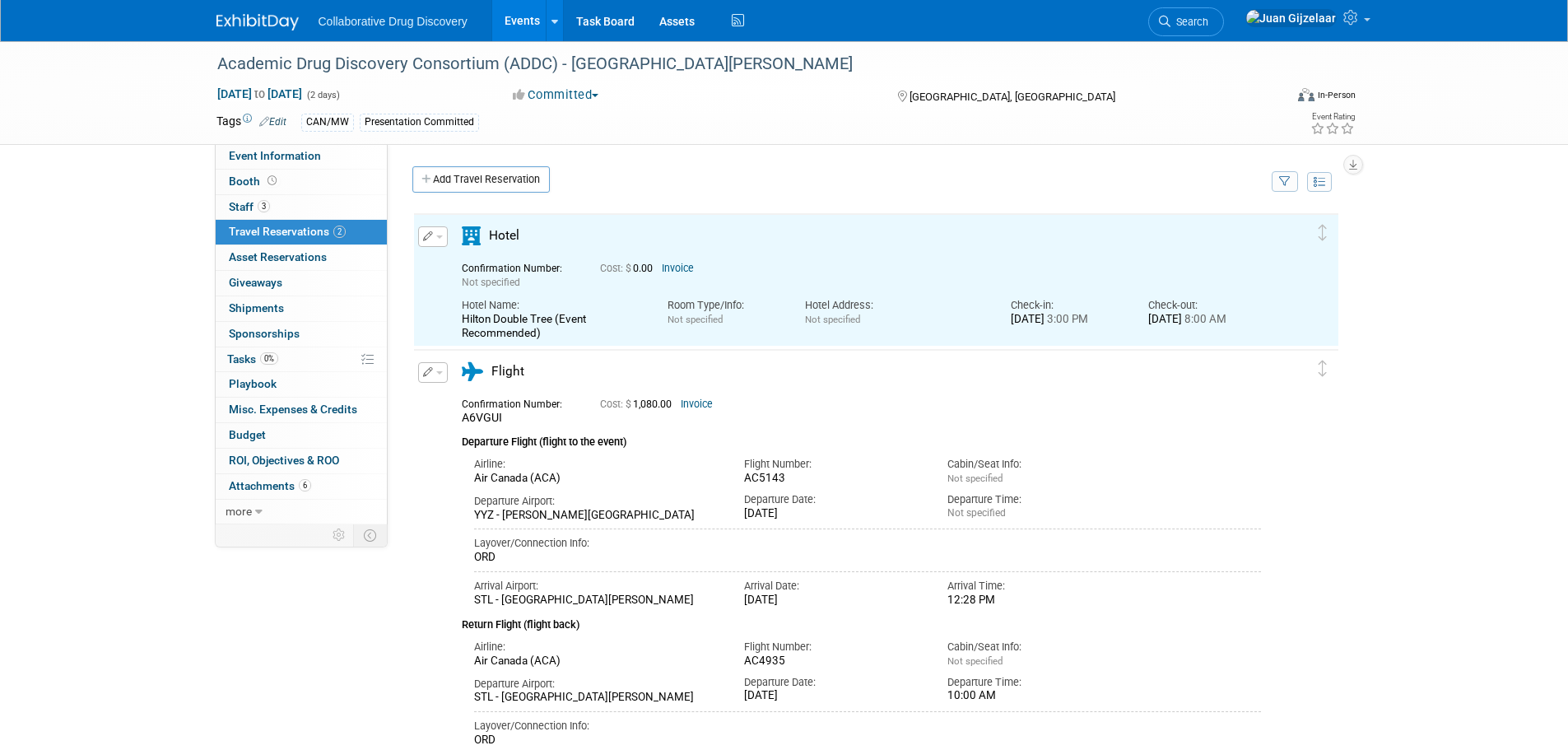
scroll to position [0, 0]
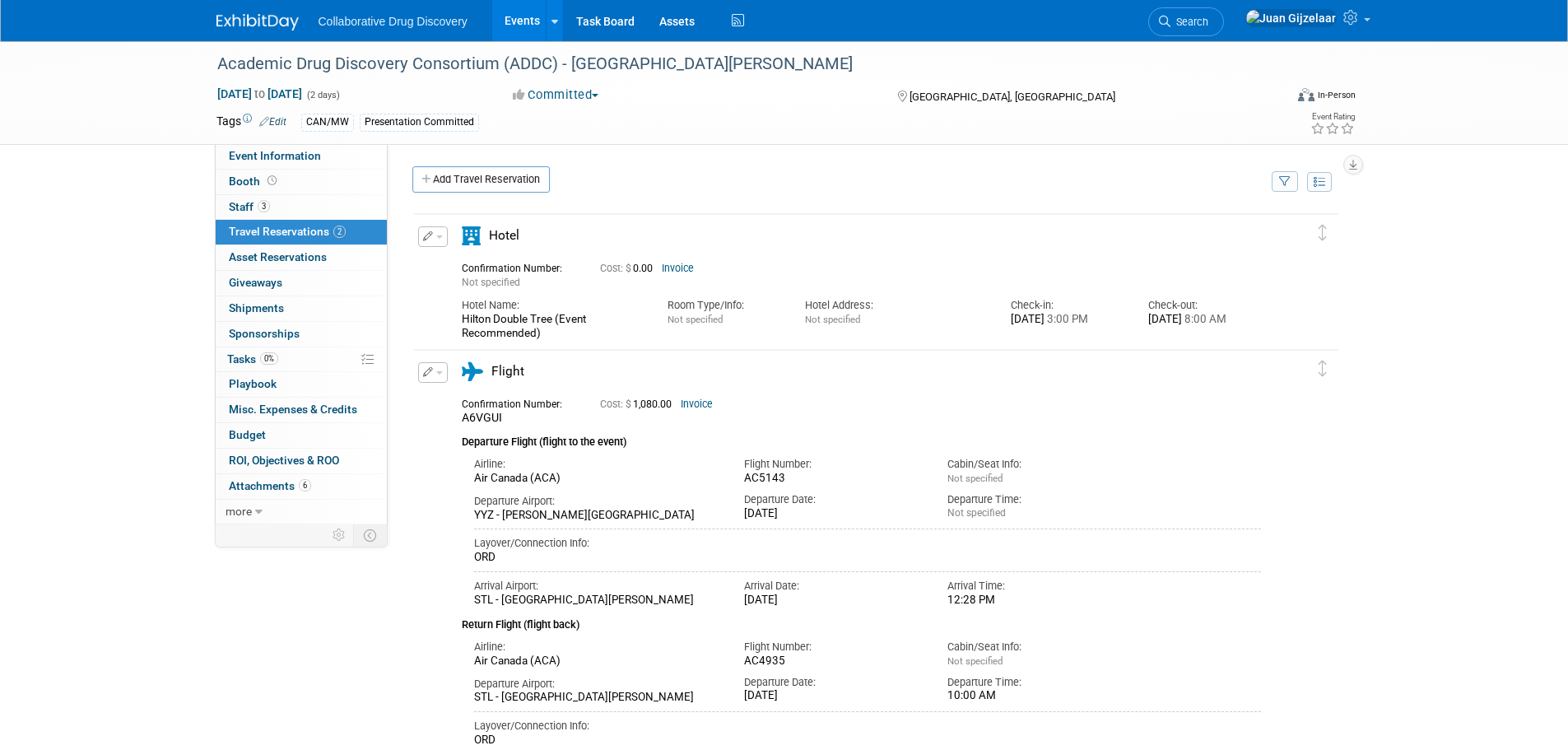
click at [492, 246] on div "Hotel" at bounding box center [531, 241] width 165 height 29
click at [428, 241] on icon "button" at bounding box center [428, 236] width 11 height 10
click at [484, 272] on button "Edit Reservation" at bounding box center [489, 265] width 139 height 23
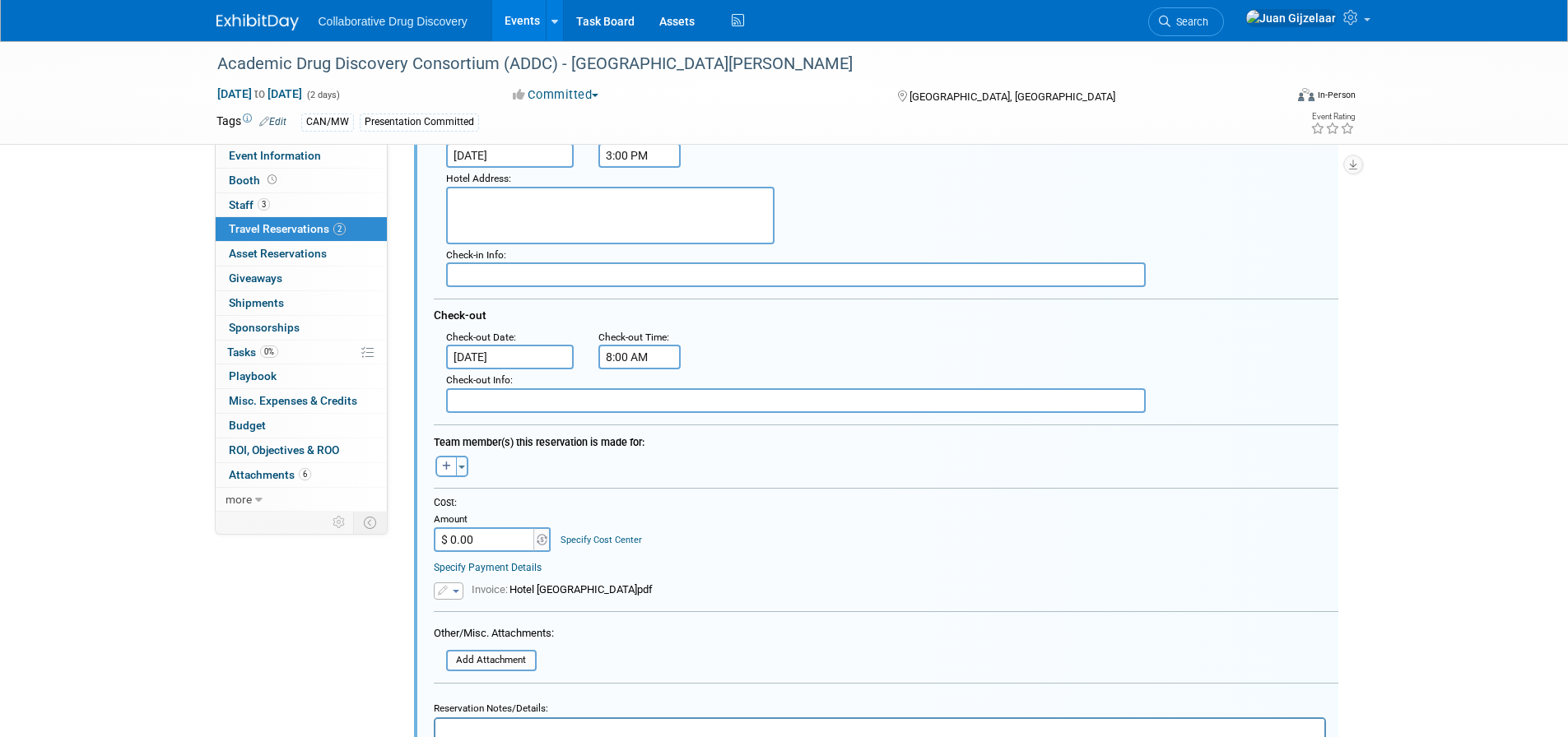
scroll to position [276, 0]
click at [462, 464] on span "button" at bounding box center [461, 462] width 7 height 3
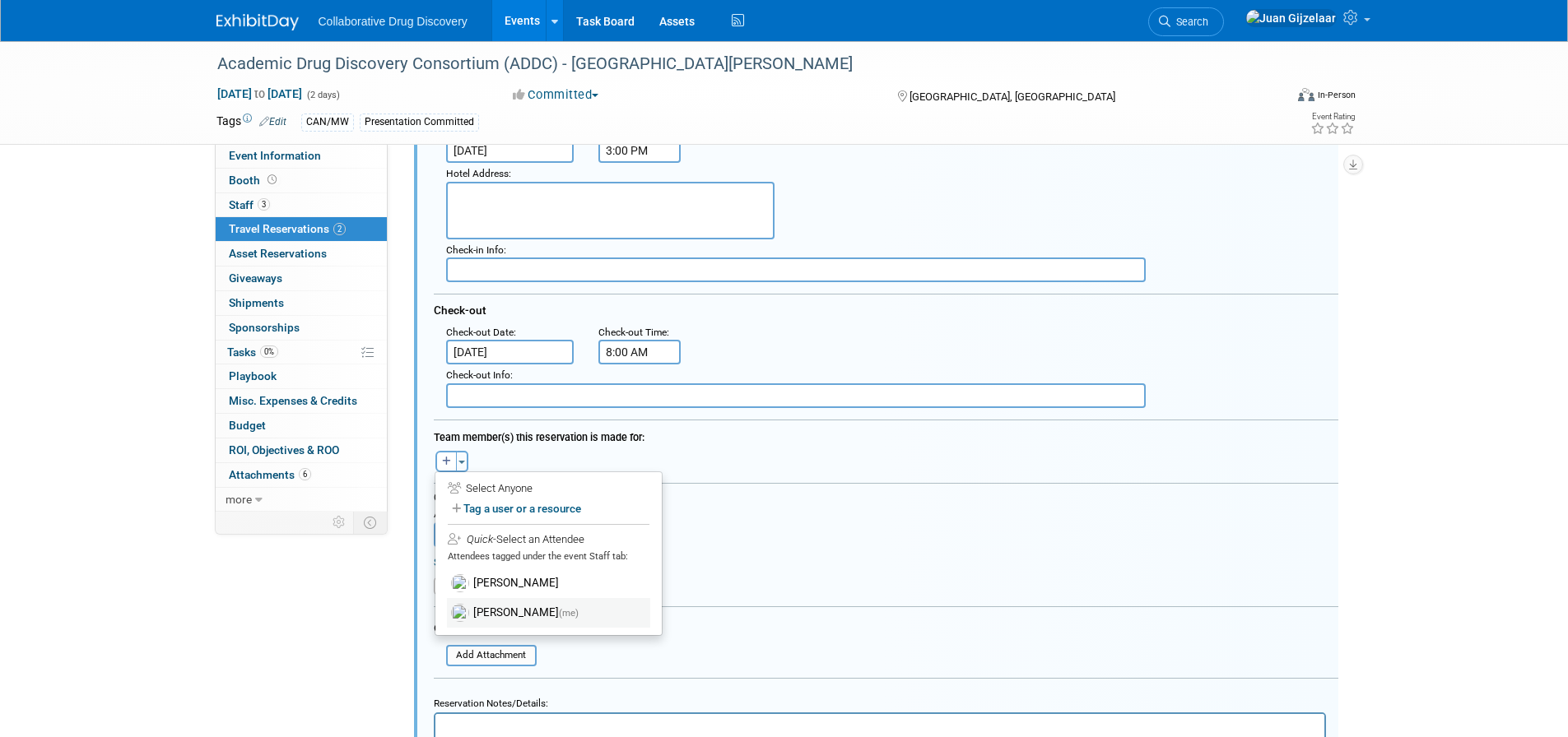
click at [519, 618] on label "Juan Gijzelaar (me)" at bounding box center [548, 613] width 204 height 29
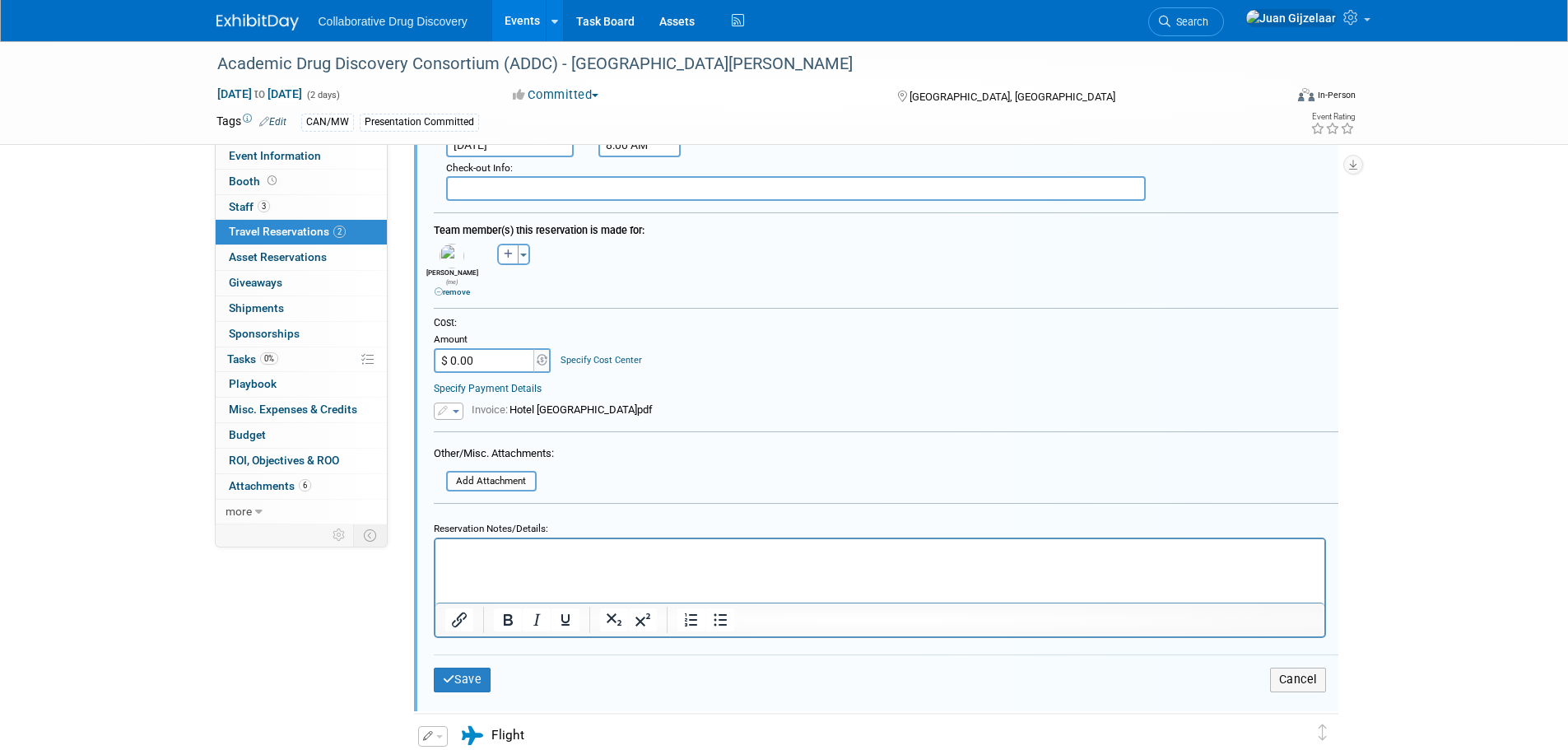
scroll to position [741, 0]
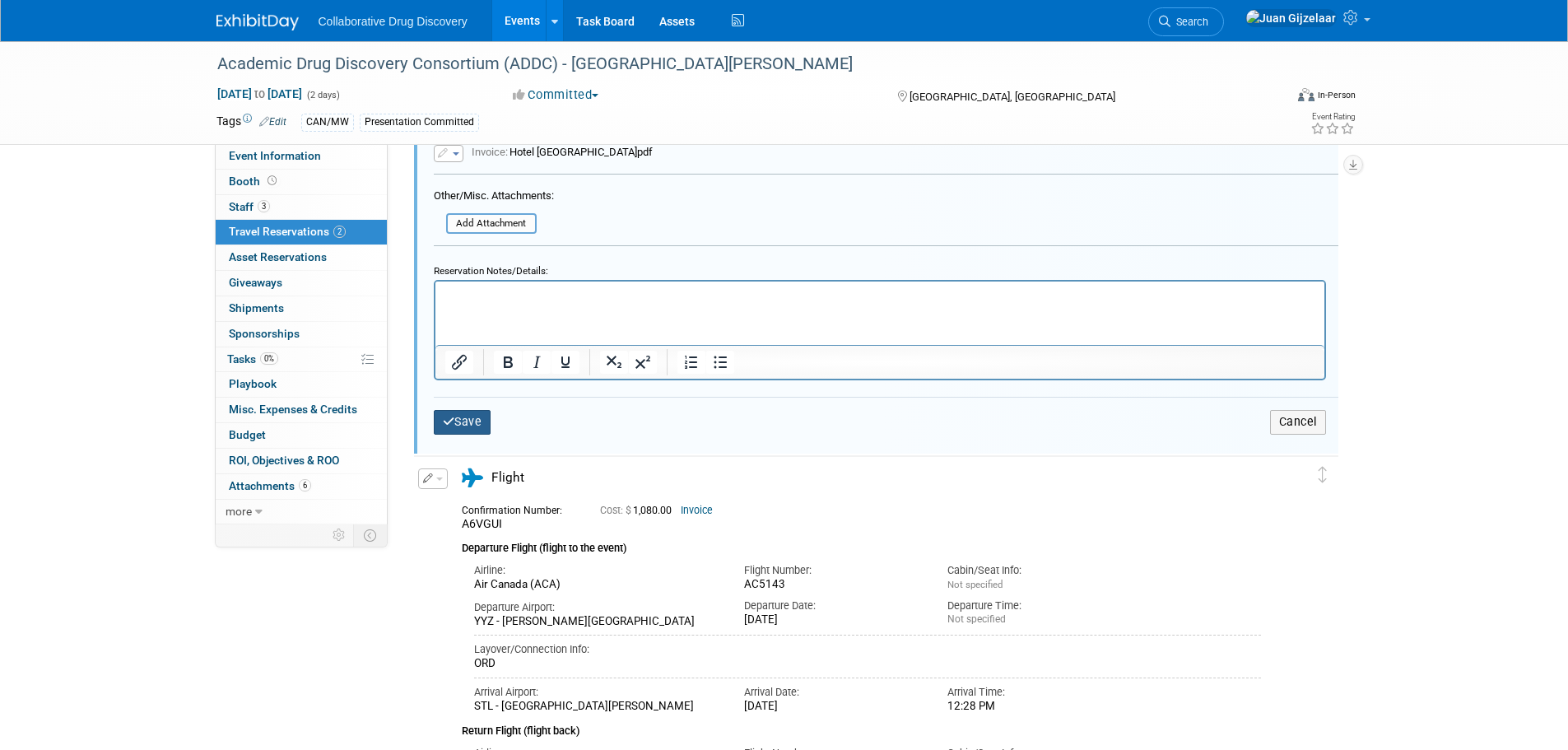
click at [473, 414] on button "Save" at bounding box center [462, 421] width 58 height 23
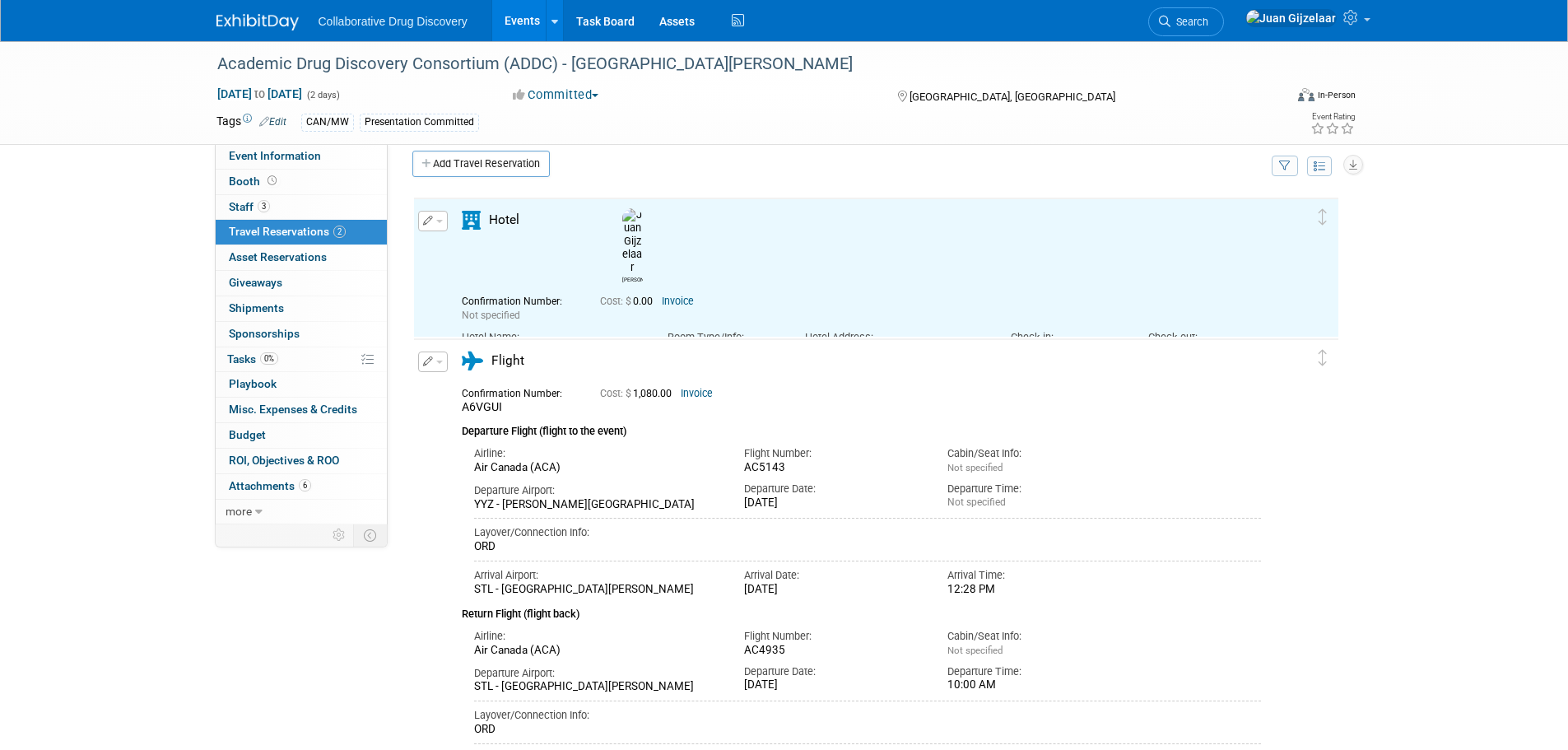
scroll to position [0, 0]
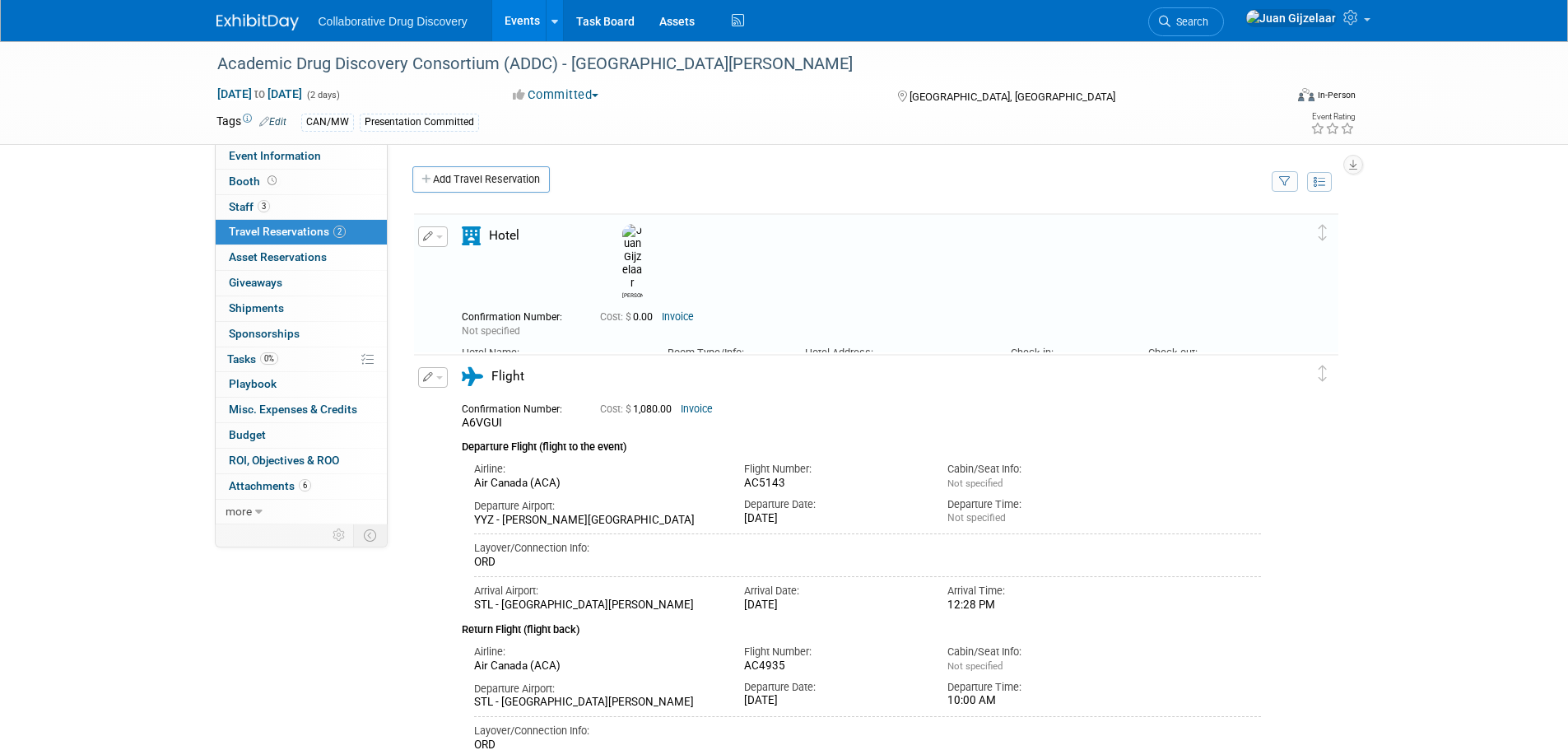
click at [430, 382] on icon "button" at bounding box center [428, 377] width 11 height 10
click at [499, 415] on button "Edit Reservation" at bounding box center [489, 406] width 139 height 23
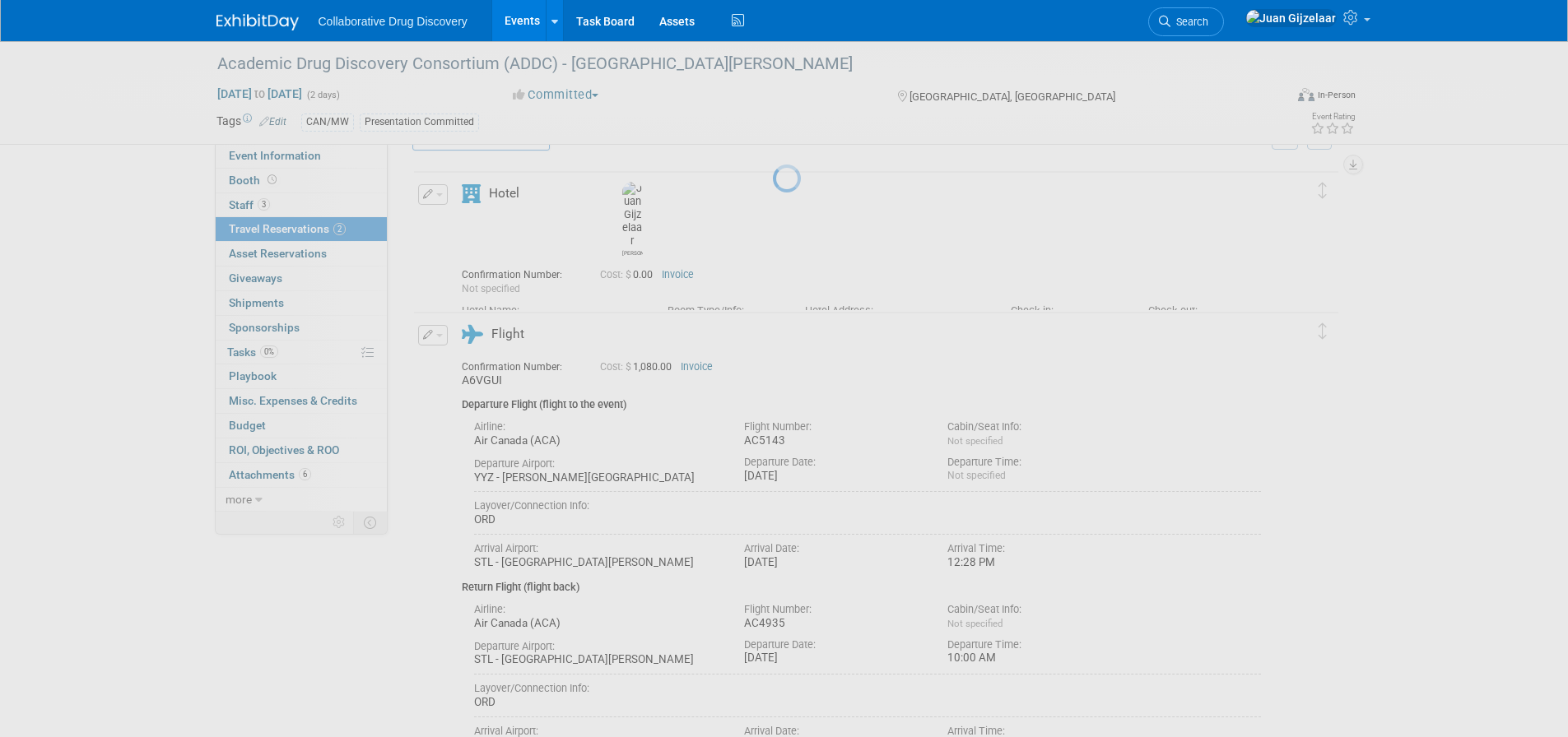
select select "e0fb78ef-f56b-4449-b9df-69f0310d3364"
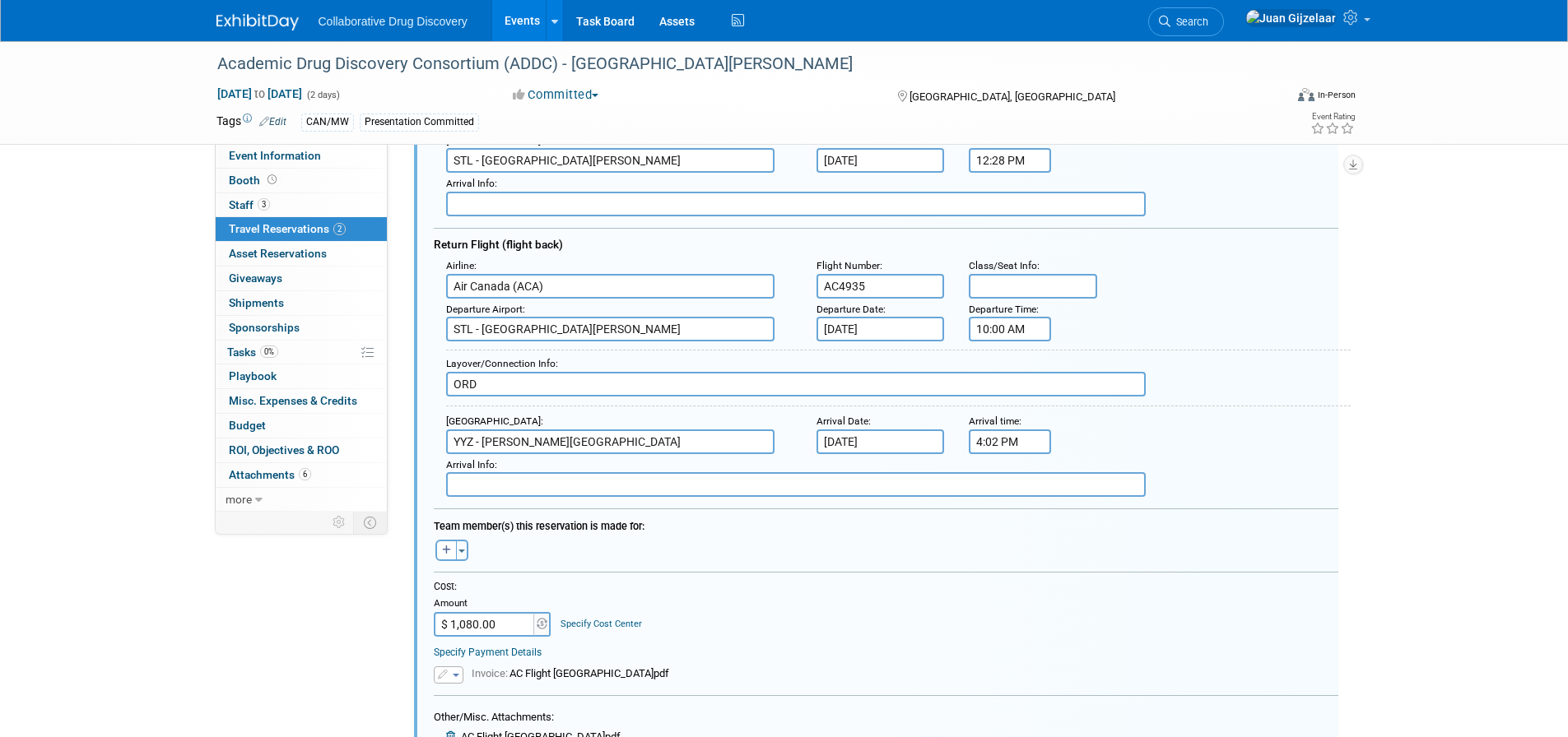
scroll to position [613, 0]
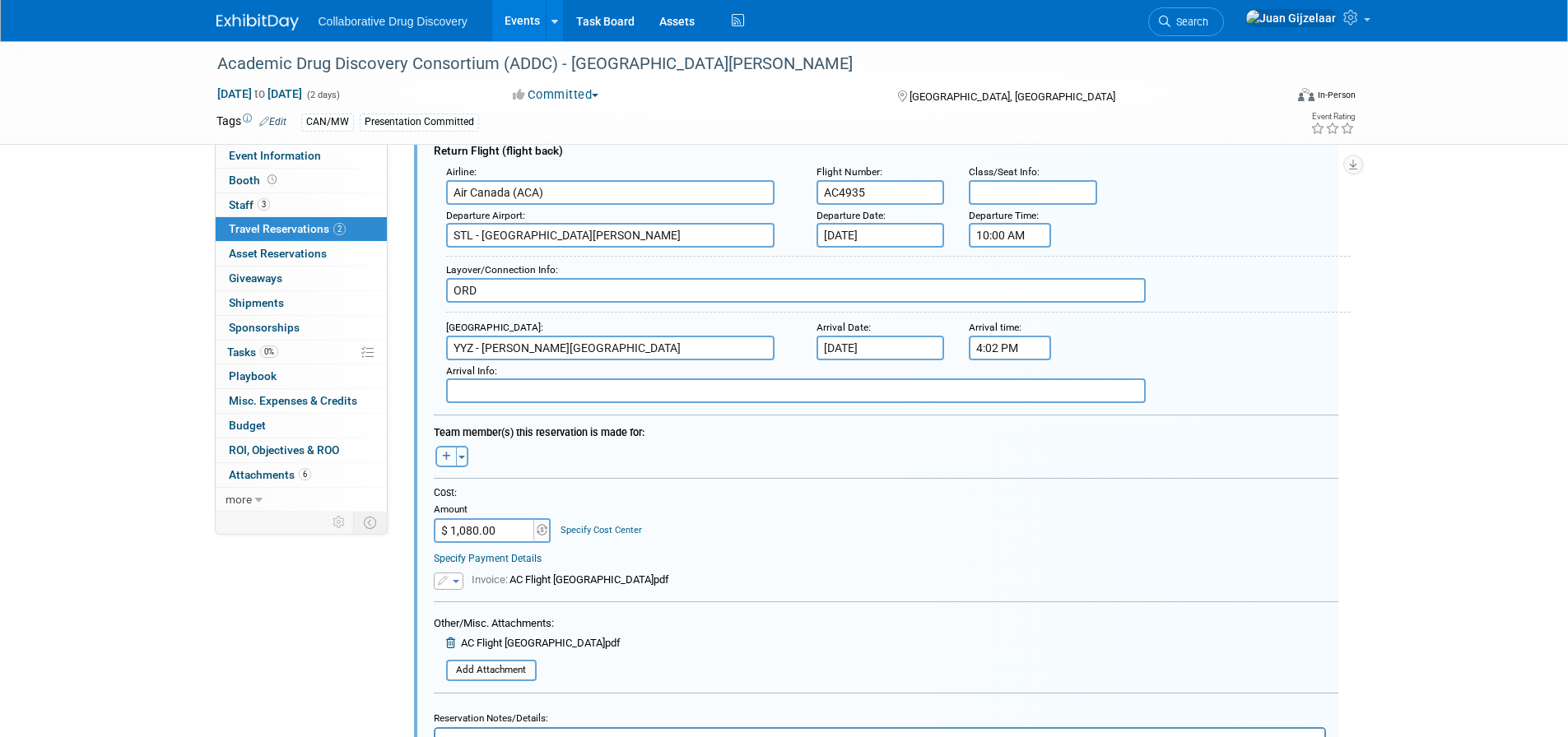
click at [447, 457] on icon "button" at bounding box center [446, 456] width 9 height 10
select select
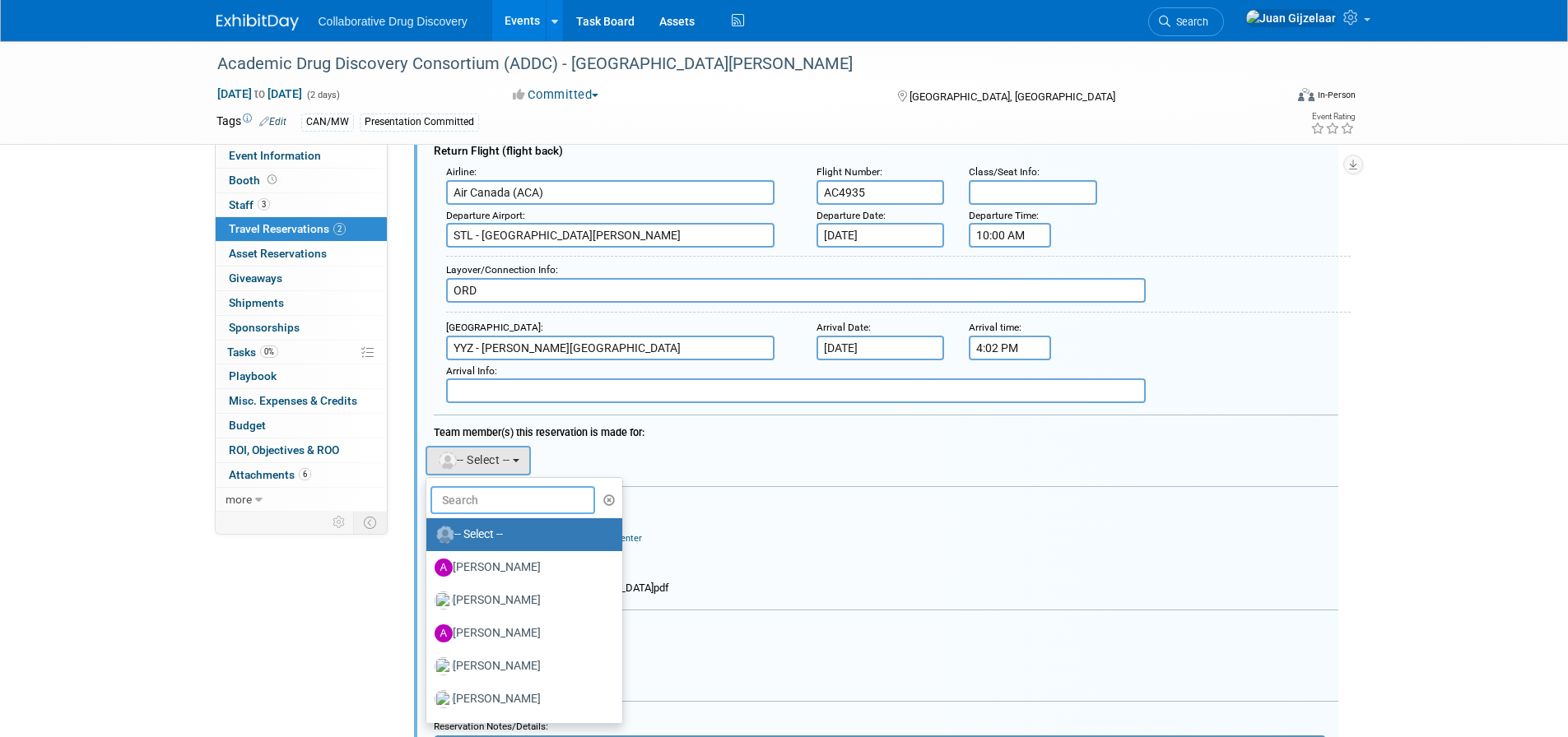
click at [505, 494] on input "text" at bounding box center [513, 500] width 165 height 28
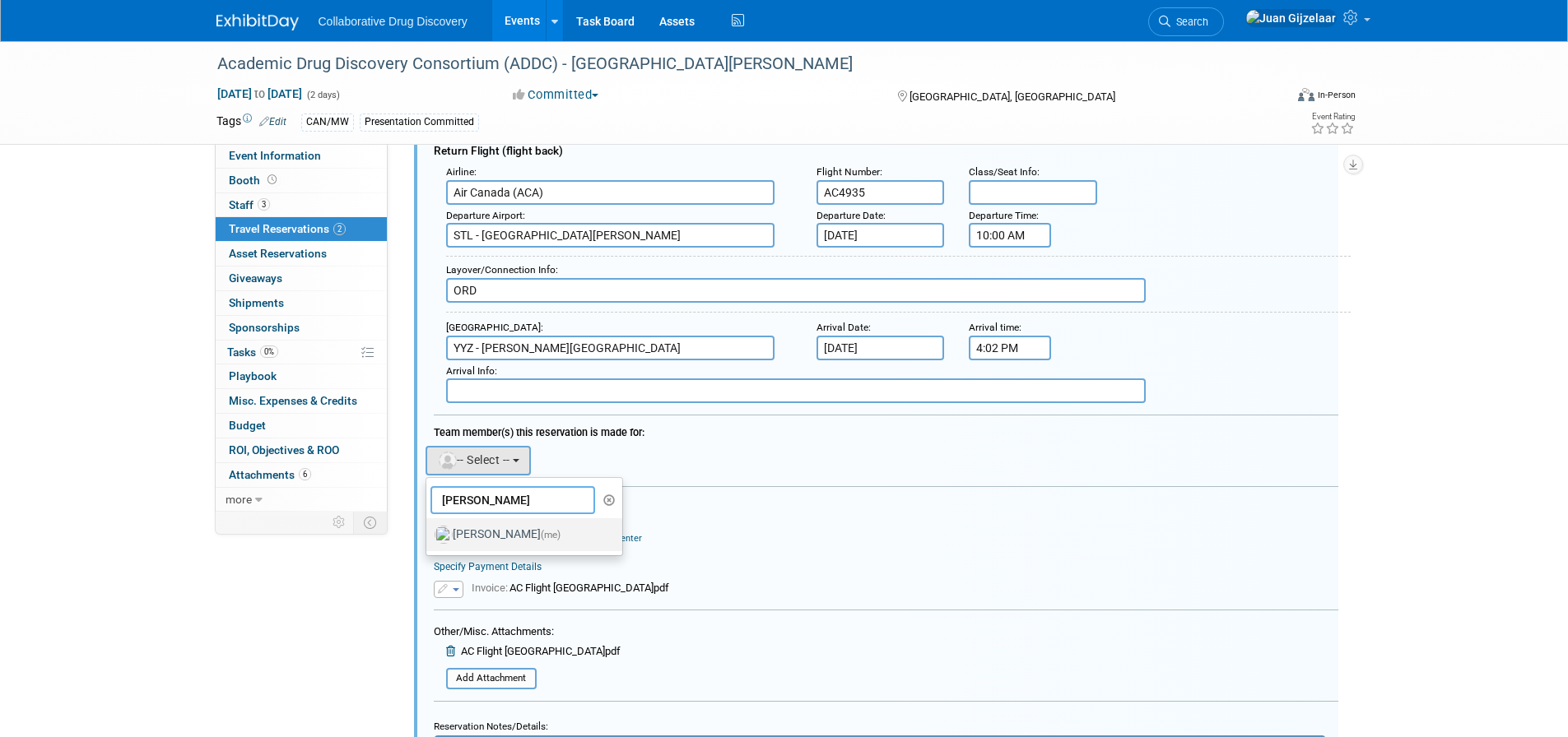
type input "juan"
click at [513, 532] on label "Juan Gijzelaar (me)" at bounding box center [521, 534] width 172 height 26
click at [429, 532] on input "Juan Gijzelaar (me)" at bounding box center [423, 532] width 11 height 11
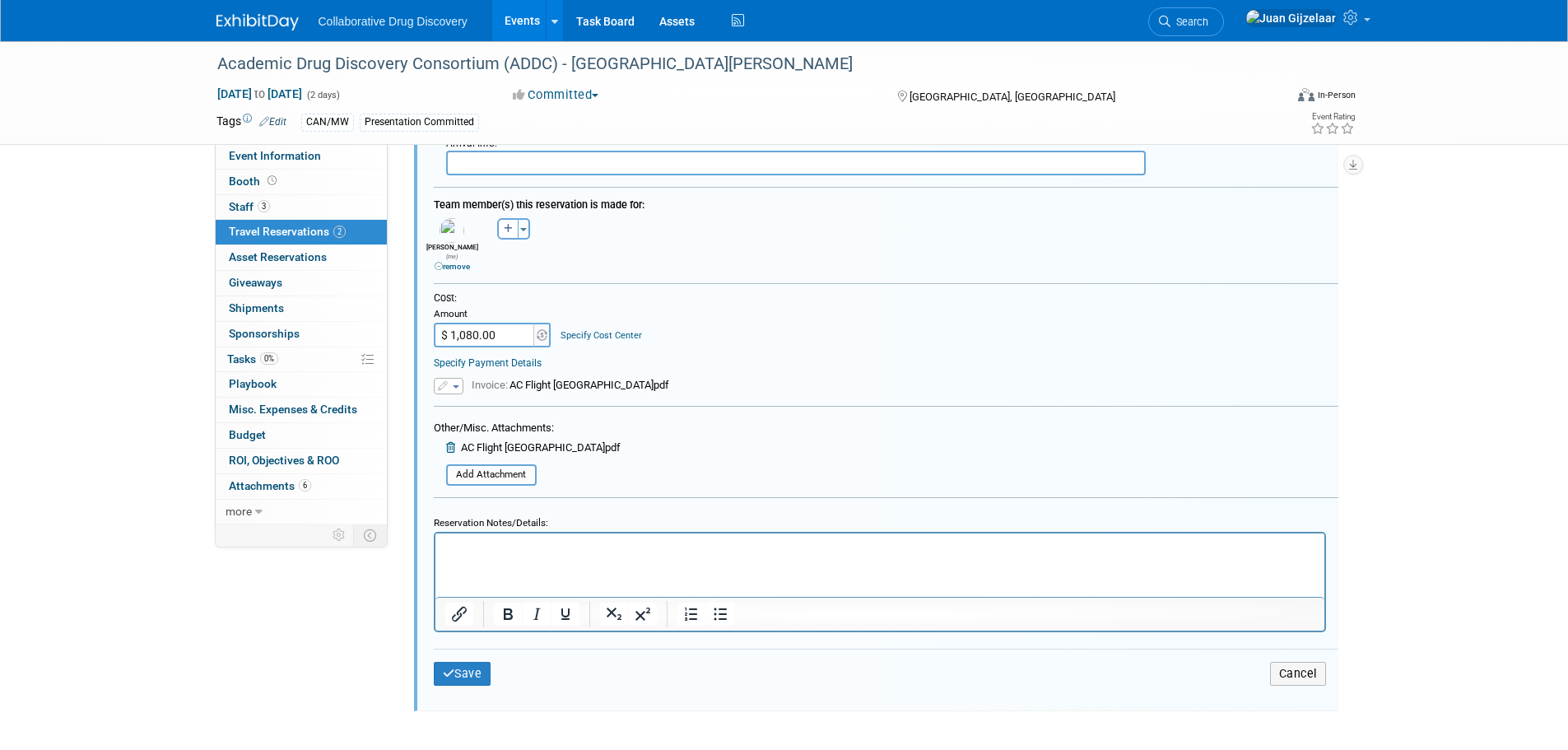
scroll to position [860, 0]
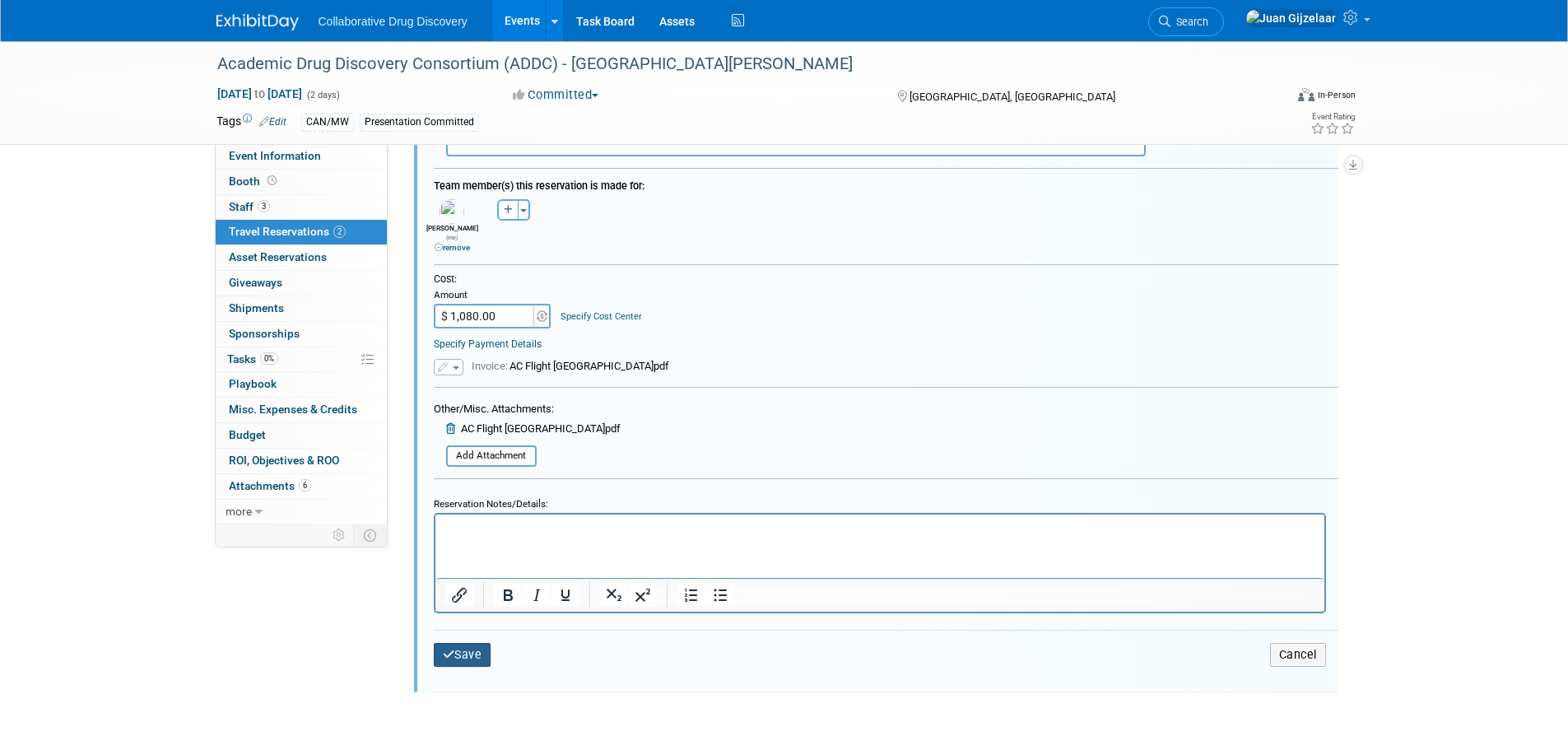
click at [453, 653] on button "Save" at bounding box center [462, 654] width 58 height 23
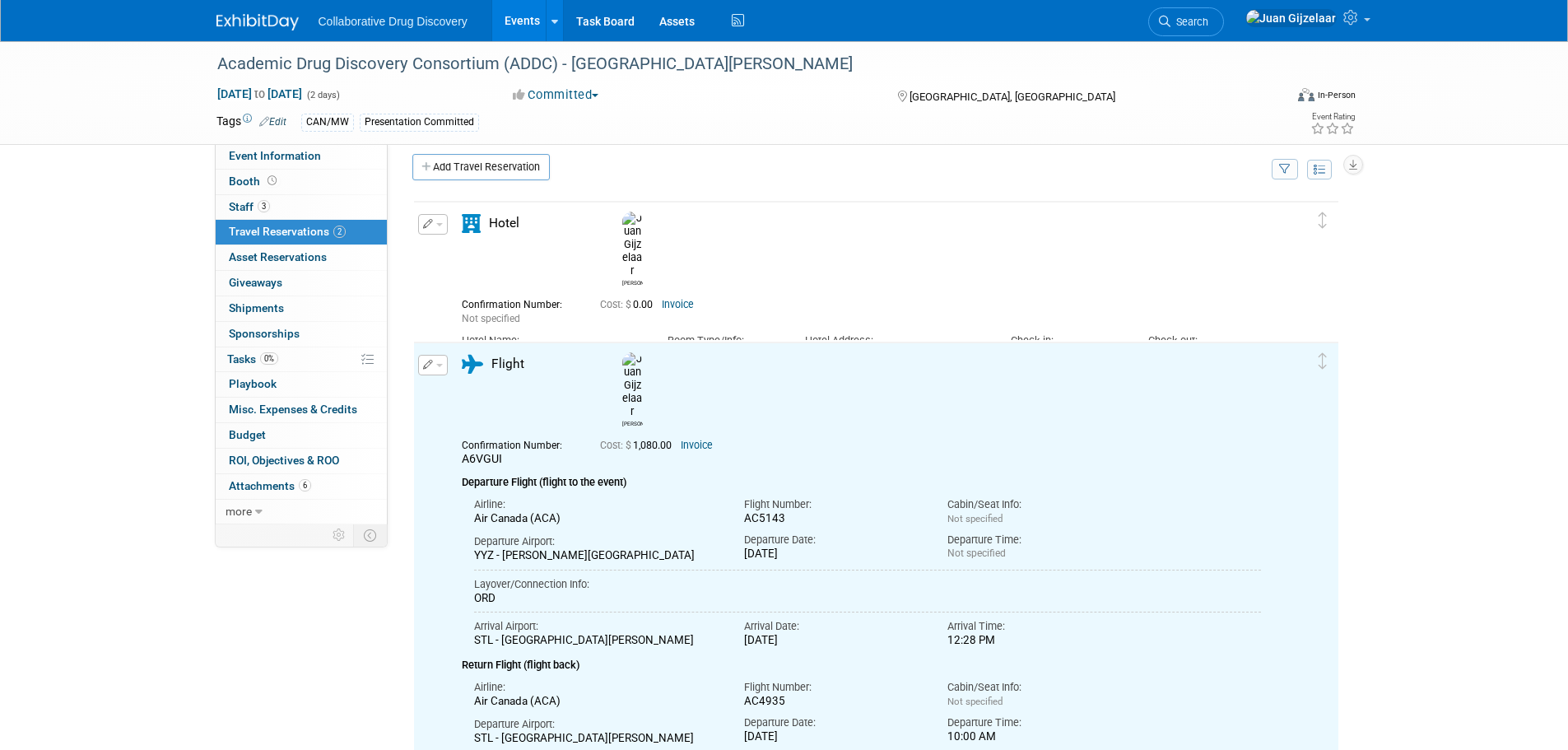
scroll to position [0, 0]
